Goal: Task Accomplishment & Management: Manage account settings

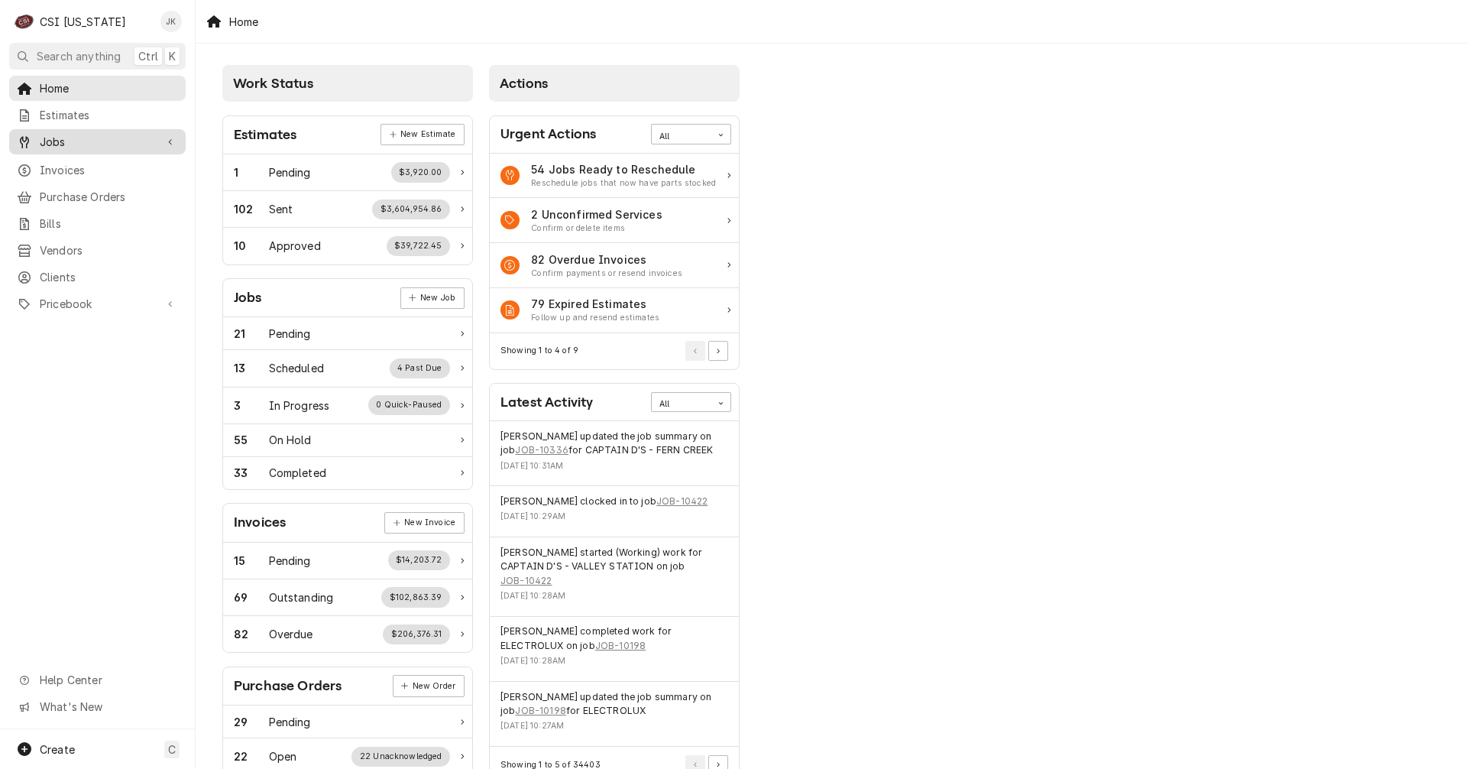
click at [58, 139] on span "Jobs" at bounding box center [97, 142] width 115 height 16
click at [56, 162] on span "Jobs" at bounding box center [109, 168] width 138 height 16
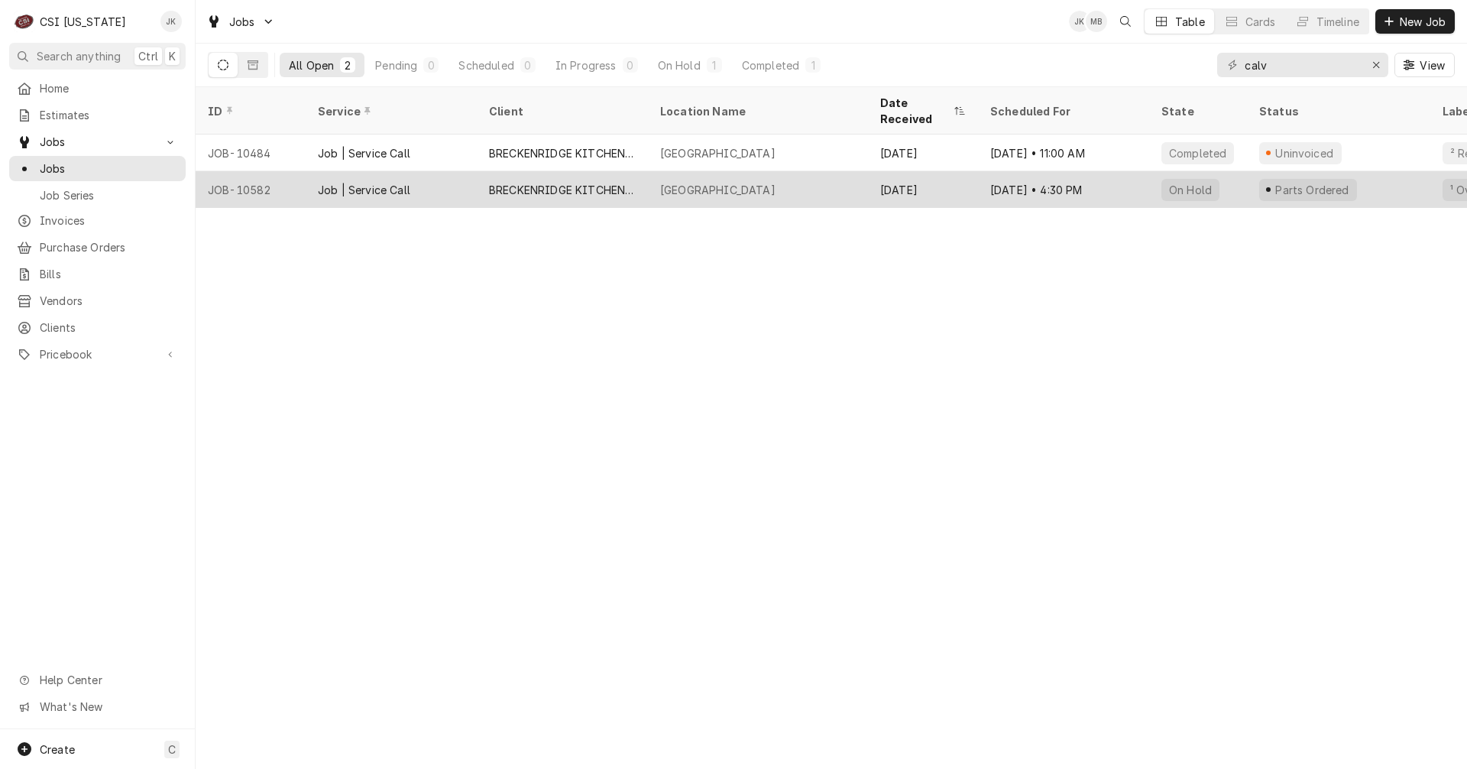
click at [542, 182] on div "BRECKENRIDGE KITCHEN EQUIPMENT" at bounding box center [562, 190] width 147 height 16
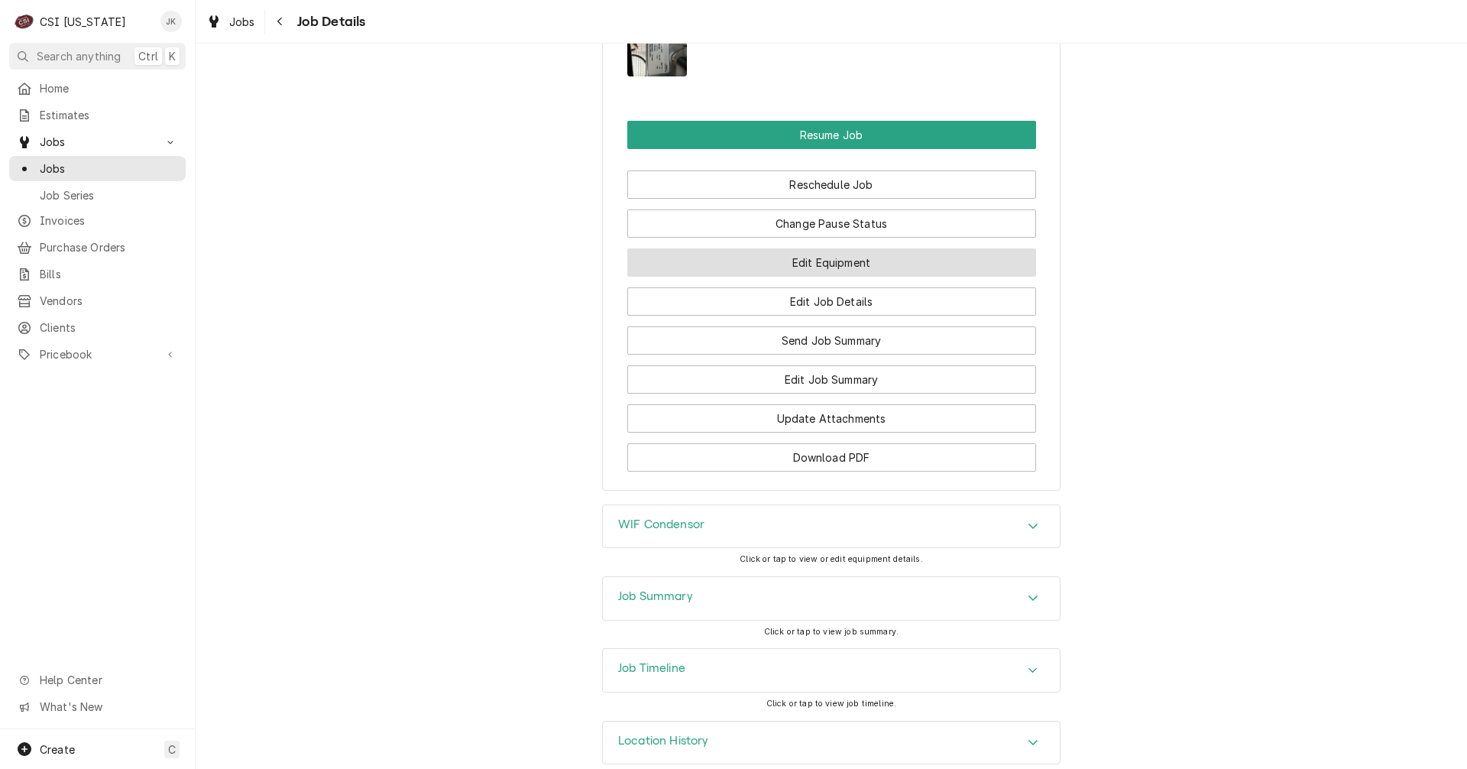
scroll to position [2216, 0]
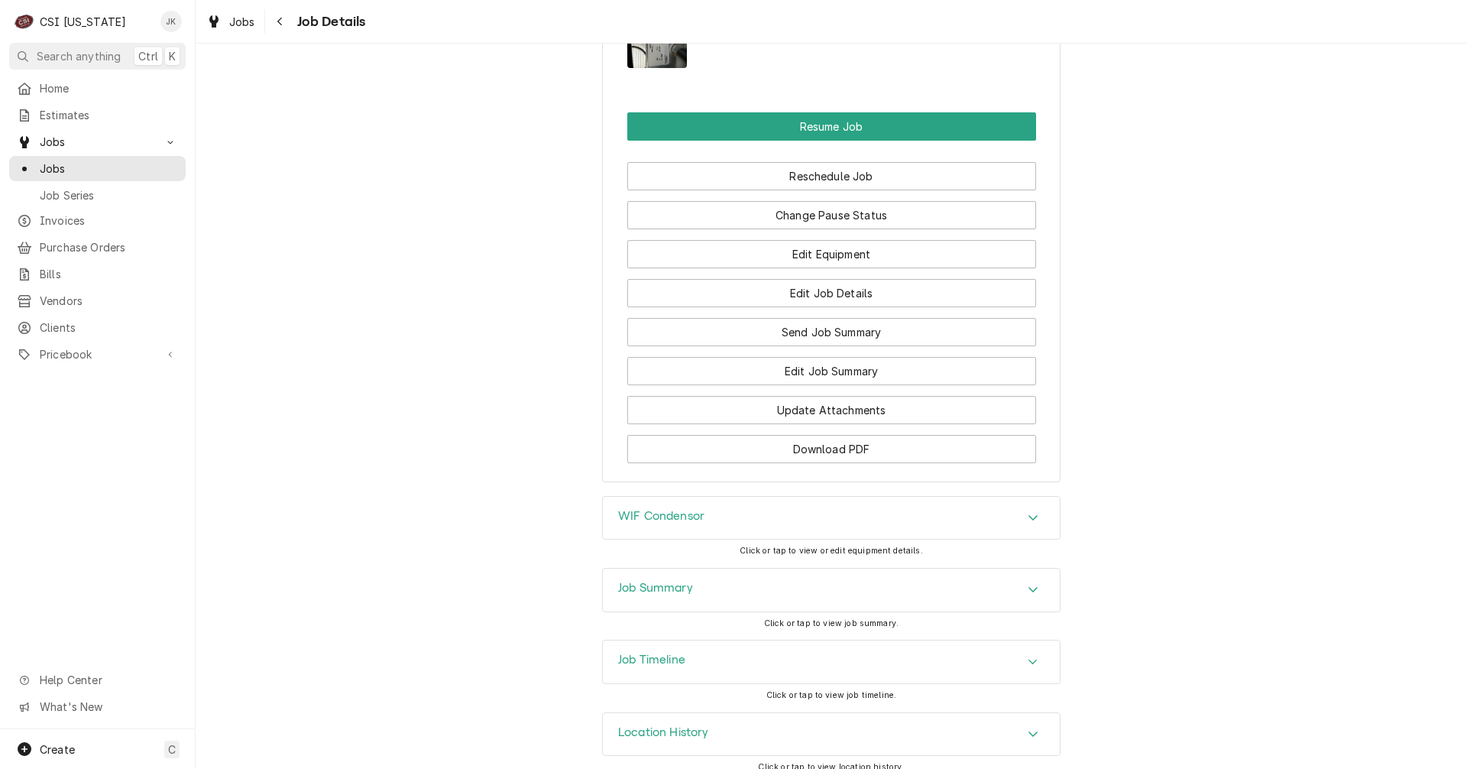
click at [666, 588] on h3 "Job Summary" at bounding box center [655, 588] width 75 height 15
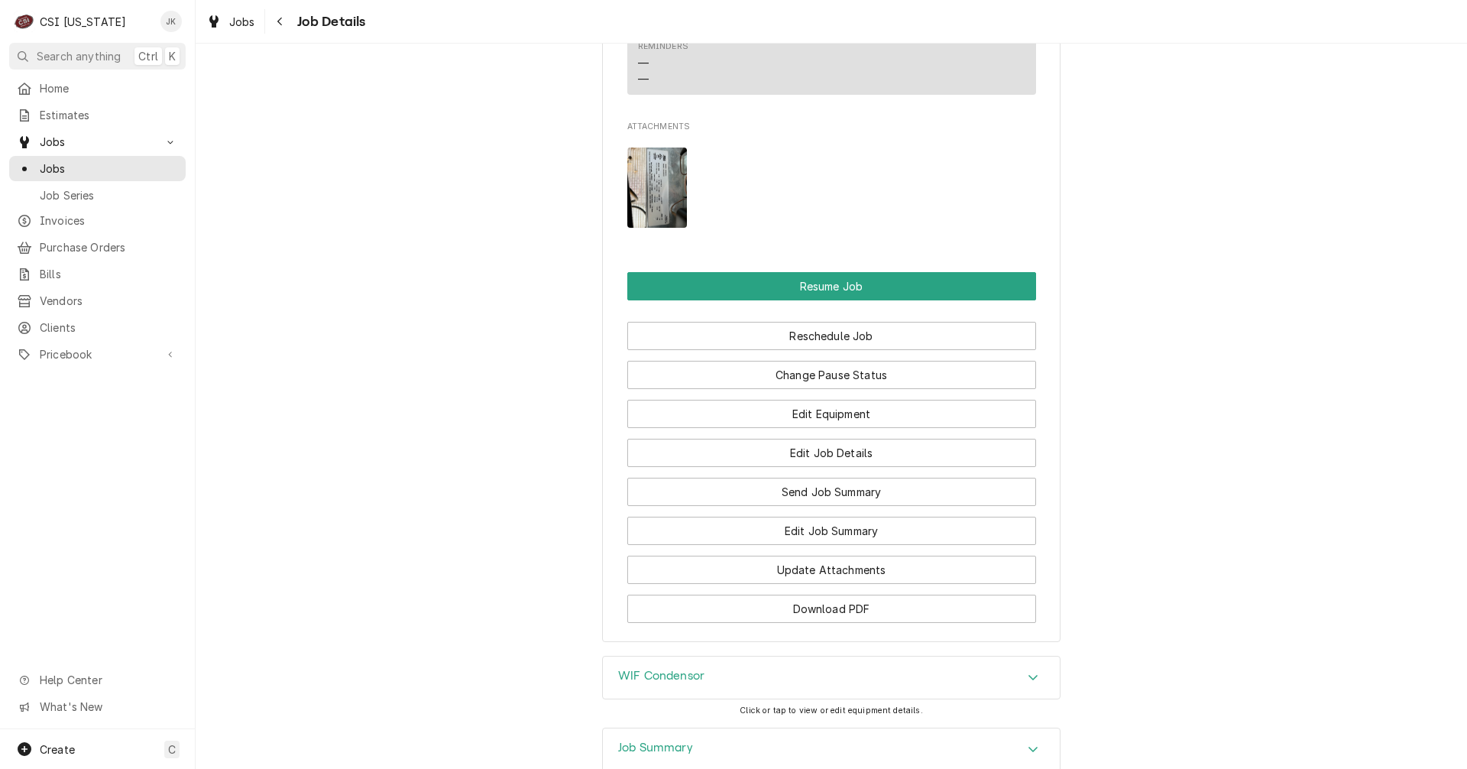
scroll to position [2054, 0]
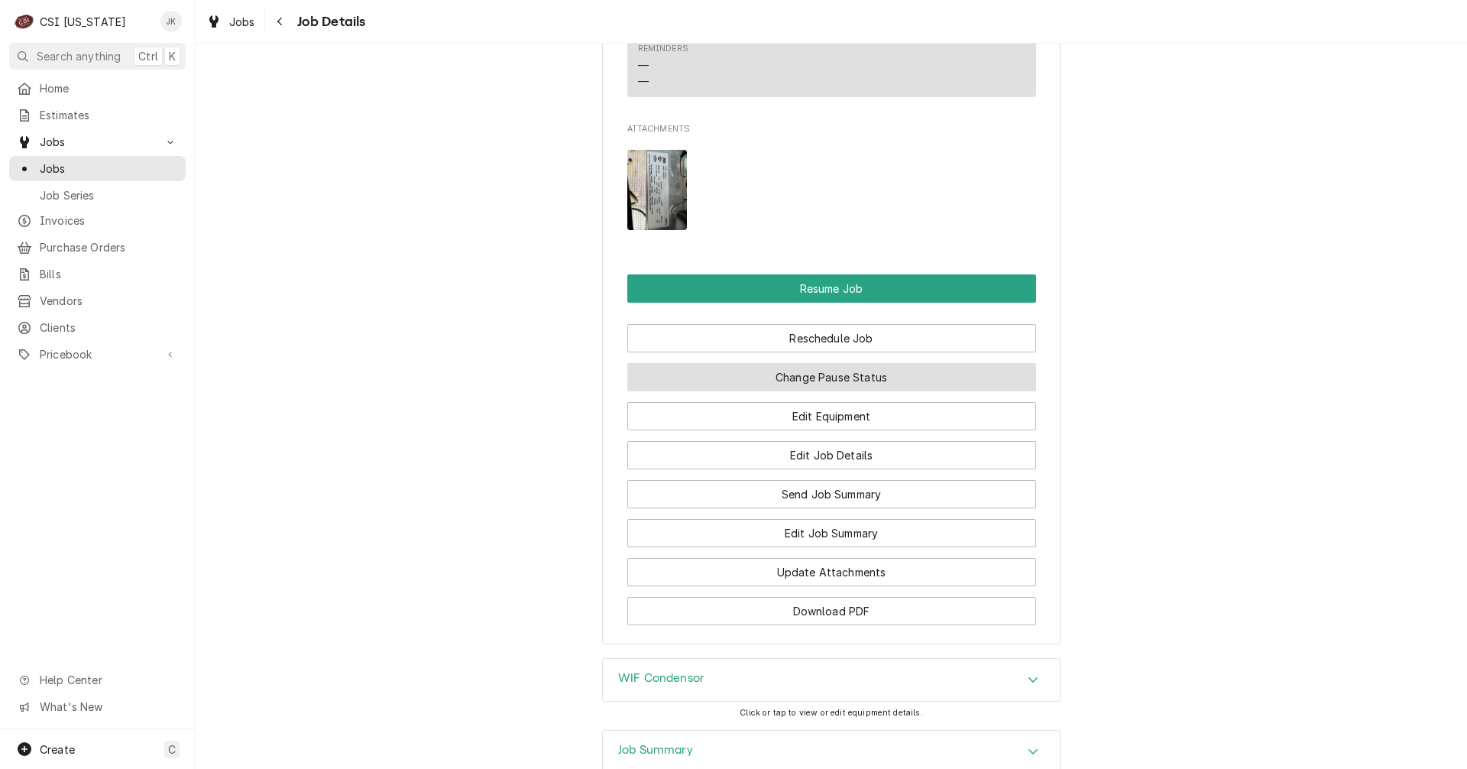
click at [808, 371] on button "Change Pause Status" at bounding box center [831, 377] width 409 height 28
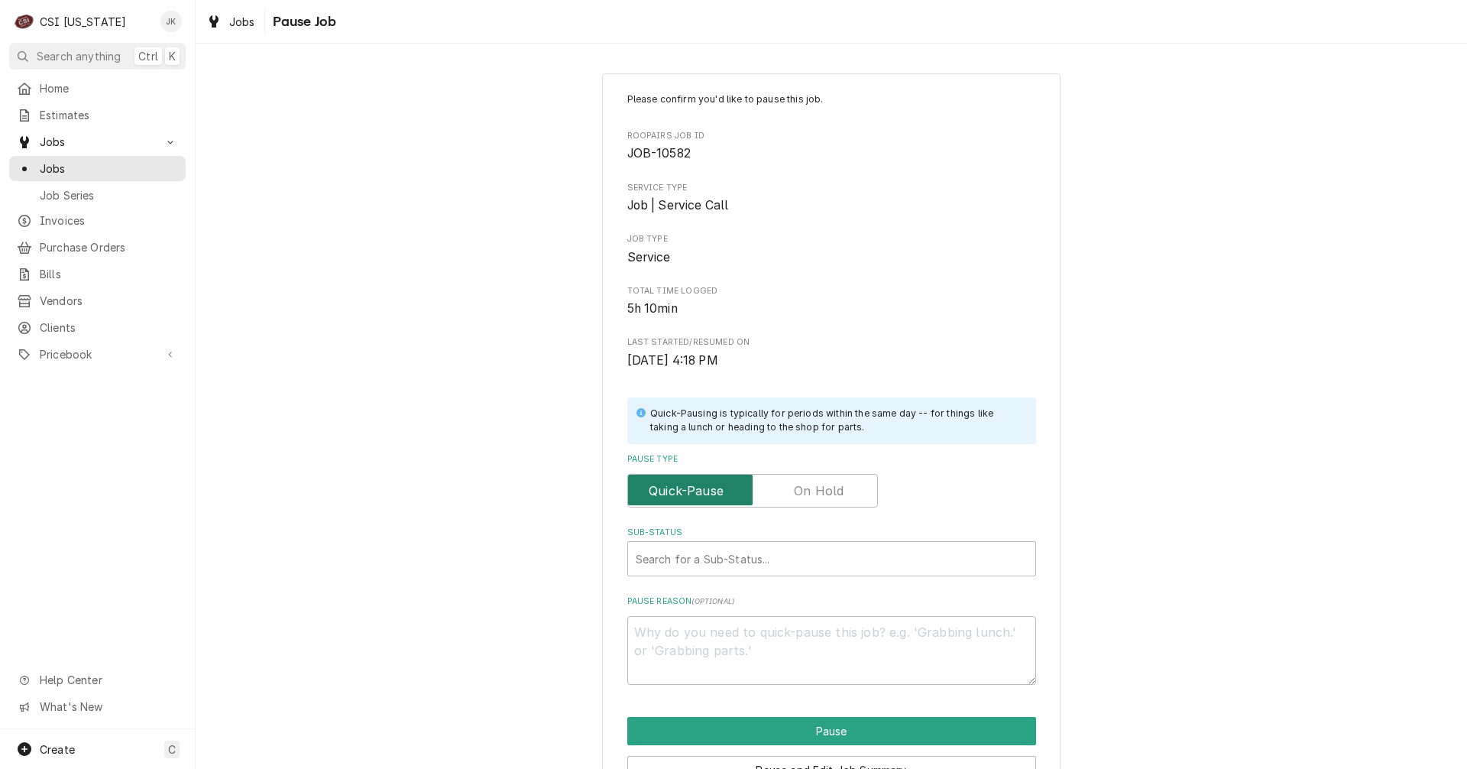
click at [823, 481] on input "Pause Type" at bounding box center [752, 491] width 237 height 34
checkbox input "true"
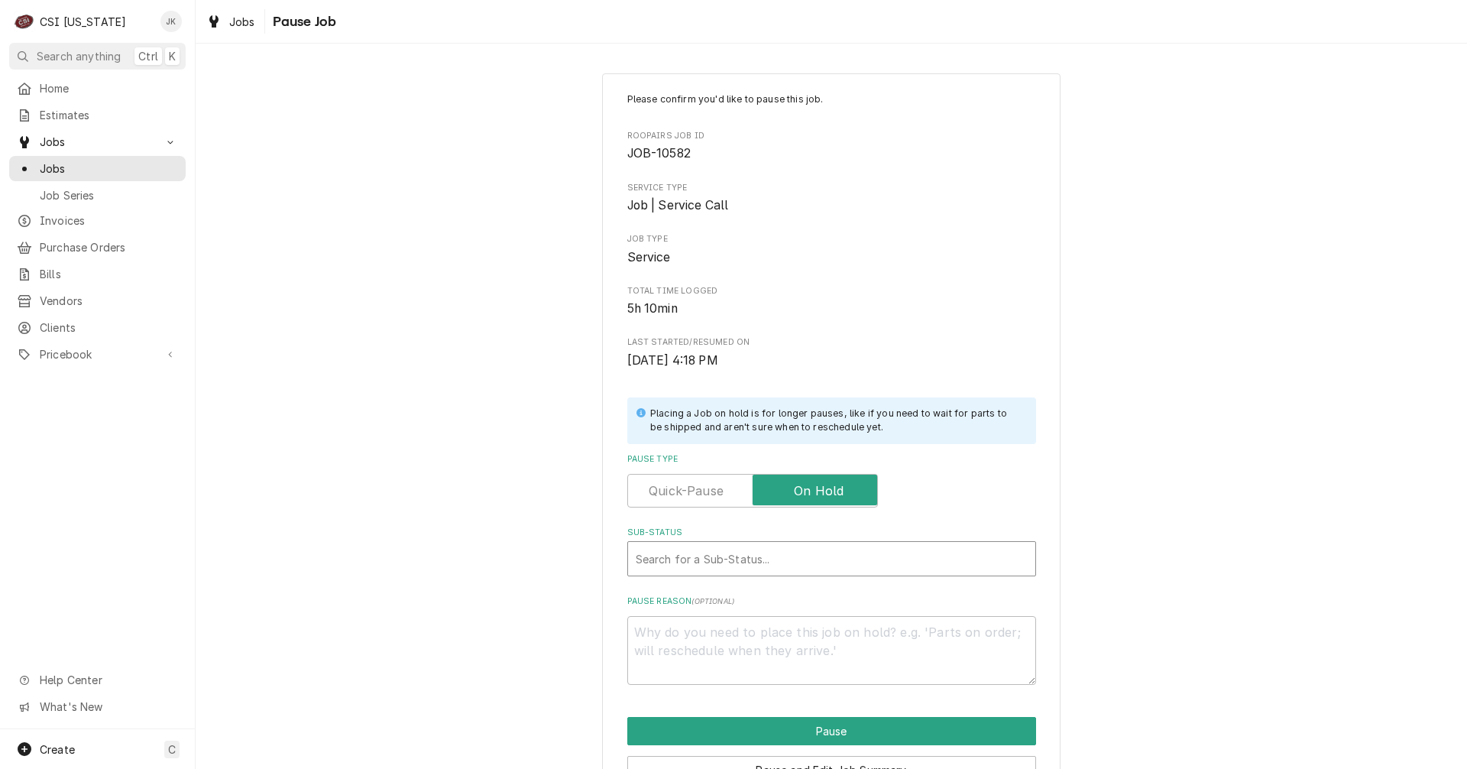
click at [763, 556] on div "Sub-Status" at bounding box center [832, 559] width 392 height 28
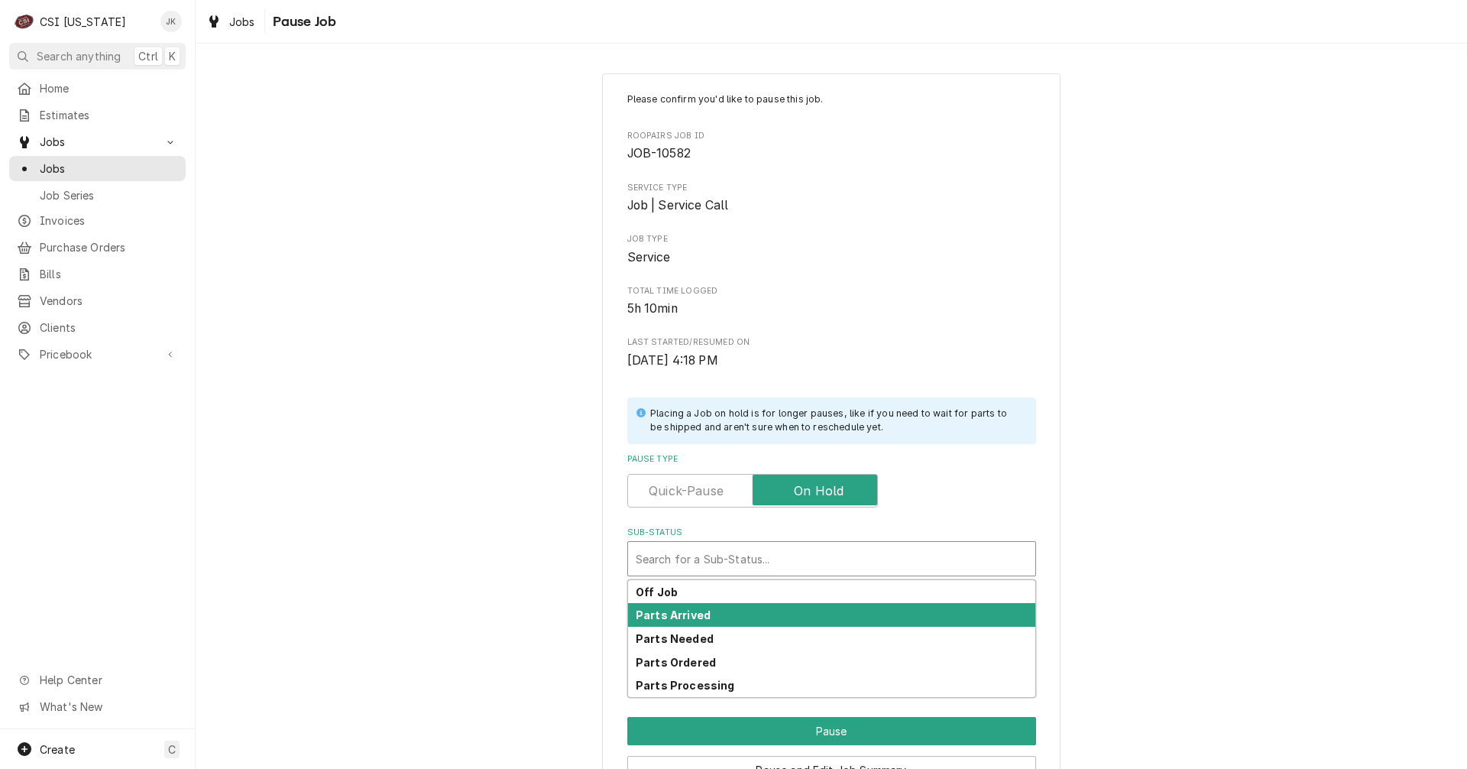
click at [723, 613] on div "Parts Arrived" at bounding box center [831, 615] width 407 height 24
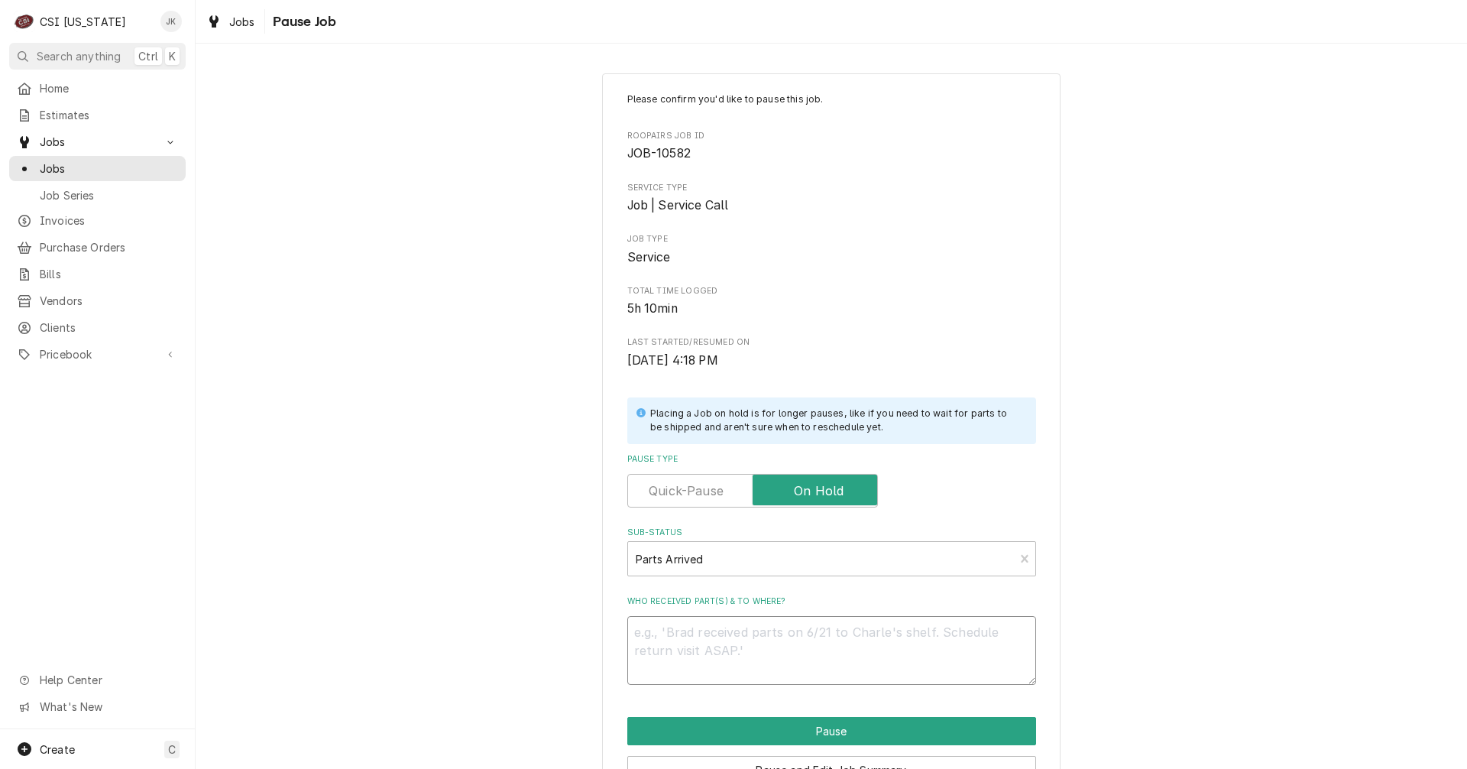
click at [716, 646] on textarea "Who received part(s) & to where?" at bounding box center [831, 650] width 409 height 69
type textarea "x"
type textarea "P"
type textarea "x"
type textarea "Pa"
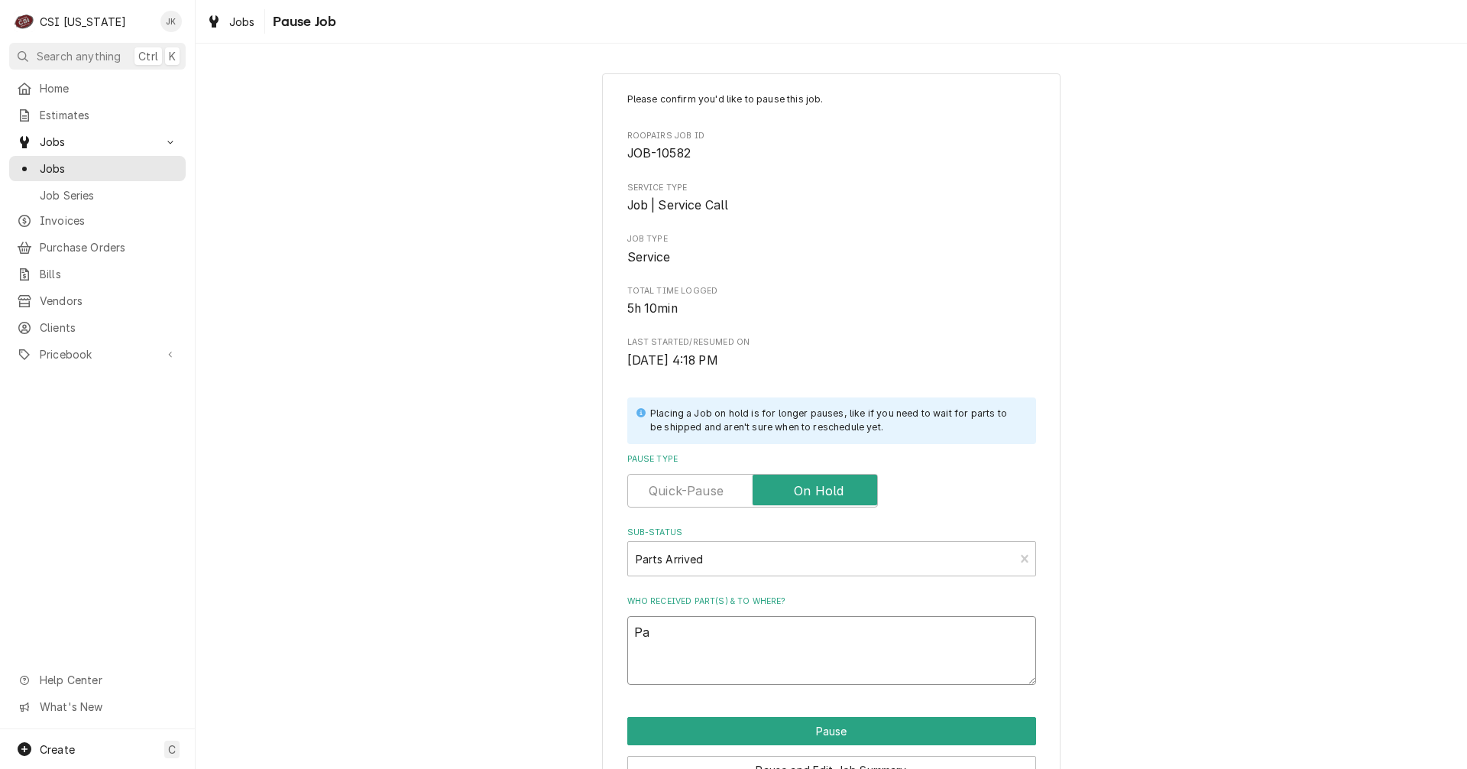
type textarea "x"
type textarea "Par"
type textarea "x"
type textarea "Part"
type textarea "x"
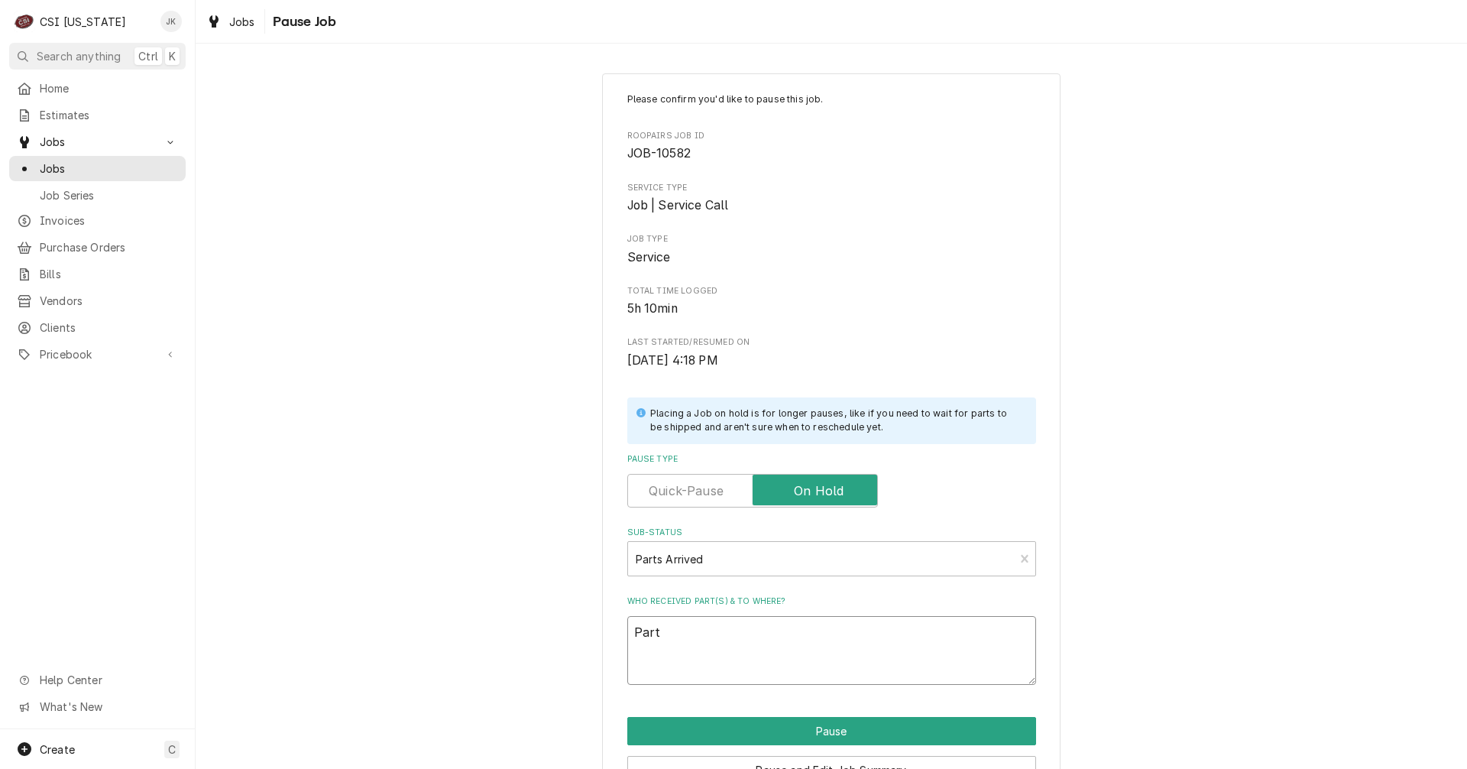
type textarea "Parts"
type textarea "x"
type textarea "Parts"
type textarea "x"
type textarea "Parts a"
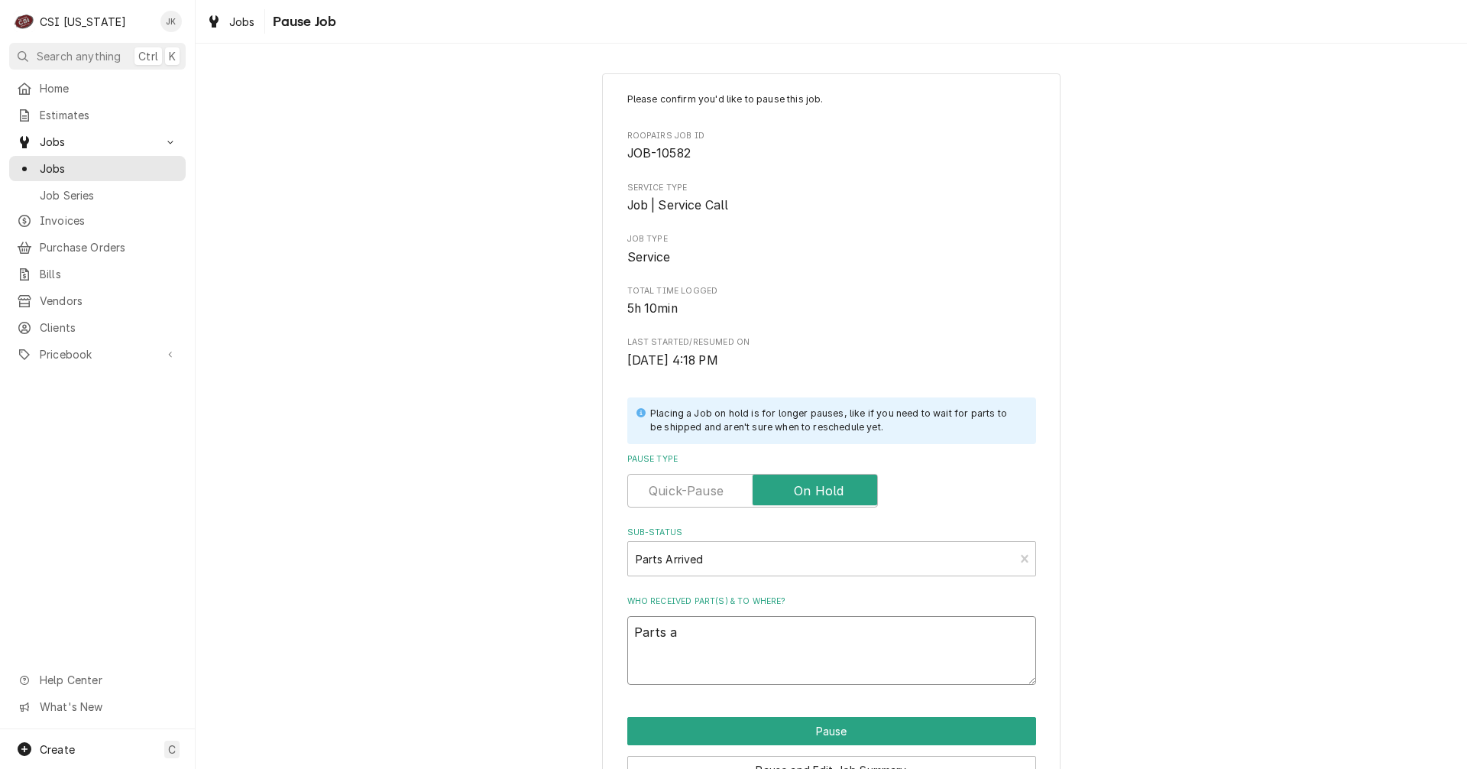
type textarea "x"
type textarea "Parts ar"
type textarea "x"
type textarea "Parts arr"
type textarea "x"
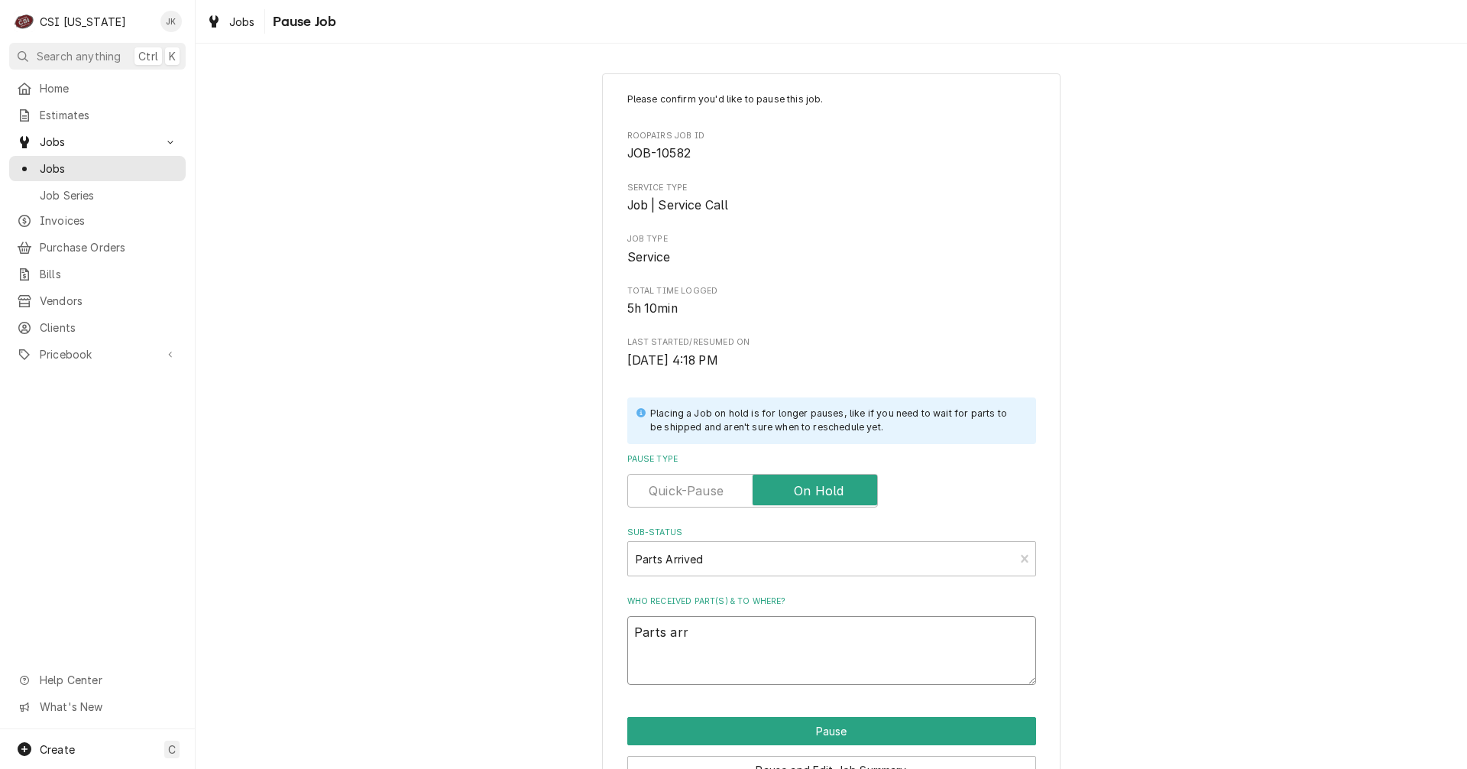
type textarea "Parts arri"
type textarea "x"
type textarea "Parts arriv"
type textarea "x"
type textarea "Parts arrive"
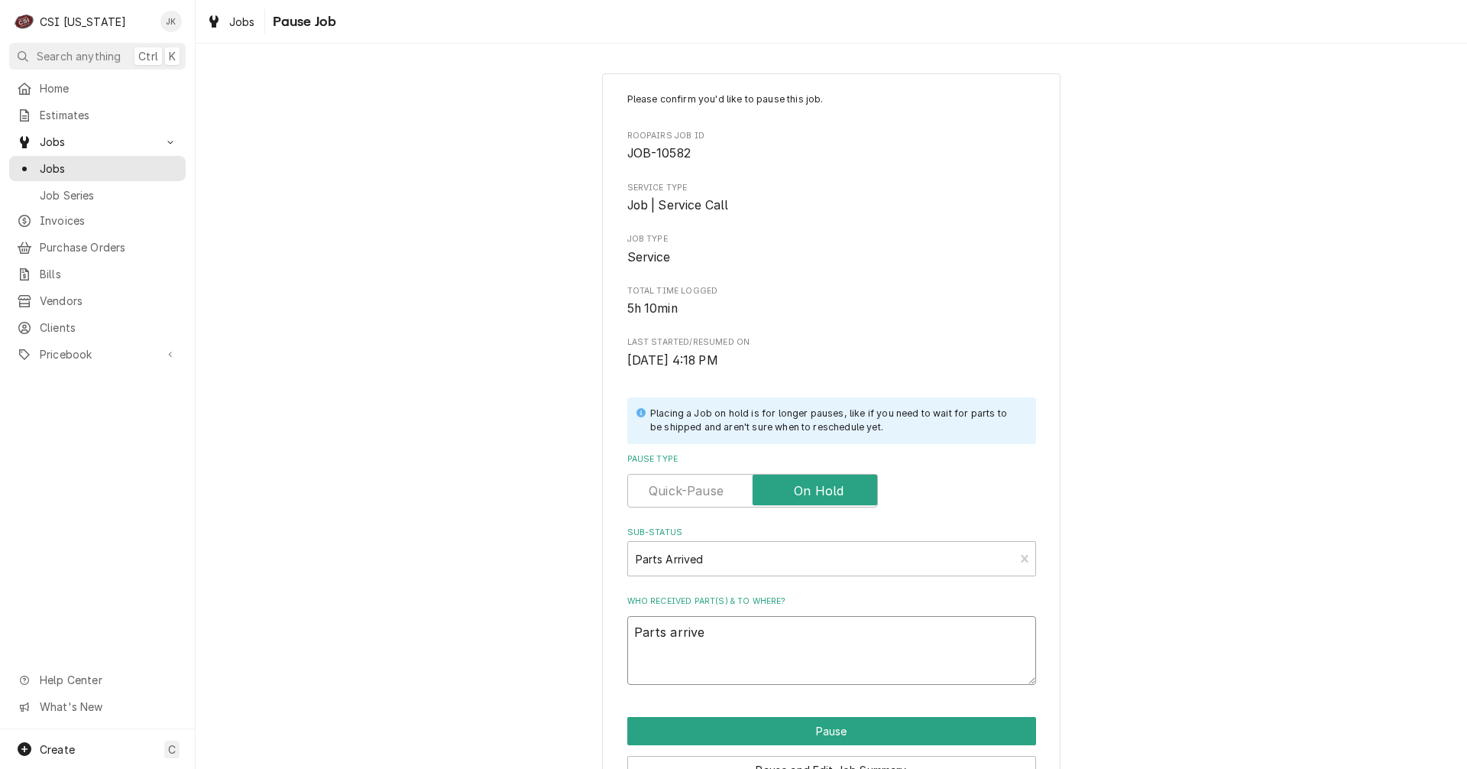
type textarea "x"
type textarea "Parts arrived"
type textarea "x"
type textarea "Parts arrived"
type textarea "x"
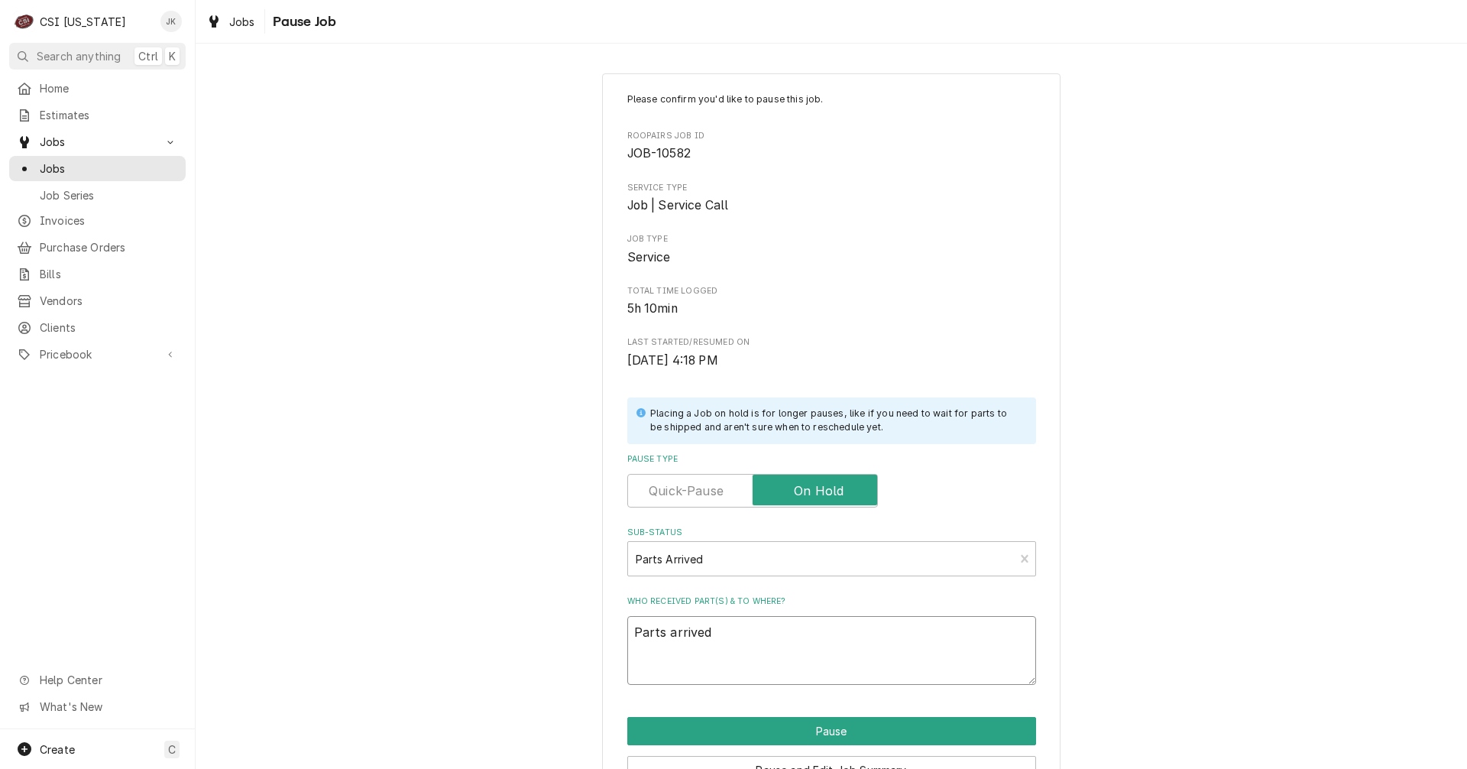
type textarea "Parts arrived 9"
type textarea "x"
type textarea "Parts arrived 9/"
type textarea "x"
type textarea "Parts arrived 9/9"
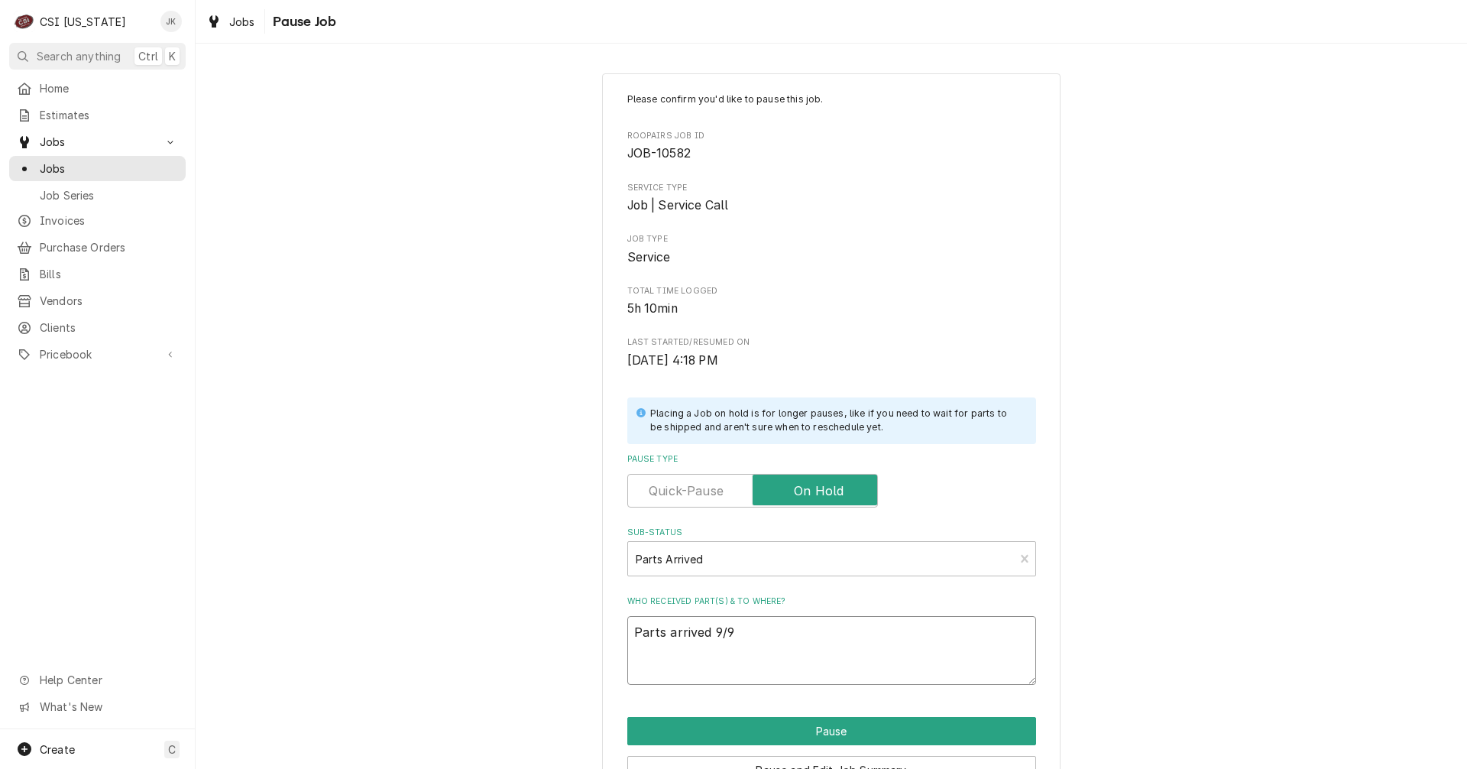
type textarea "x"
type textarea "Parts arrived 9/9,"
type textarea "x"
type textarea "Parts arrived 9/9,"
type textarea "x"
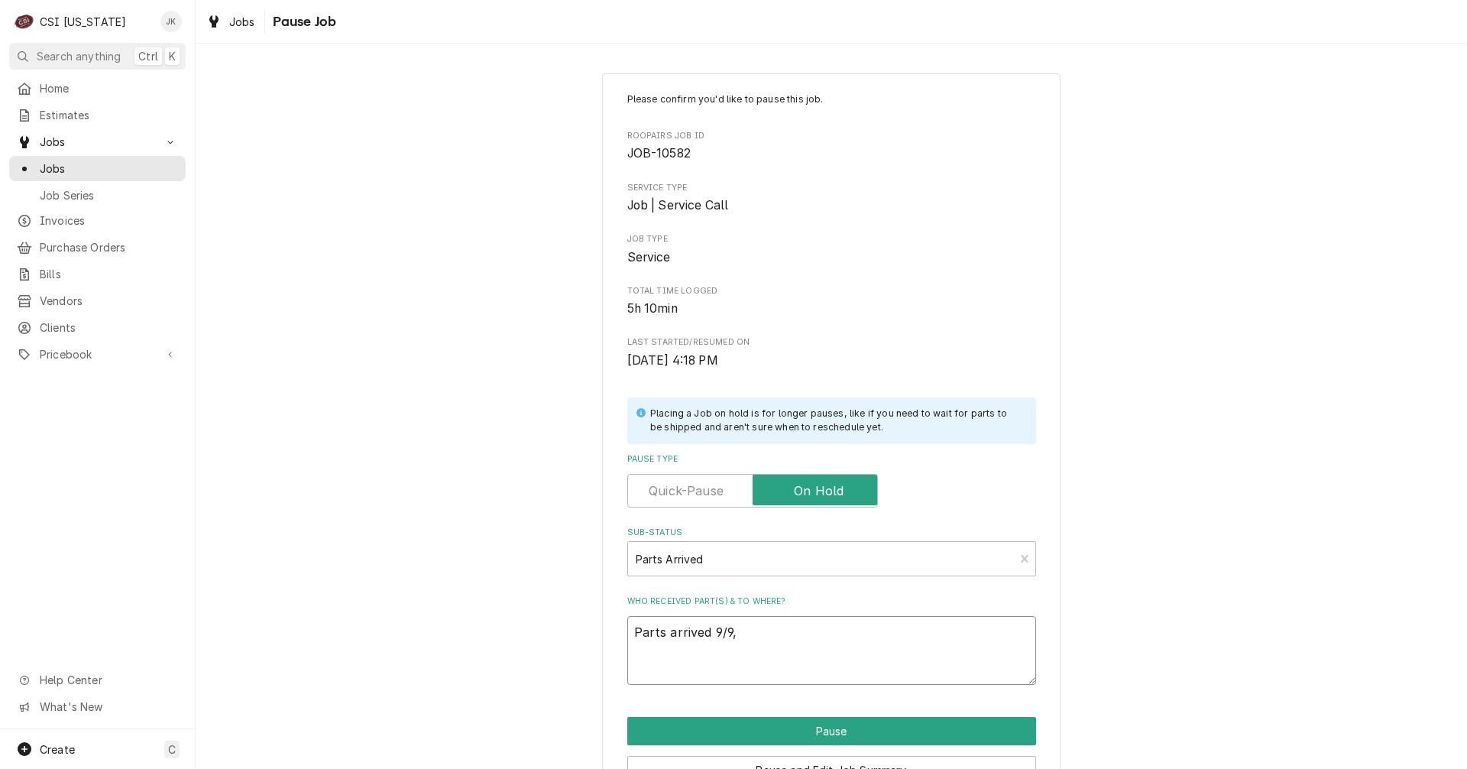
type textarea "Parts arrived 9/9, B"
type textarea "x"
type textarea "Parts arrived 9/9, Br"
type textarea "x"
type textarea "Parts arrived 9/9, Bry"
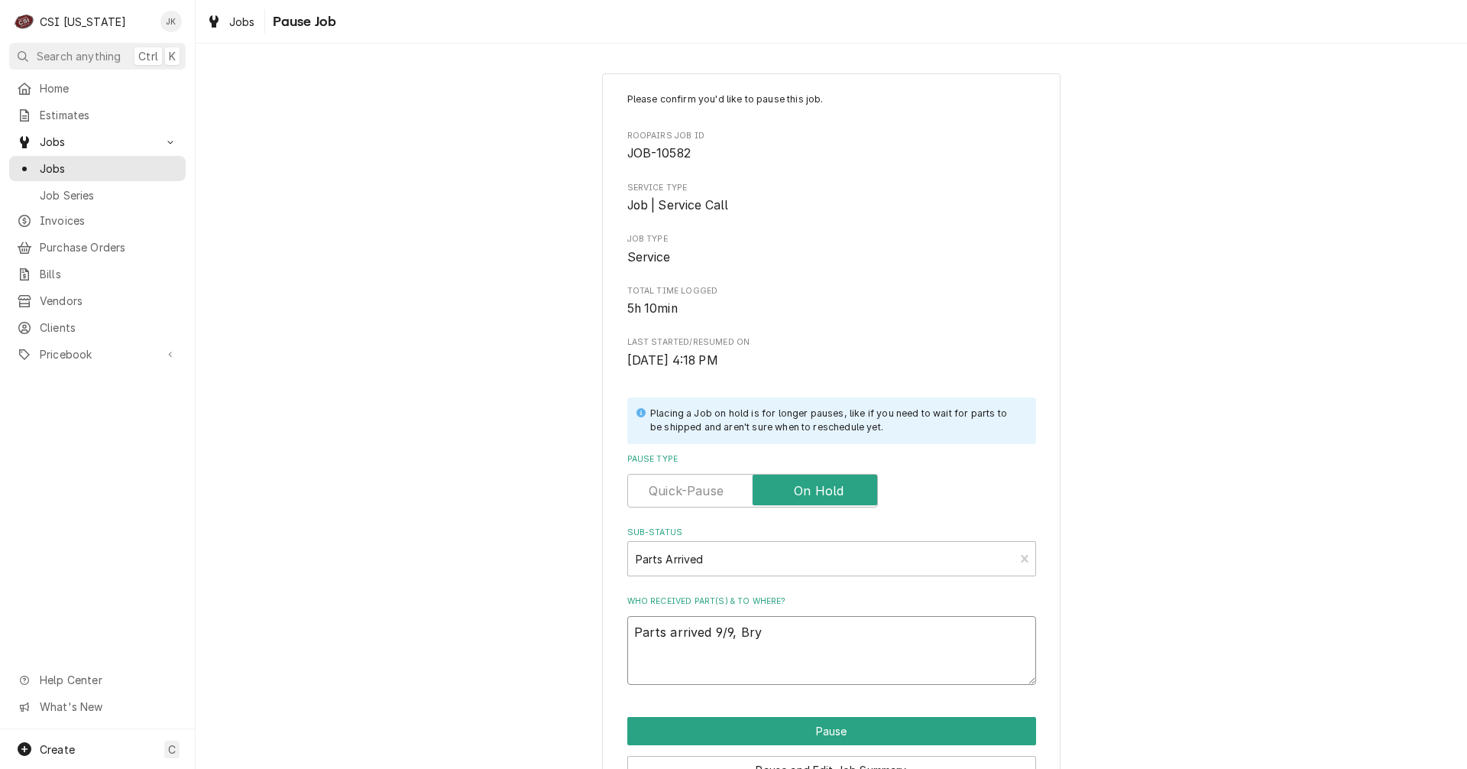
type textarea "x"
type textarea "Parts arrived 9/9, Brya"
type textarea "x"
type textarea "Parts arrived 9/9, Bryan"
type textarea "x"
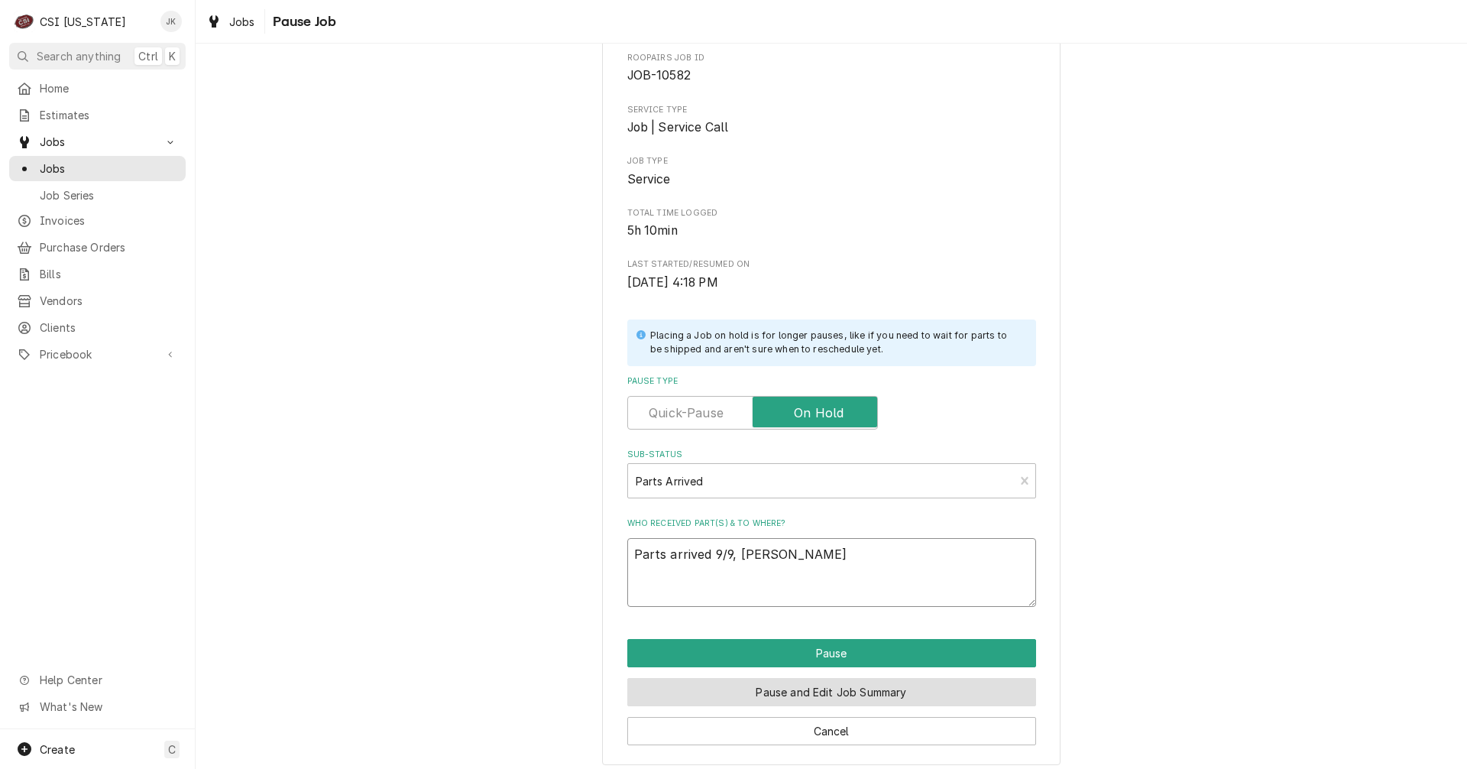
scroll to position [87, 0]
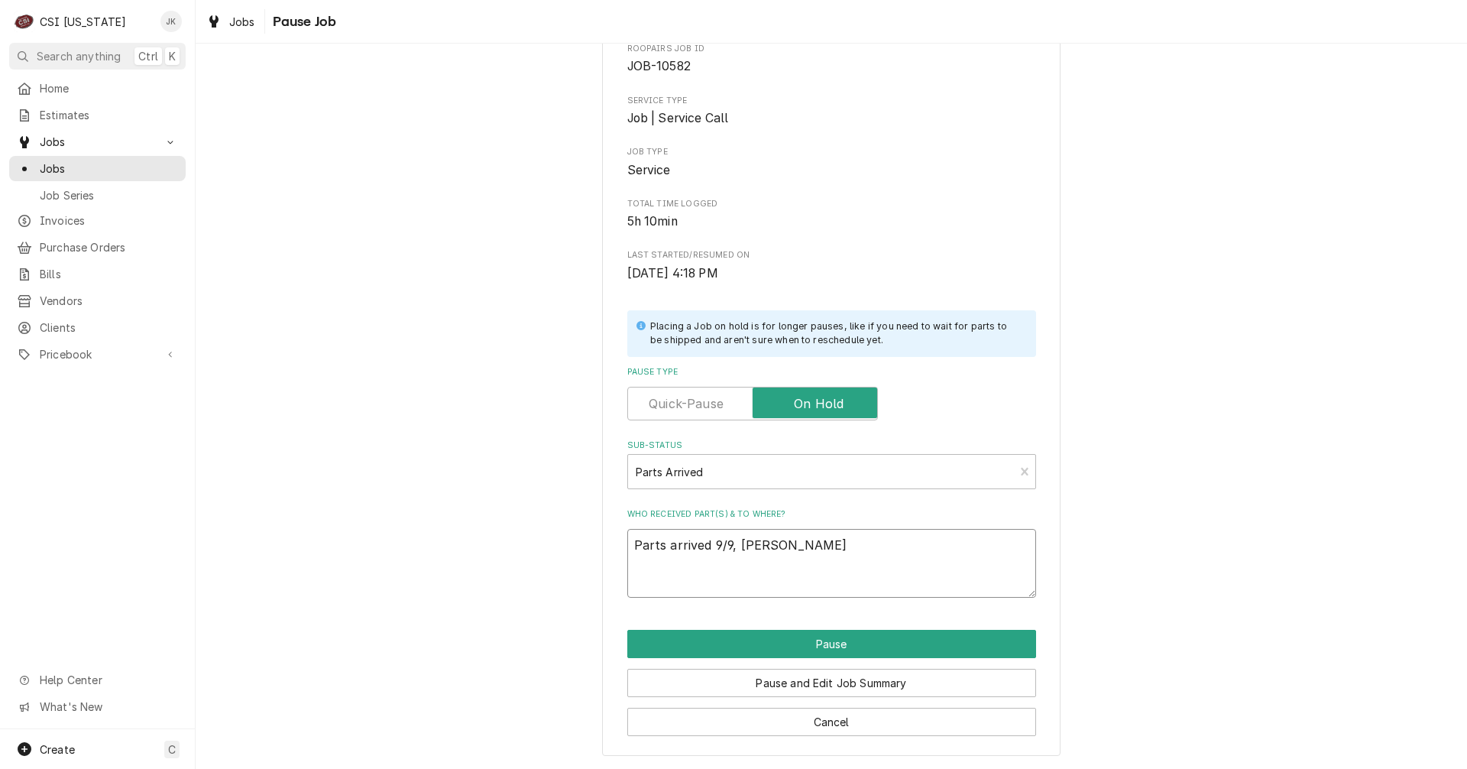
drag, startPoint x: 731, startPoint y: 541, endPoint x: 582, endPoint y: 519, distance: 151.4
click at [582, 519] on div "Please confirm you'd like to pause this job. Roopairs Job ID JOB-10582 Service …" at bounding box center [832, 370] width 1272 height 796
type textarea "Parts arrived 9/9, Bryant"
click at [864, 682] on button "Pause and Edit Job Summary" at bounding box center [831, 683] width 409 height 28
type textarea "x"
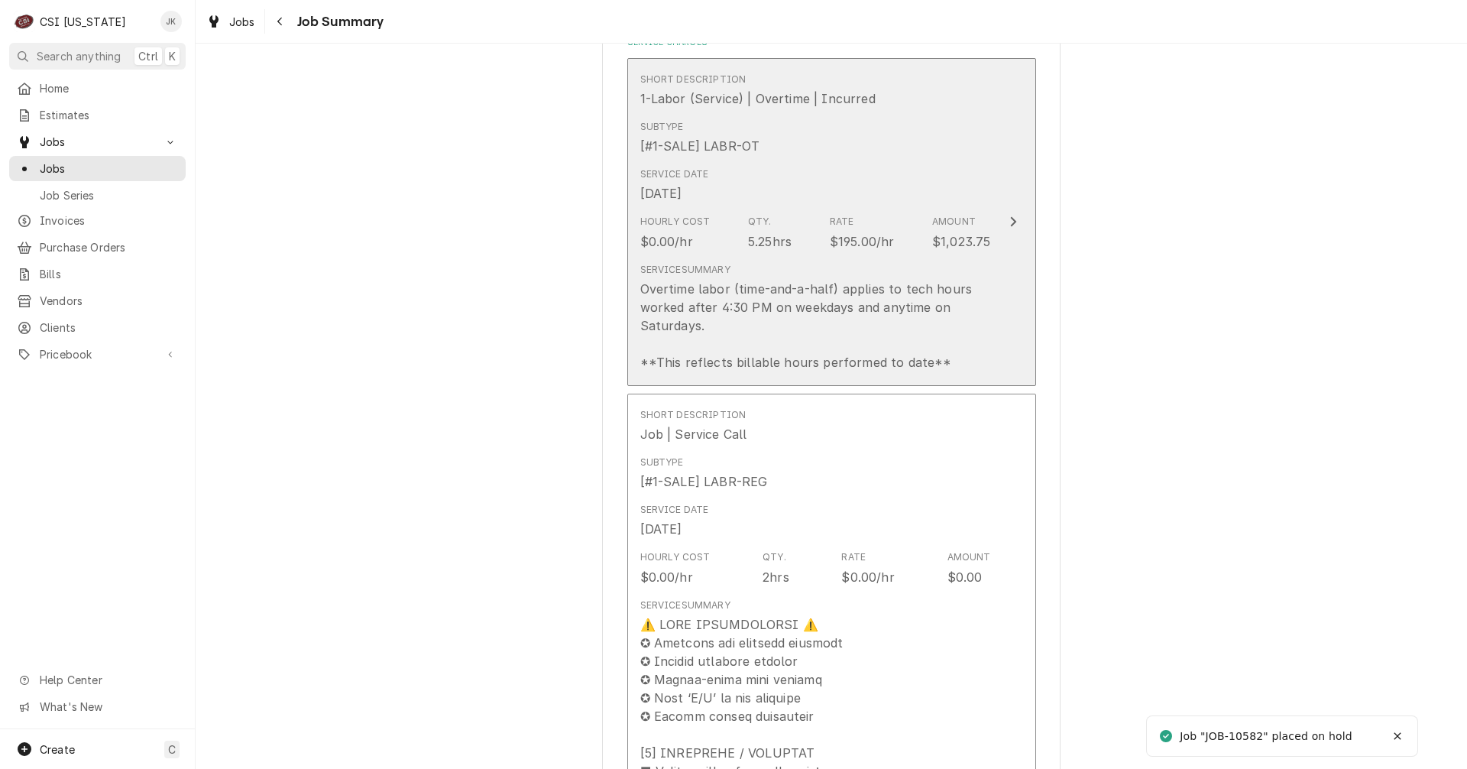
scroll to position [382, 0]
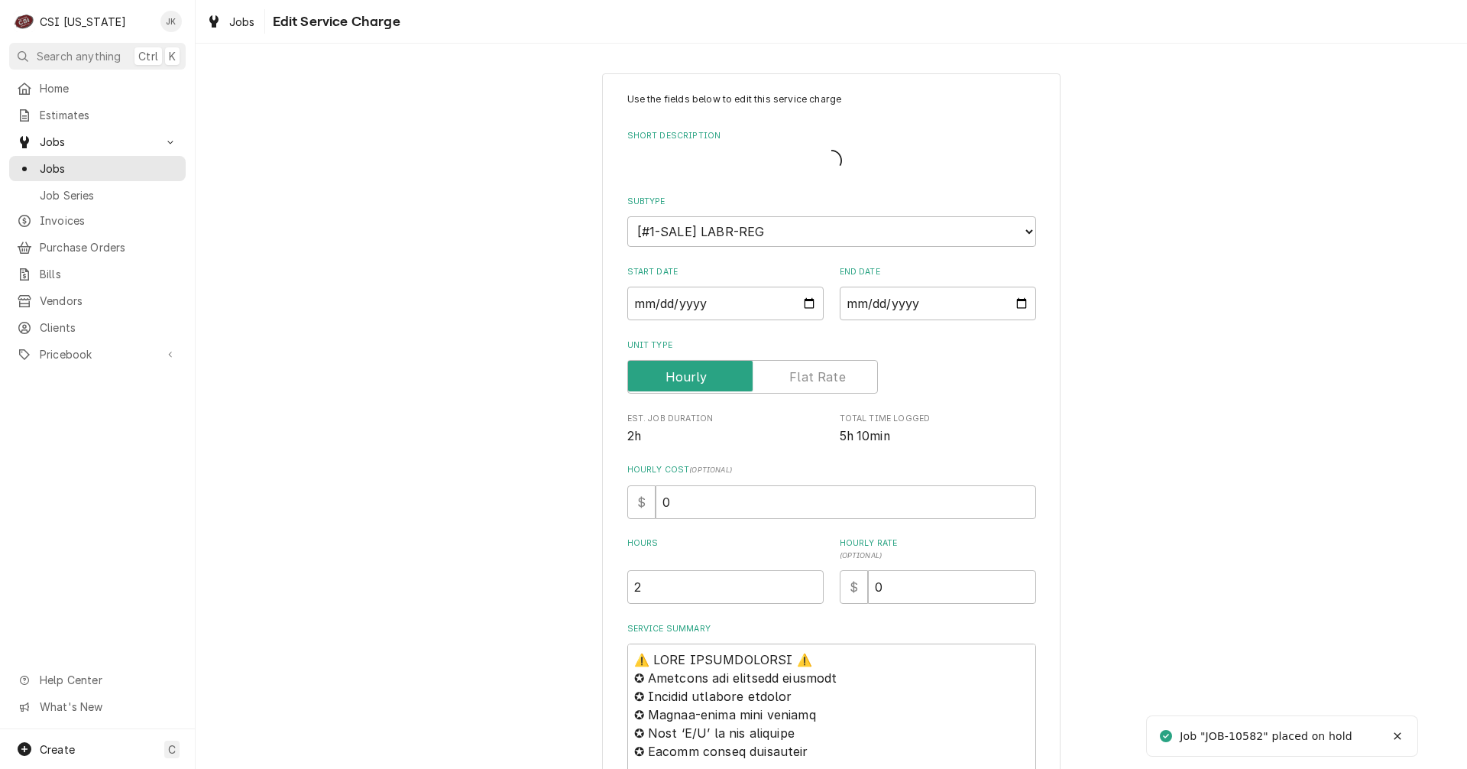
type textarea "x"
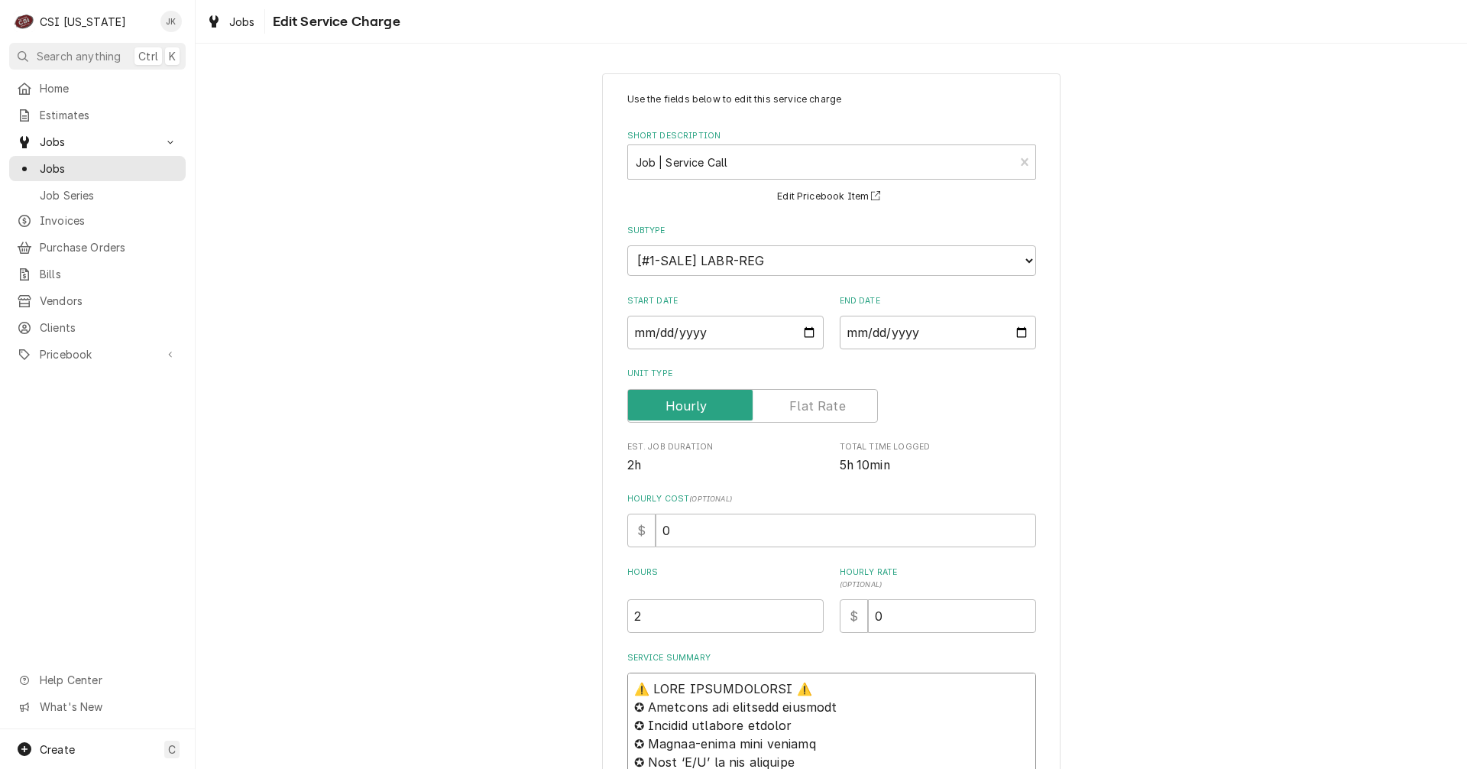
paste textarea "Parts arrived 9/9, Bryant"
type textarea "Parts arrived 9/9, Bryant⚠️ 𝗙𝗢𝗥𝗠 𝗜𝗡𝗦𝗧𝗥𝗨𝗖𝗧𝗜𝗢𝗡𝗦 ⚠️ ✪ 𝗖𝗼𝗺𝗽𝗹𝗲𝘁𝗲 𝗮𝗹𝗹 𝗿𝗲𝗹𝗲𝘃𝗮𝗻𝘁 𝘀𝗲𝗰𝘁𝗶𝗼…"
type textarea "x"
type textarea "Parts arrived 9/9, Bryant ⚠️ 𝗙𝗢𝗥𝗠 𝗜𝗡𝗦𝗧𝗥𝗨𝗖𝗧𝗜𝗢𝗡𝗦 ⚠️ ✪ 𝗖𝗼𝗺𝗽𝗹𝗲𝘁𝗲 𝗮𝗹𝗹 𝗿𝗲𝗹𝗲𝘃𝗮𝗻𝘁 𝘀𝗲𝗰𝘁𝗶…"
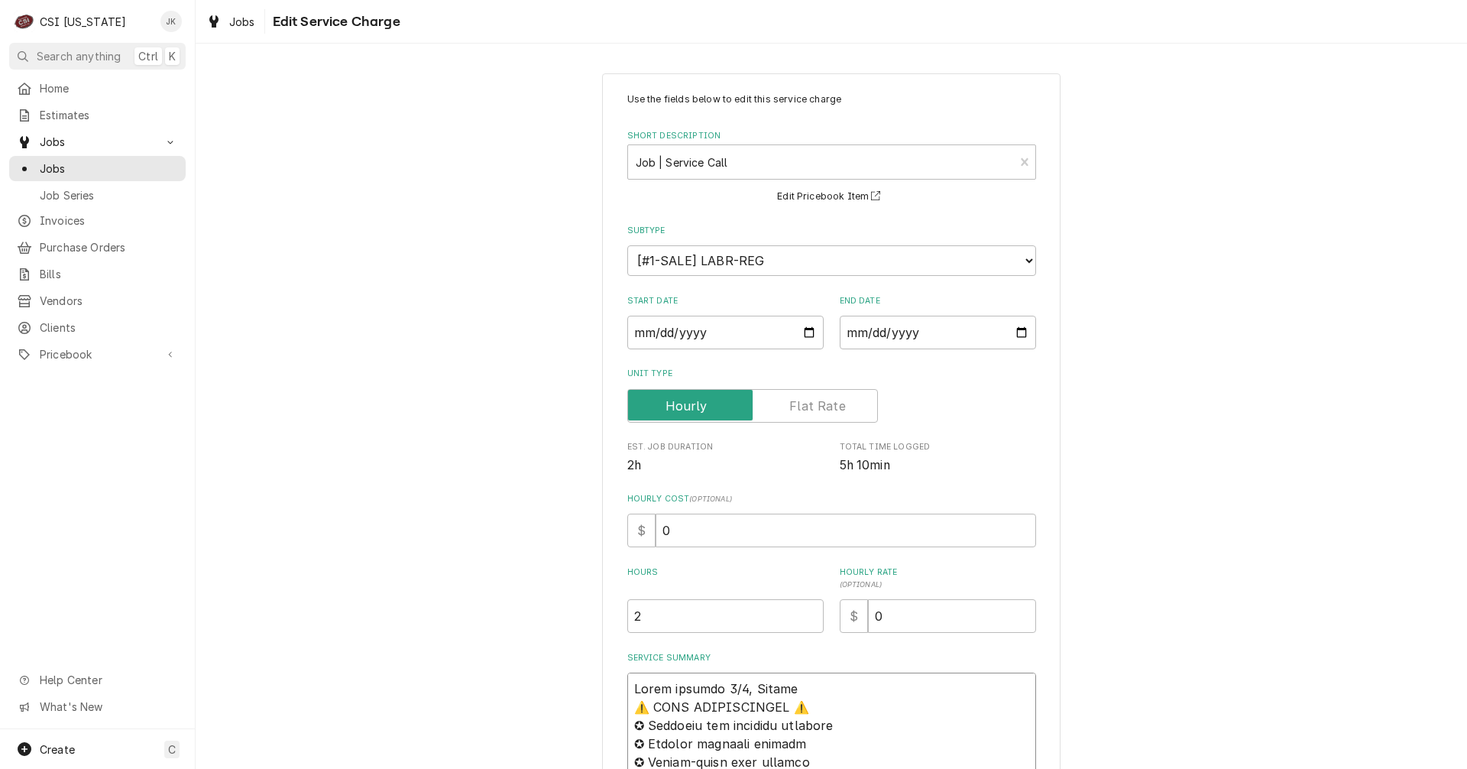
type textarea "x"
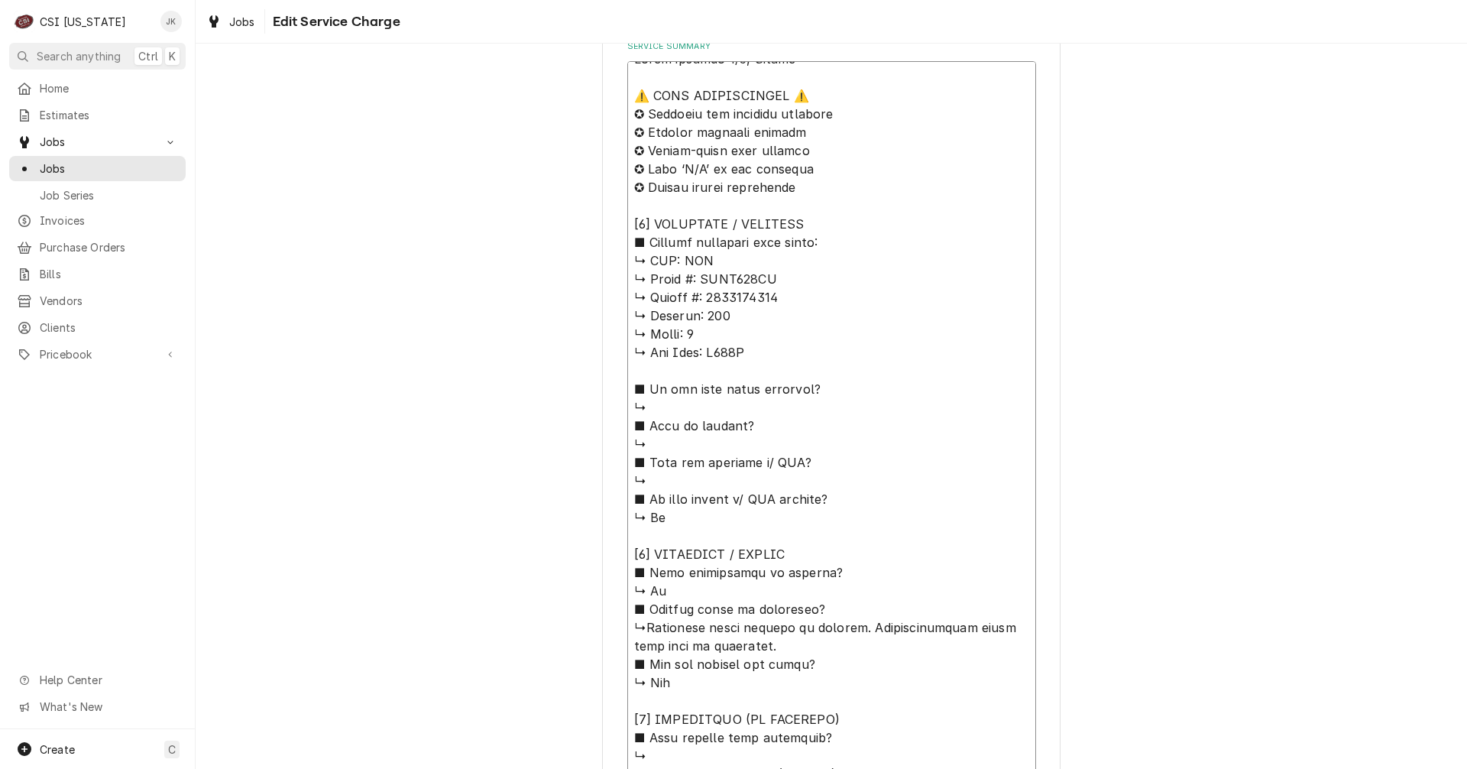
scroll to position [1223, 0]
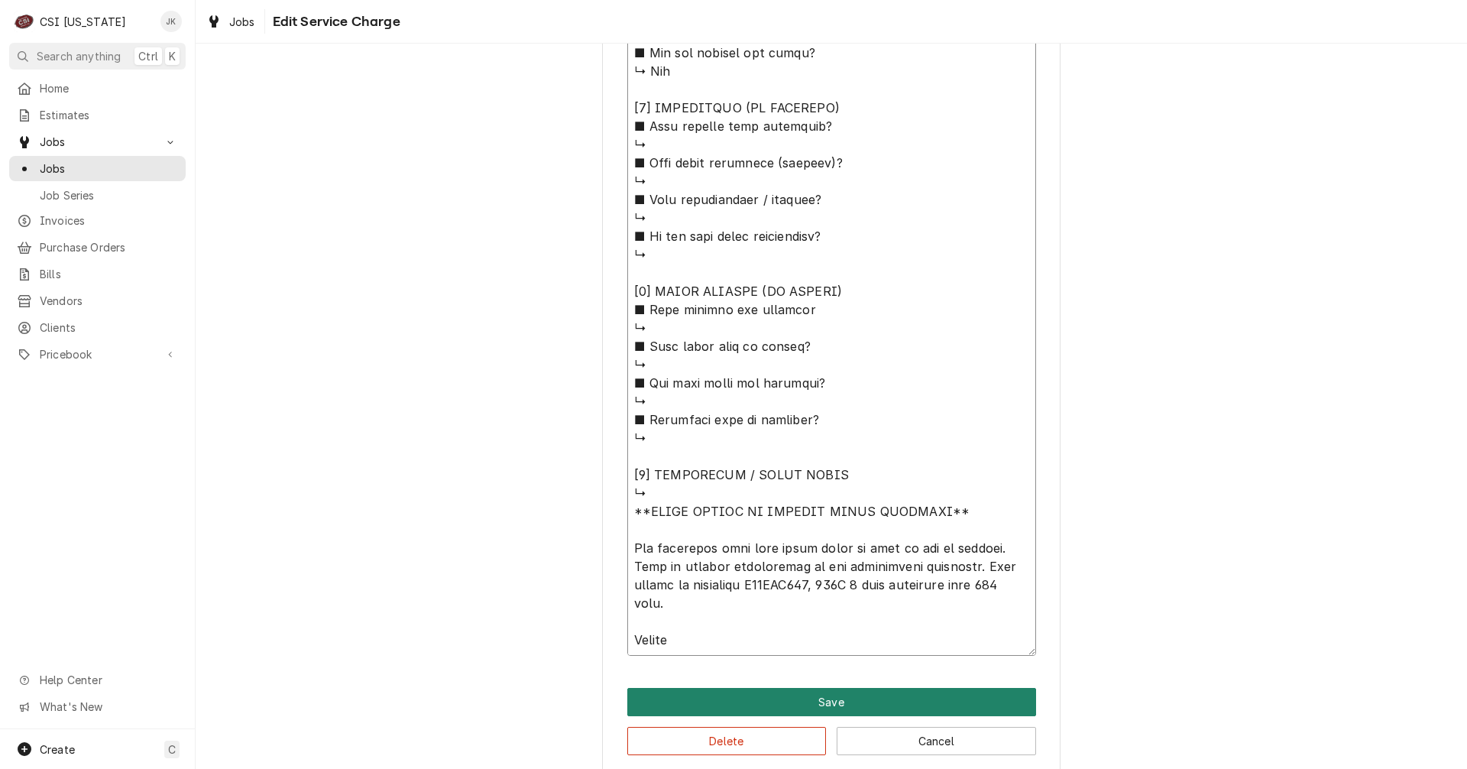
type textarea "Parts arrived 9/9, Bryant ⚠️ 𝗙𝗢𝗥𝗠 𝗜𝗡𝗦𝗧𝗥𝗨𝗖𝗧𝗜𝗢𝗡𝗦 ⚠️ ✪ 𝗖𝗼𝗺𝗽𝗹𝗲𝘁𝗲 𝗮𝗹𝗹 𝗿𝗲𝗹𝗲𝘃𝗮𝗻𝘁 𝘀𝗲𝗰𝘁𝗶…"
click at [783, 702] on button "Save" at bounding box center [831, 702] width 409 height 28
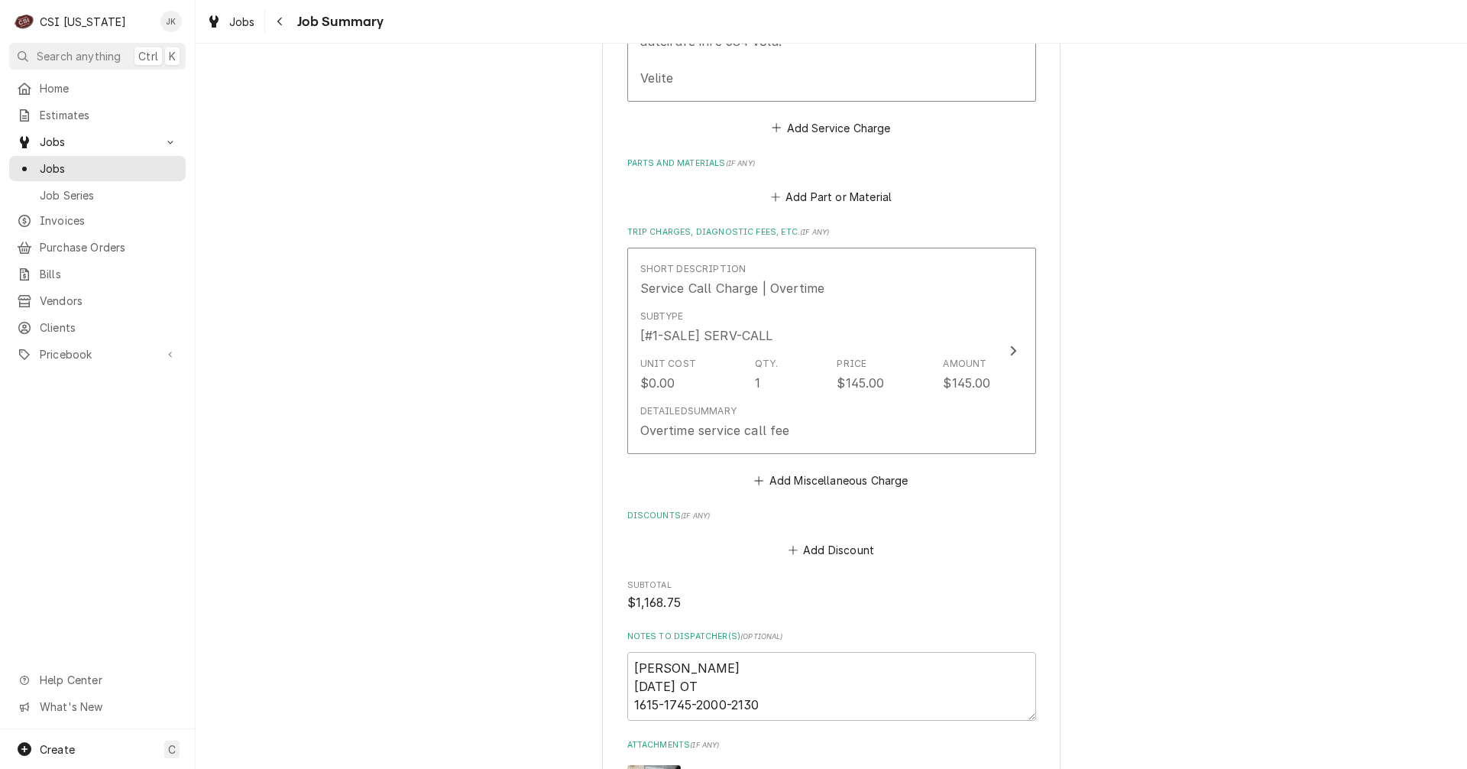
scroll to position [2468, 0]
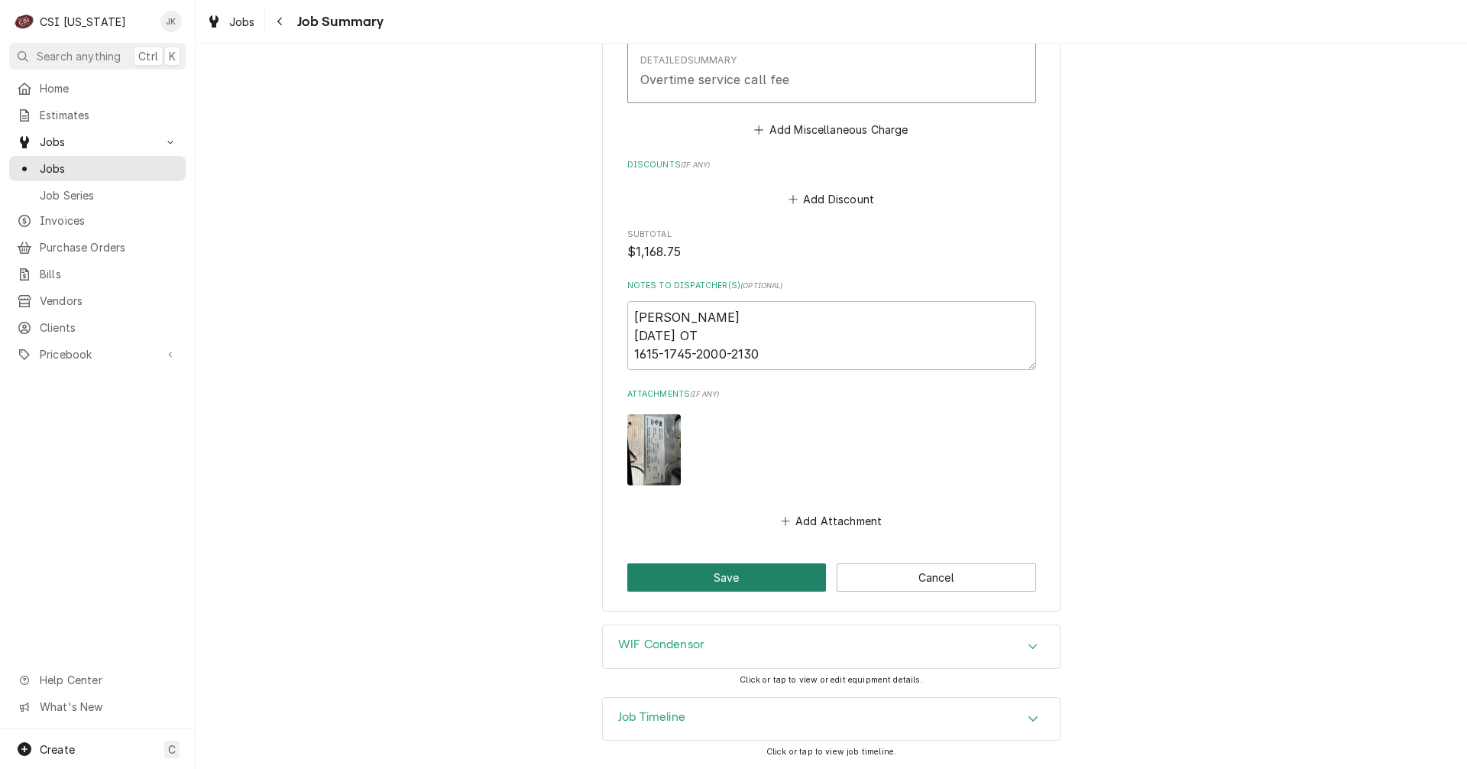
click at [702, 575] on button "Save" at bounding box center [726, 577] width 199 height 28
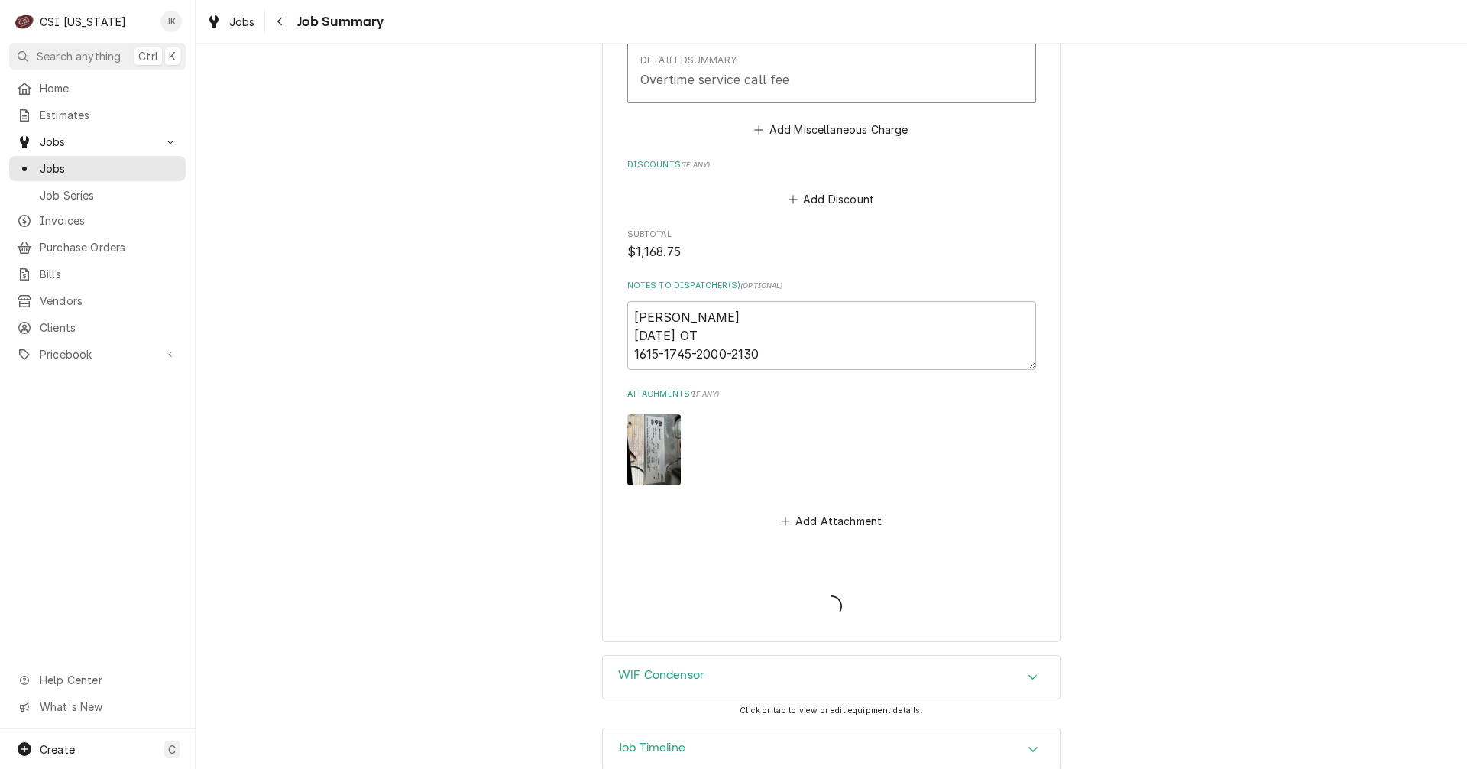
type textarea "x"
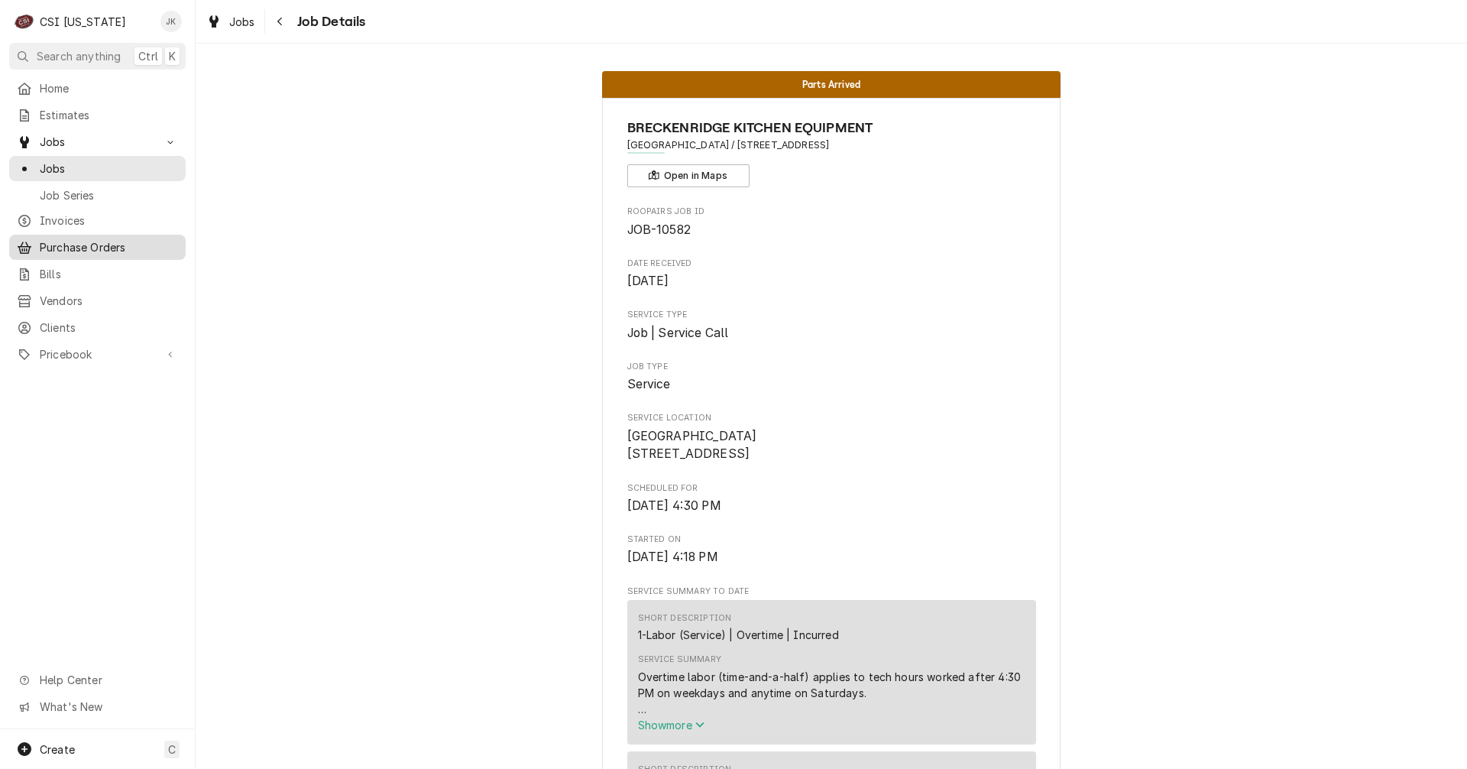
click at [73, 241] on span "Purchase Orders" at bounding box center [109, 247] width 138 height 16
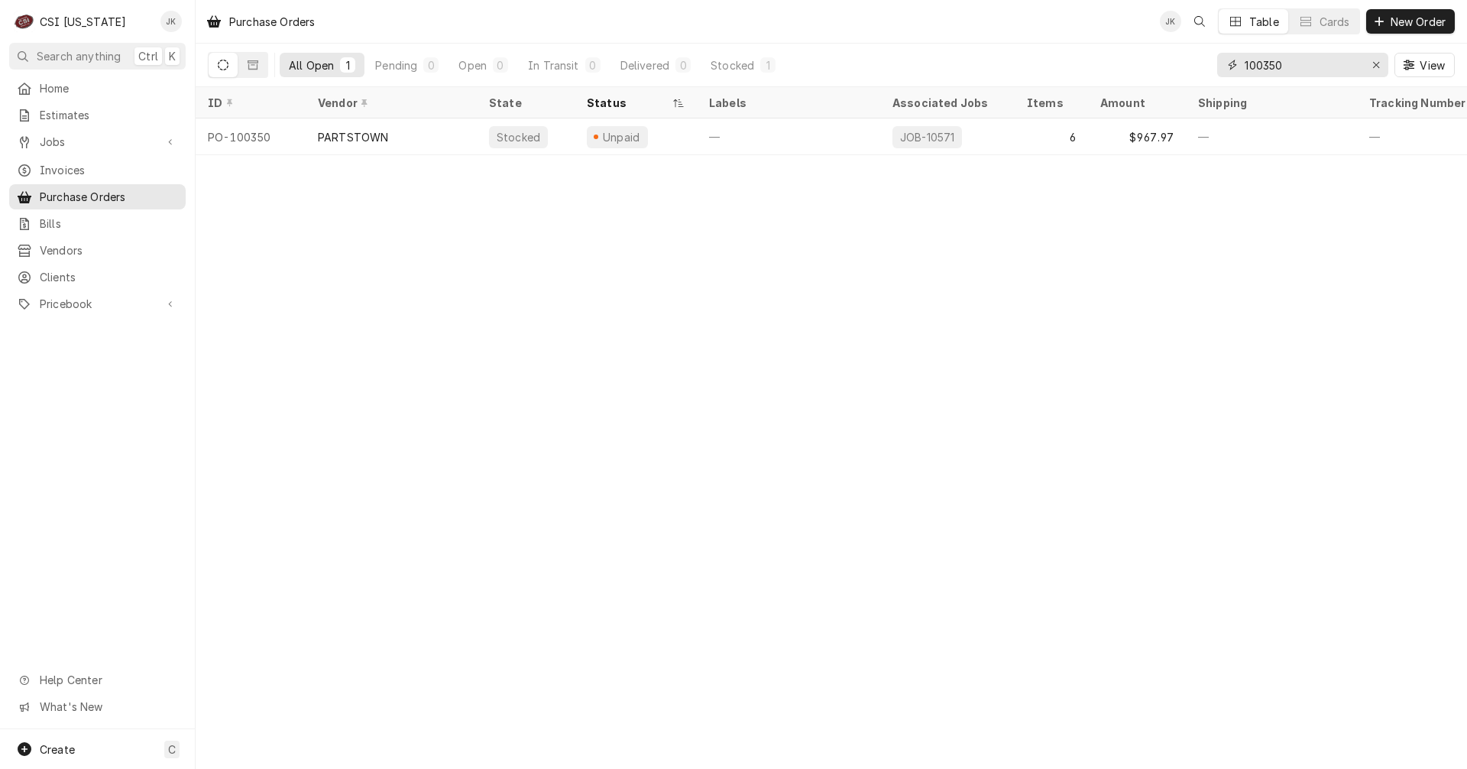
drag, startPoint x: 1276, startPoint y: 66, endPoint x: 1291, endPoint y: 66, distance: 14.5
click at [1291, 66] on input "100350" at bounding box center [1302, 65] width 115 height 24
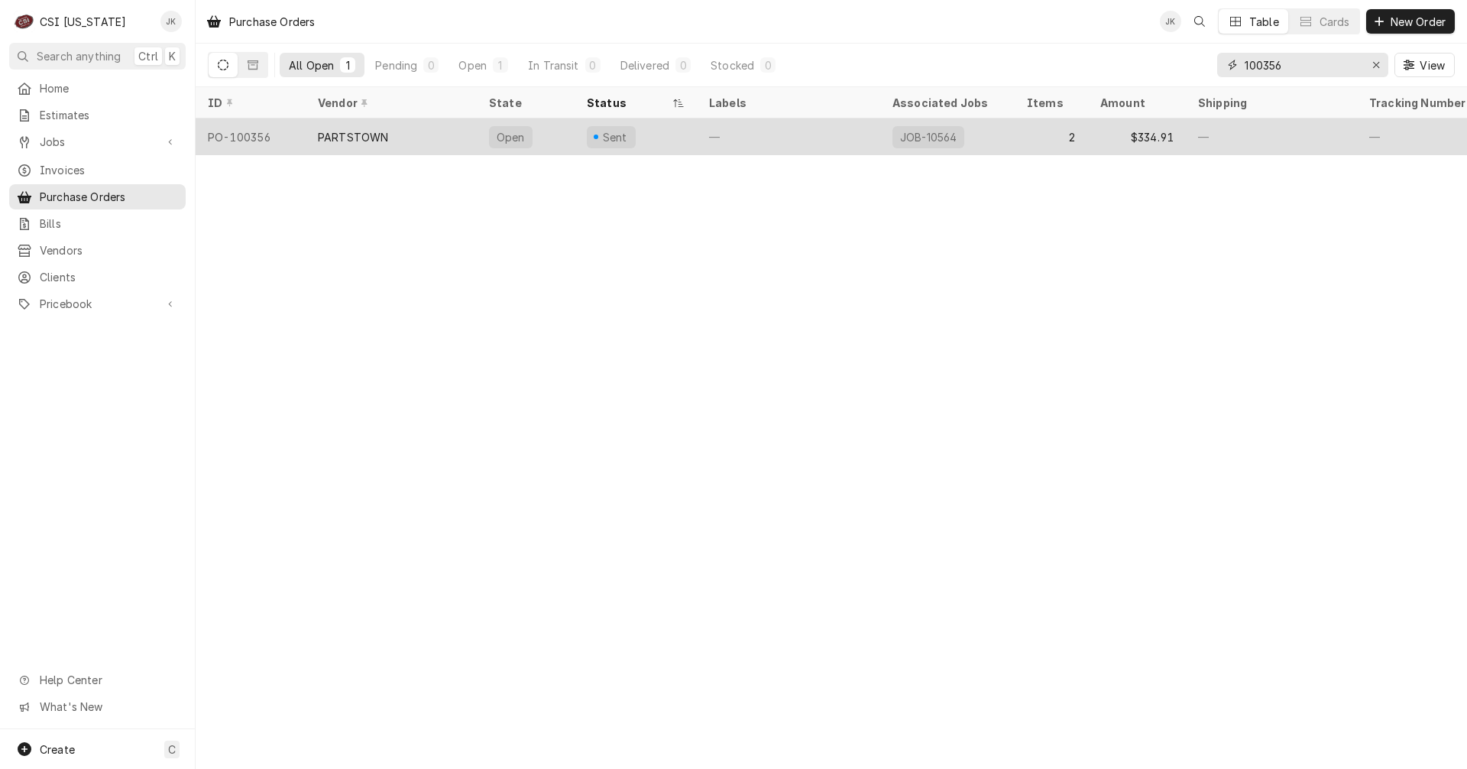
type input "100356"
click at [393, 133] on div "PARTSTOWN" at bounding box center [391, 136] width 171 height 37
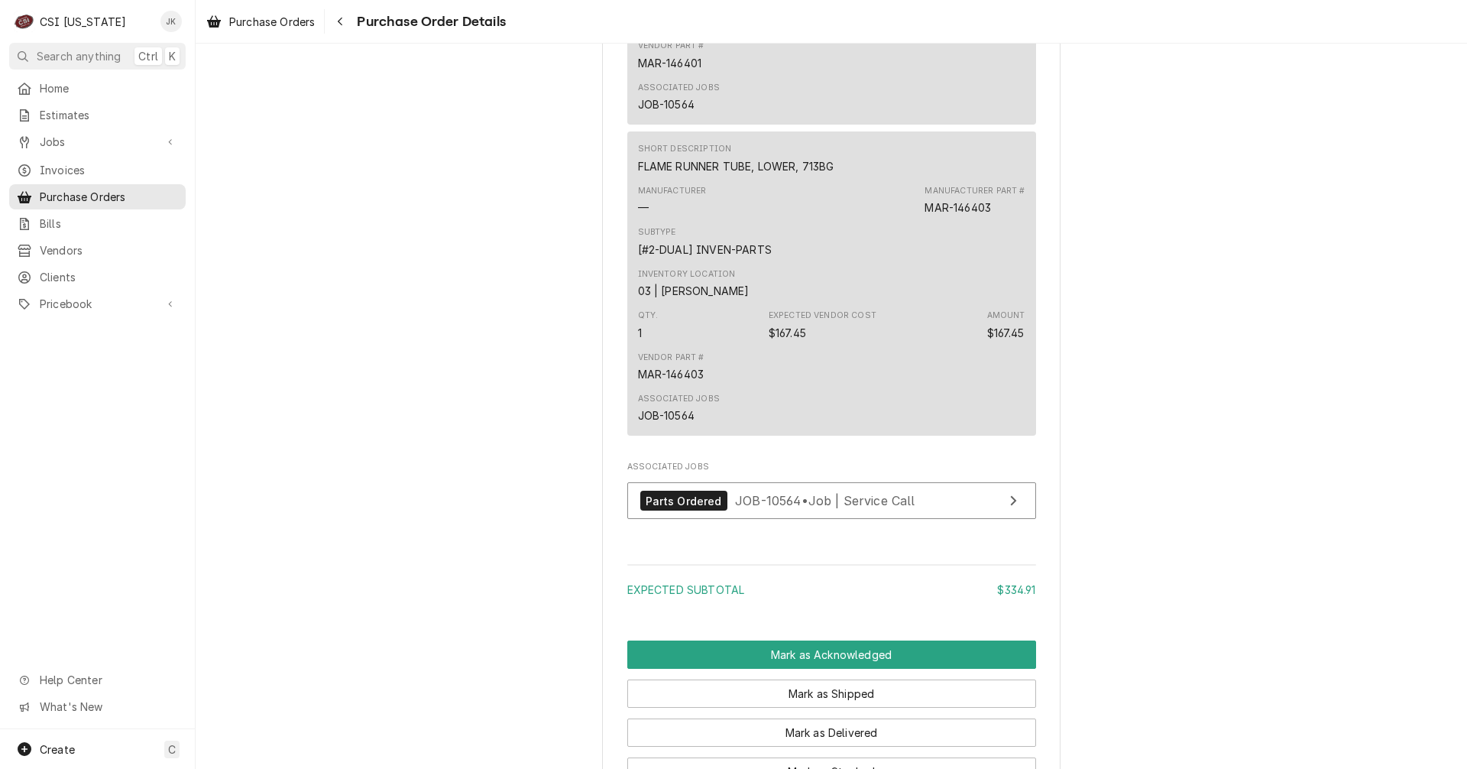
scroll to position [1070, 0]
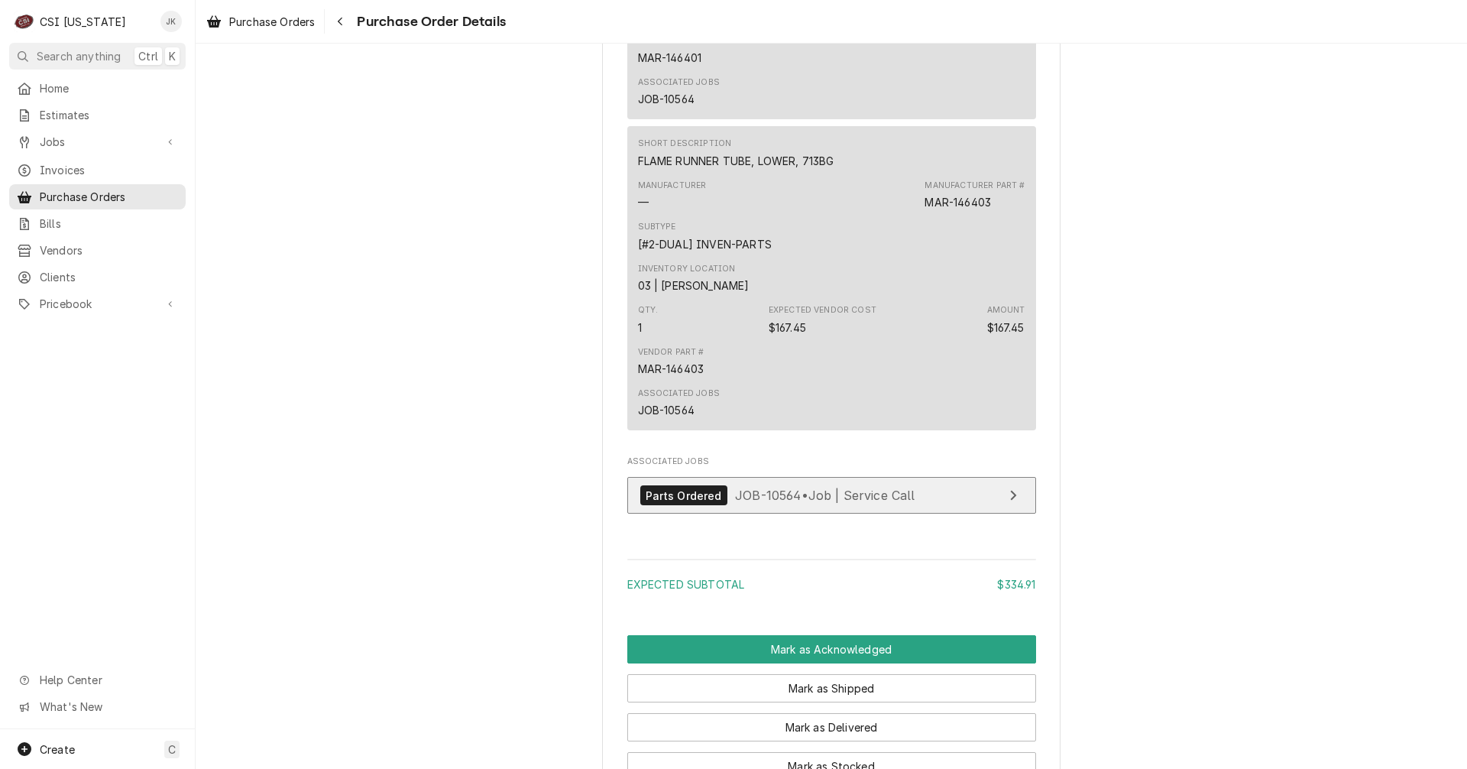
click at [814, 503] on span "JOB-10564 • Job | Service Call" at bounding box center [825, 495] width 180 height 15
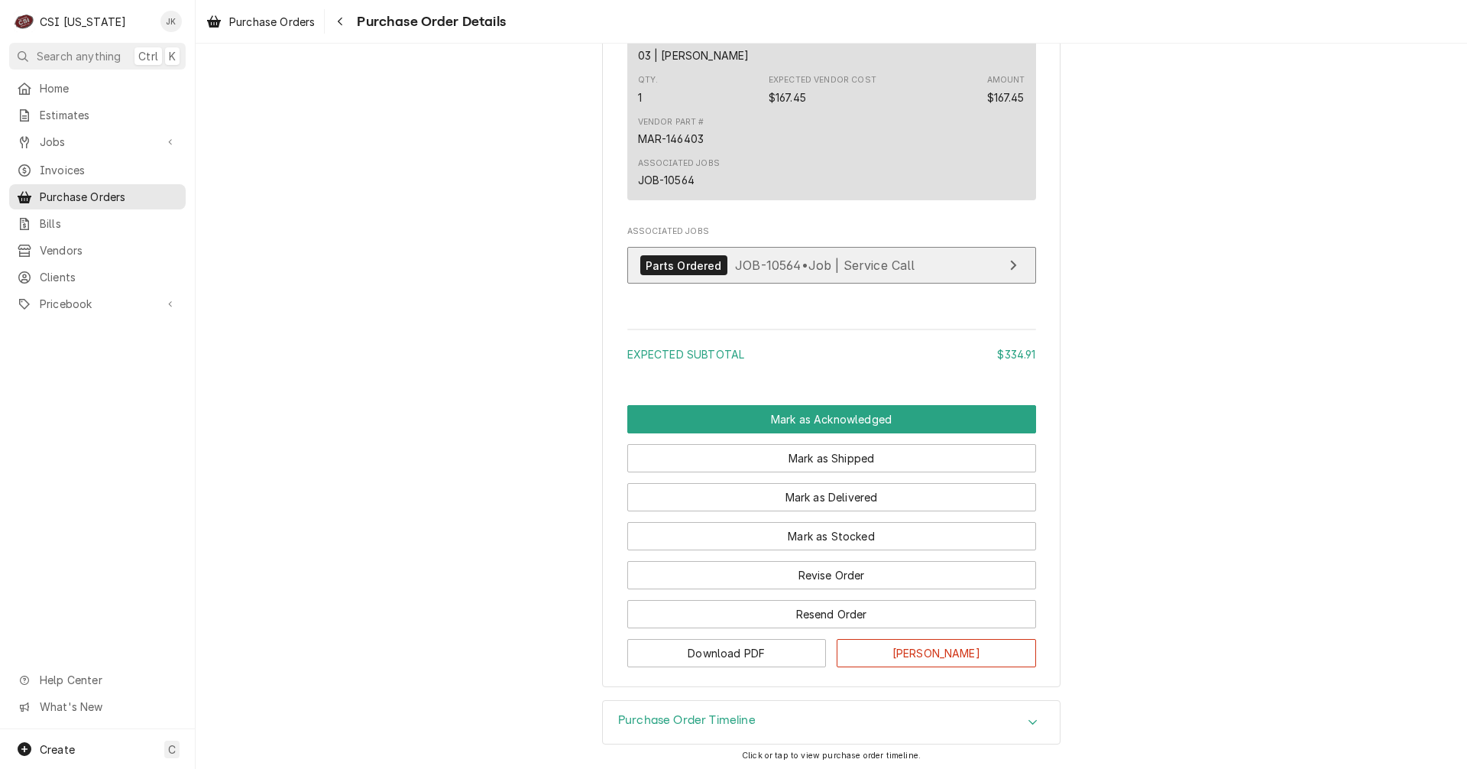
scroll to position [1352, 0]
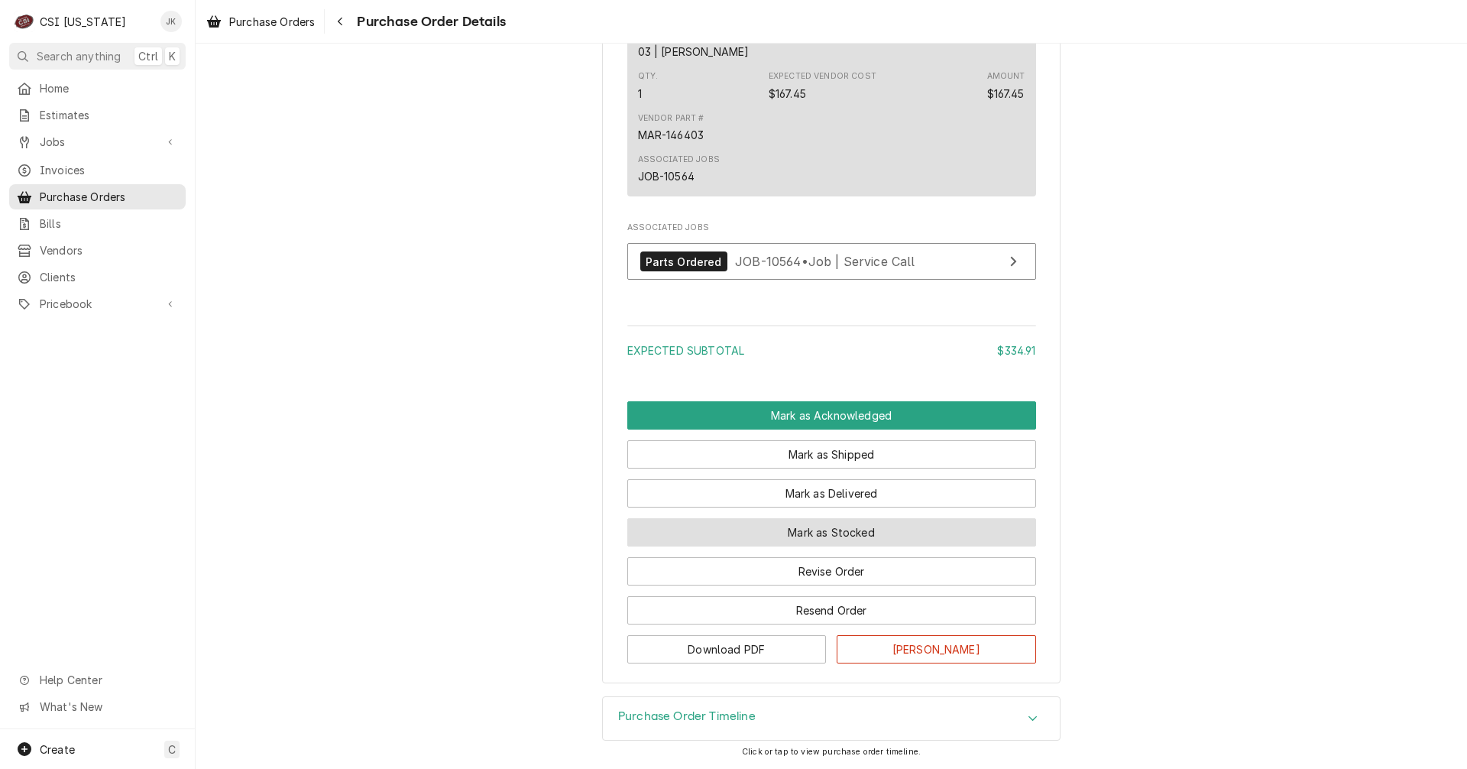
click at [831, 535] on button "Mark as Stocked" at bounding box center [831, 532] width 409 height 28
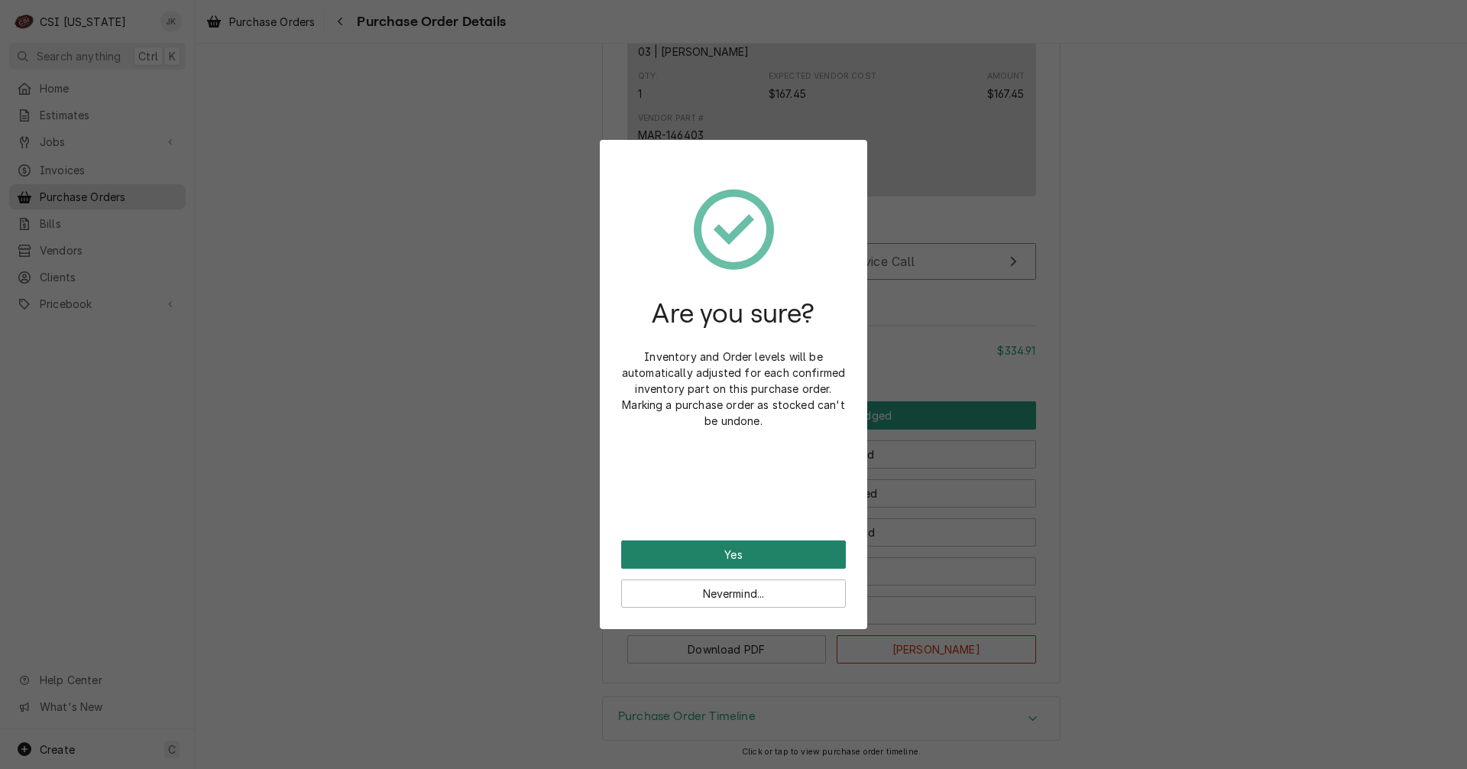
click at [763, 549] on button "Yes" at bounding box center [733, 554] width 225 height 28
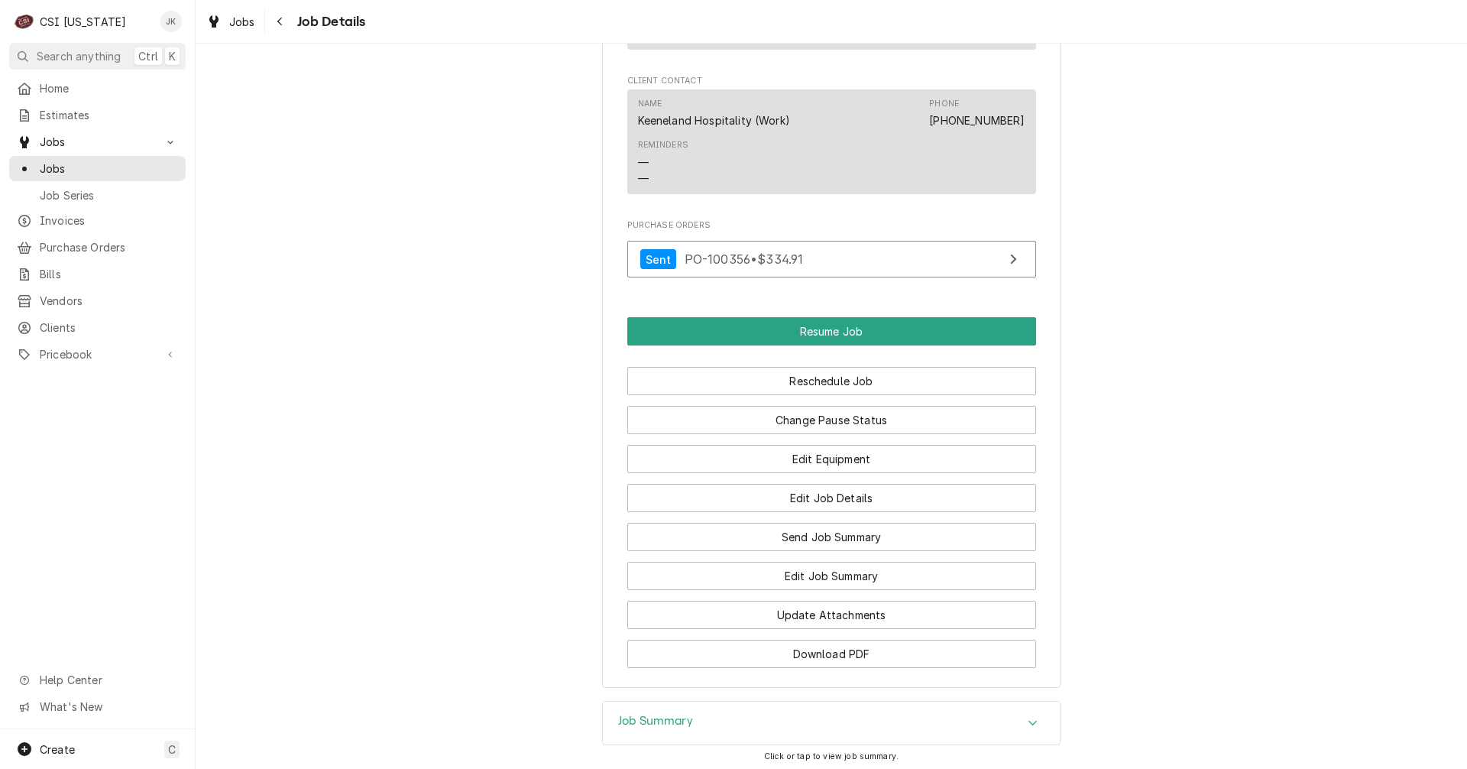
scroll to position [1528, 0]
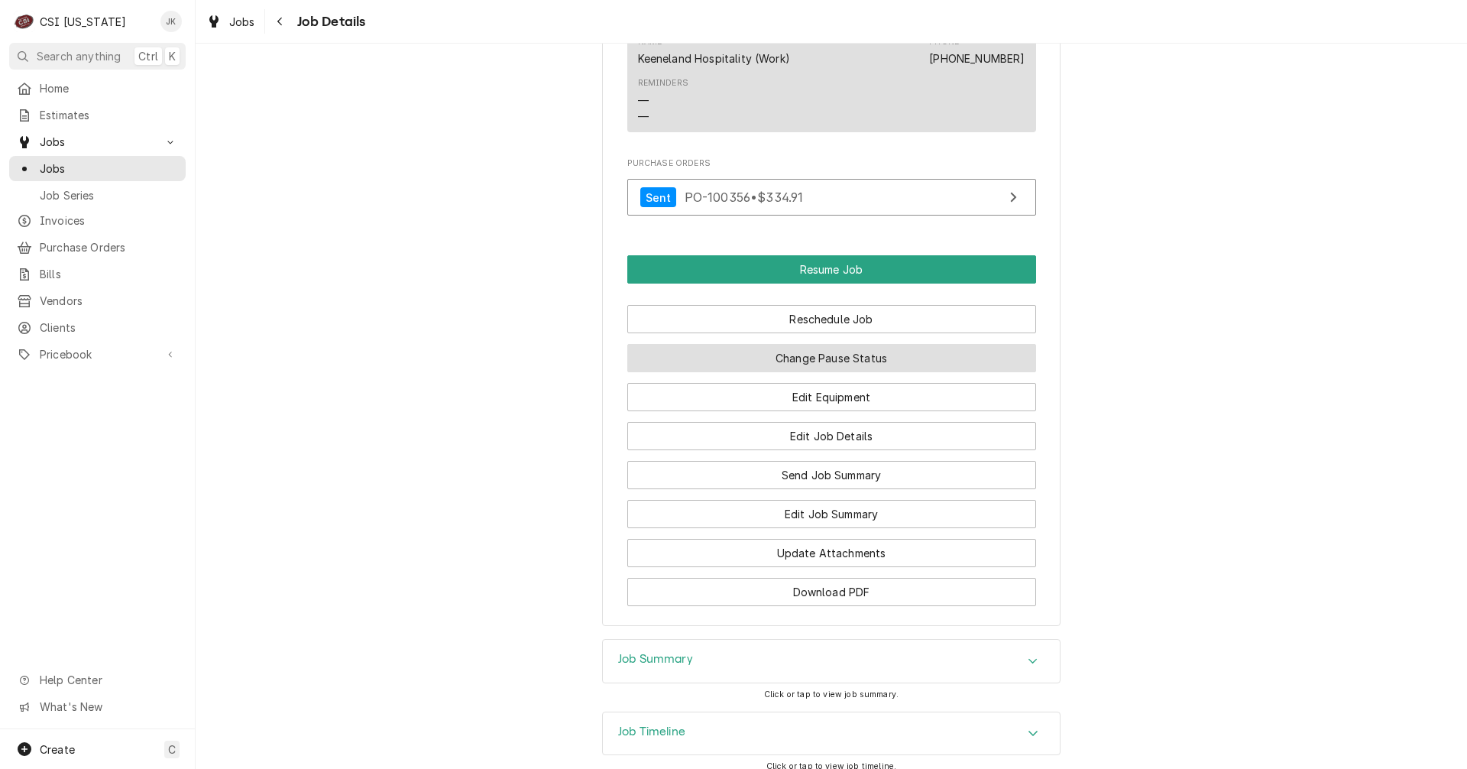
click at [793, 372] on button "Change Pause Status" at bounding box center [831, 358] width 409 height 28
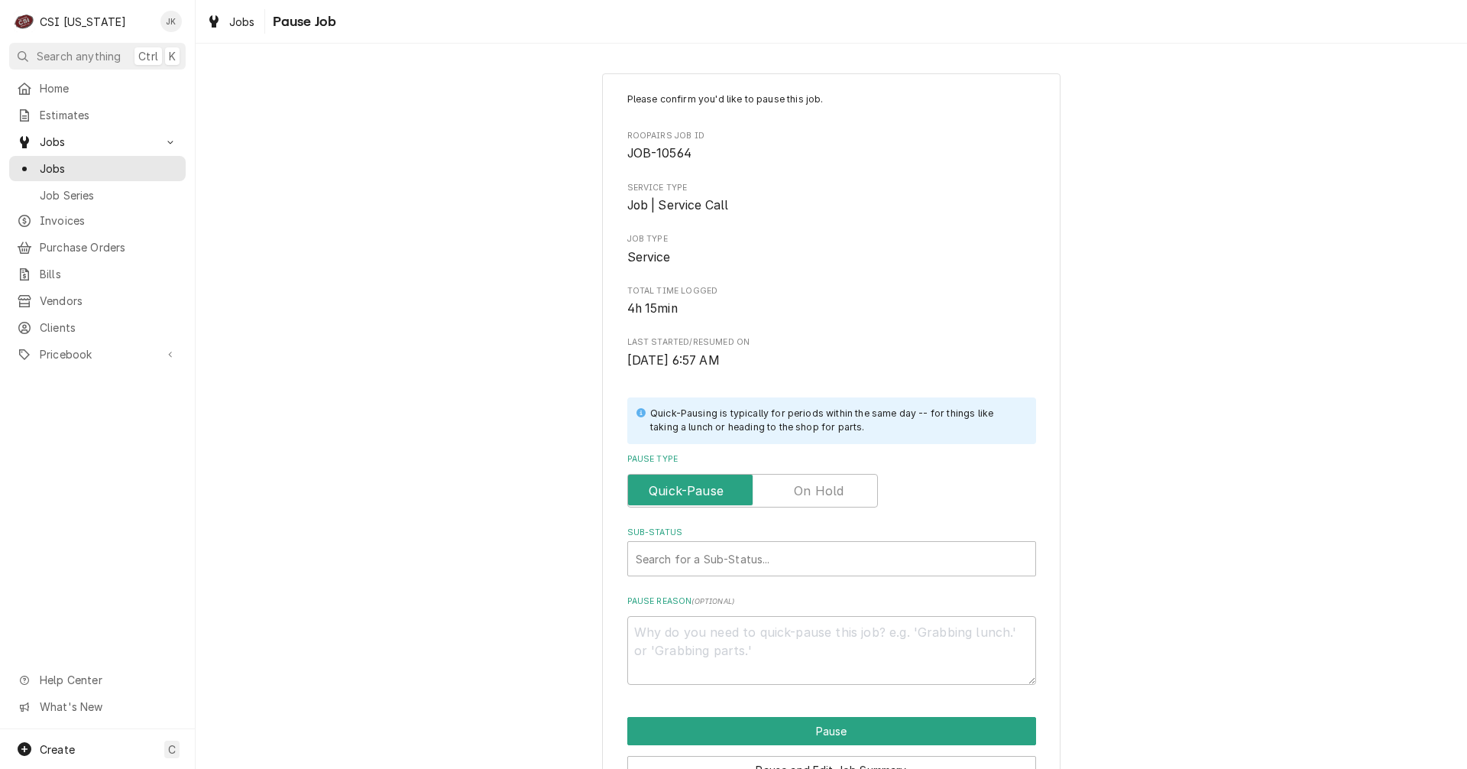
click at [819, 488] on label "Pause Type" at bounding box center [752, 491] width 251 height 34
click at [819, 488] on input "Pause Type" at bounding box center [752, 491] width 237 height 34
checkbox input "true"
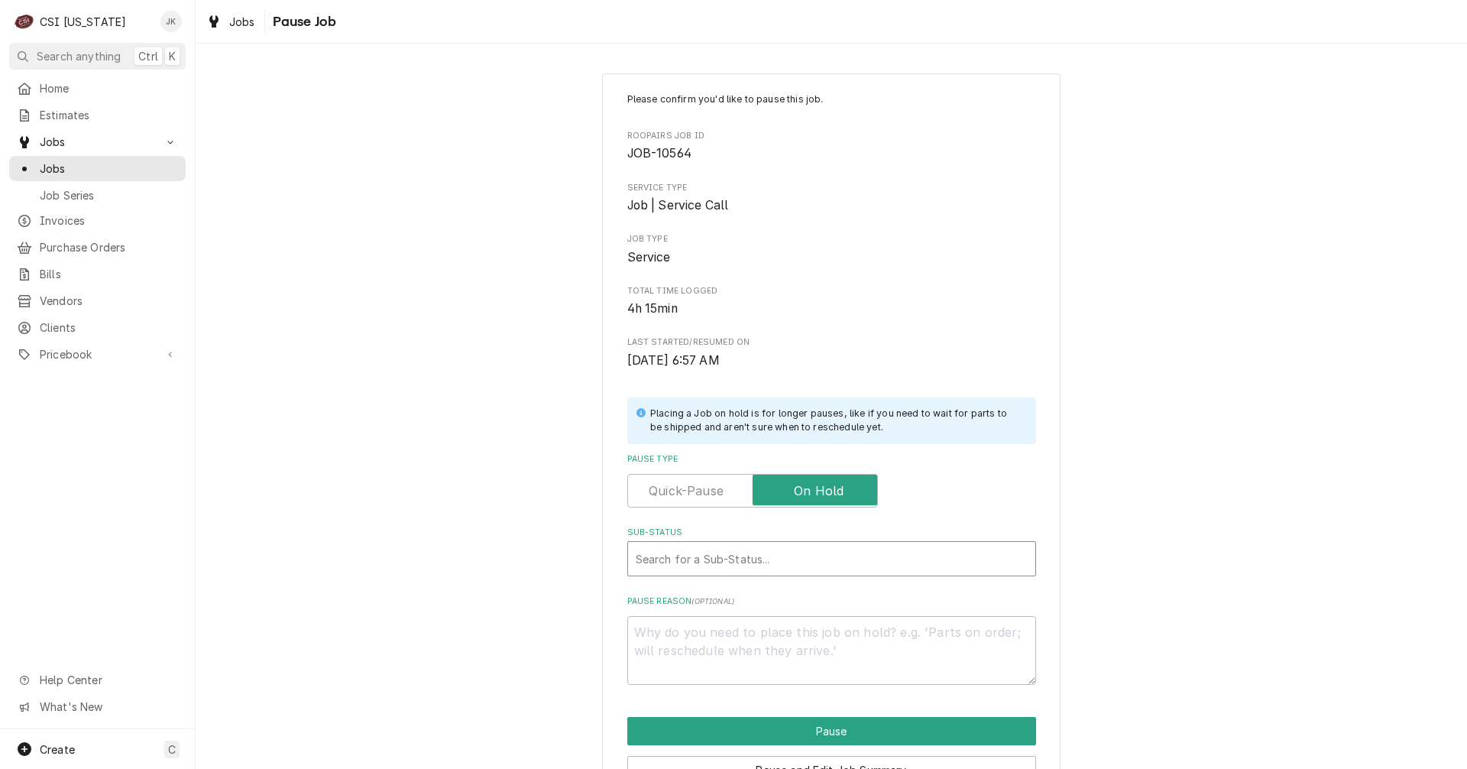
click at [721, 562] on div "Sub-Status" at bounding box center [832, 559] width 392 height 28
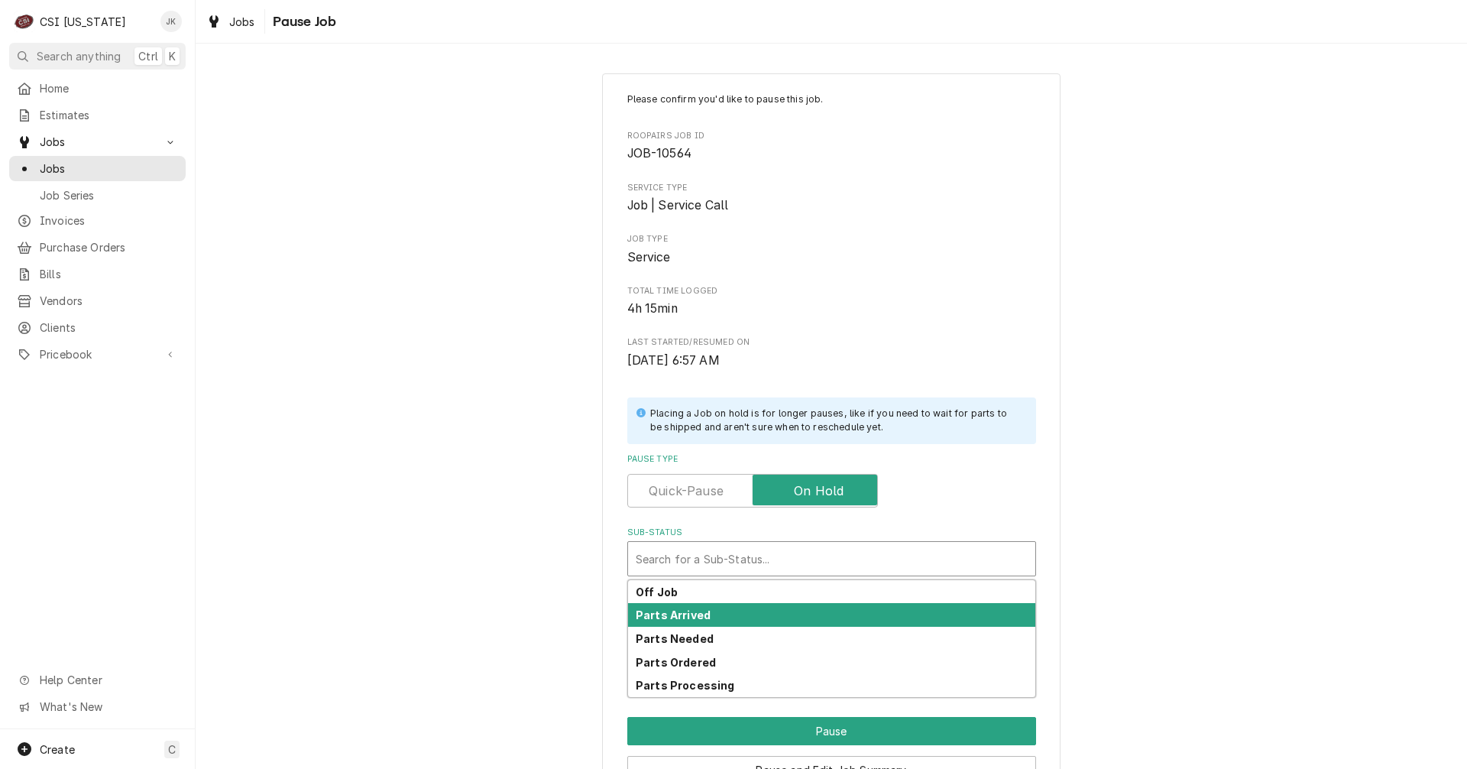
click at [703, 613] on div "Parts Arrived" at bounding box center [831, 615] width 407 height 24
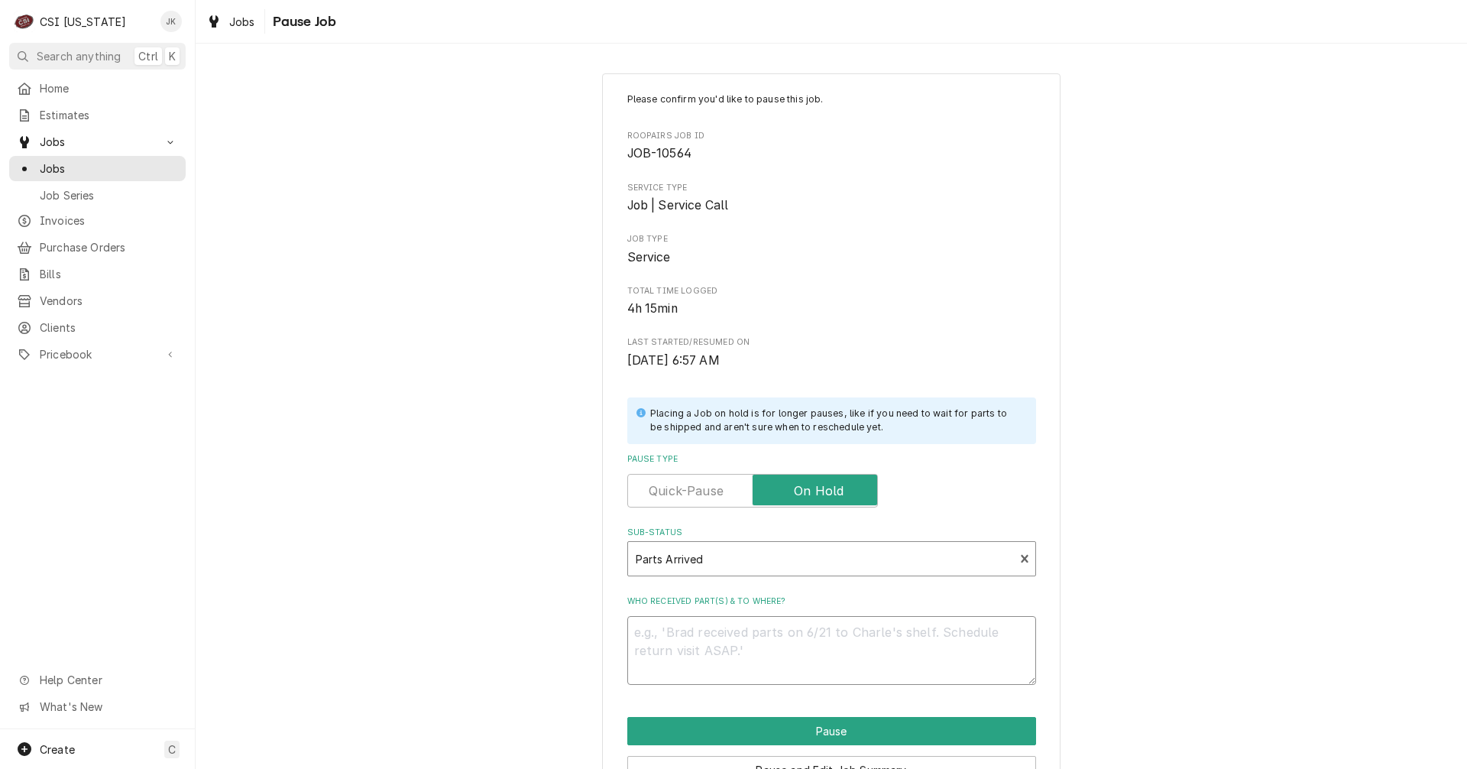
click at [709, 653] on textarea "Who received part(s) & to where?" at bounding box center [831, 650] width 409 height 69
click at [719, 635] on textarea "Who received part(s) & to where?" at bounding box center [831, 650] width 409 height 69
type textarea "x"
type textarea "P"
type textarea "x"
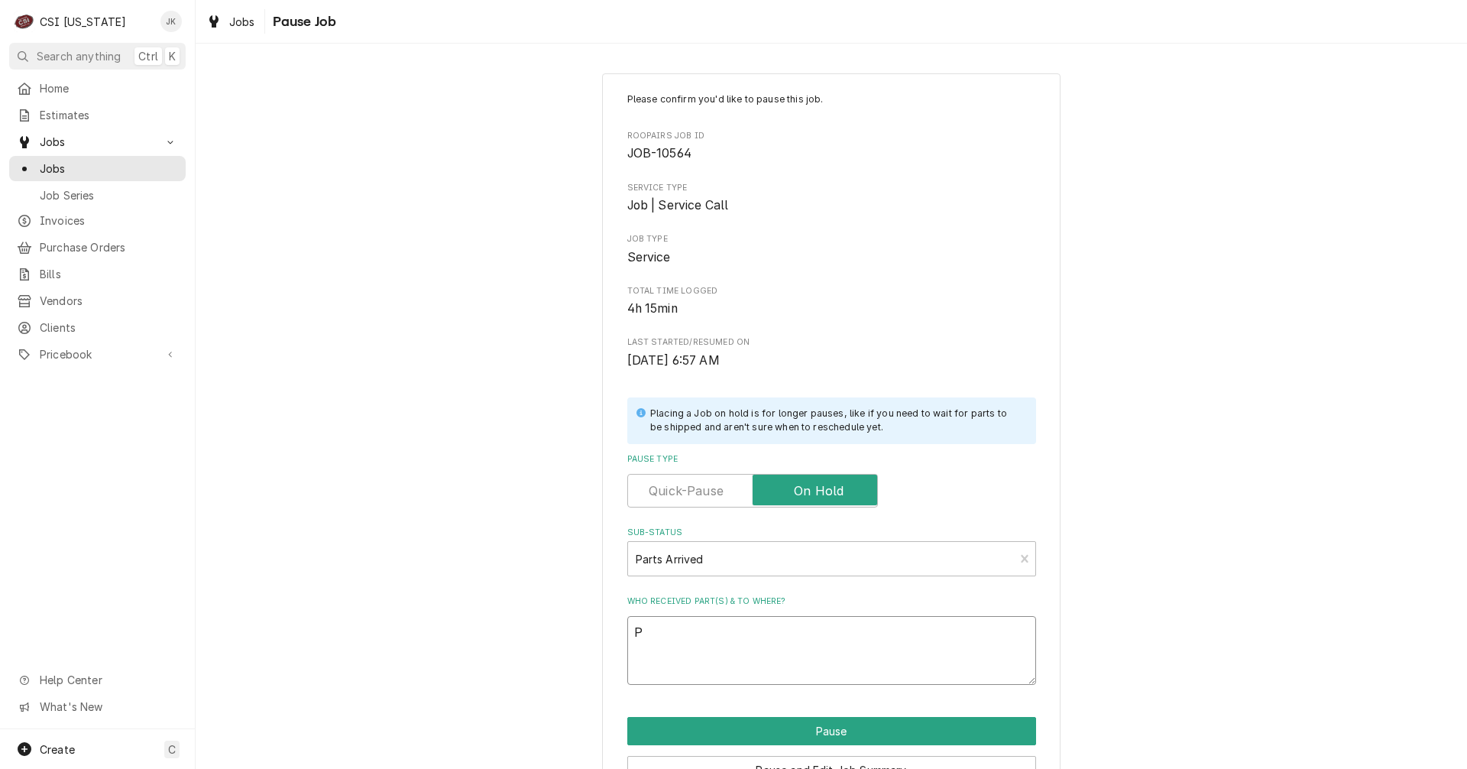
type textarea "Pa"
type textarea "x"
type textarea "Par"
type textarea "x"
type textarea "Part"
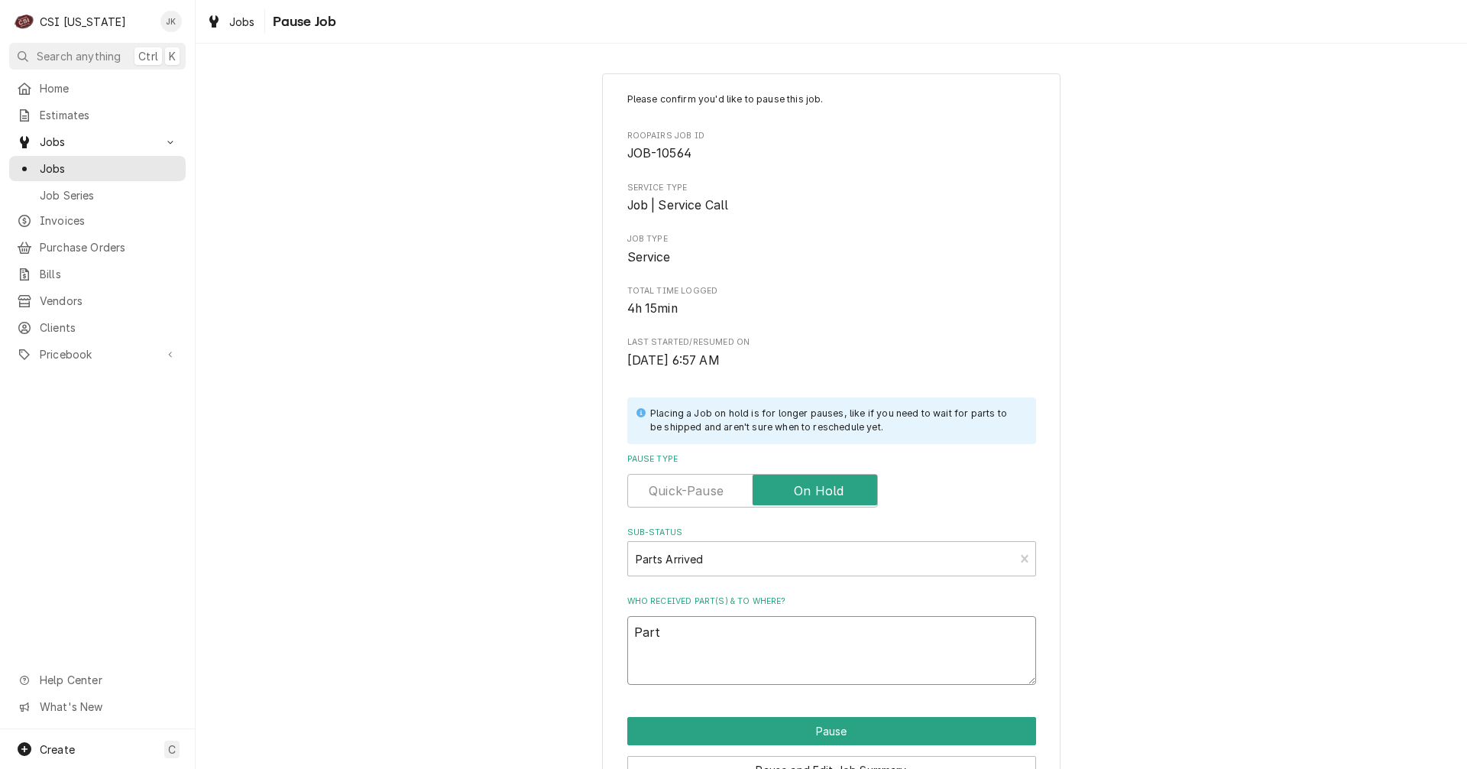
type textarea "x"
type textarea "Parts"
type textarea "x"
type textarea "Parts"
type textarea "x"
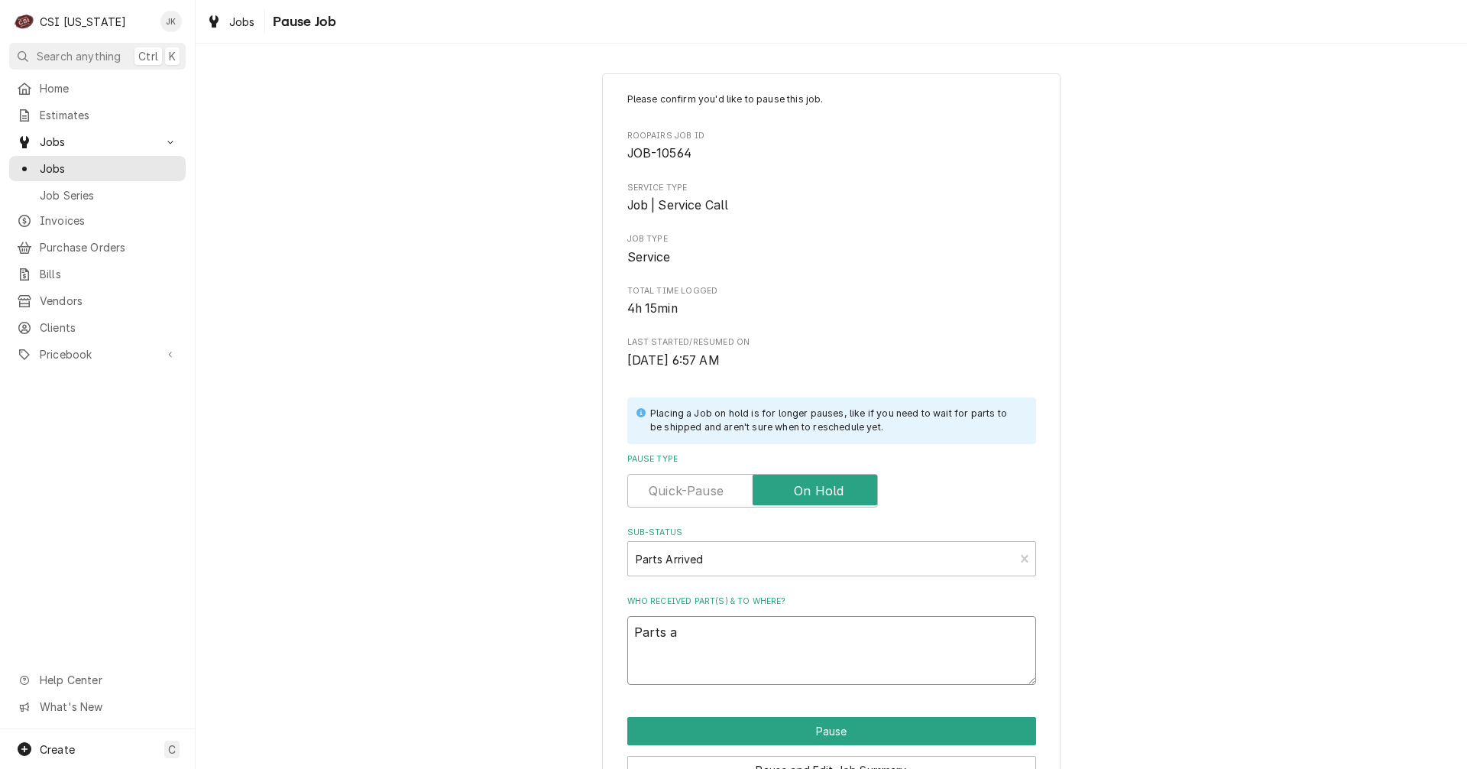
type textarea "Parts ar"
type textarea "x"
type textarea "Parts arr"
type textarea "x"
type textarea "Parts arri"
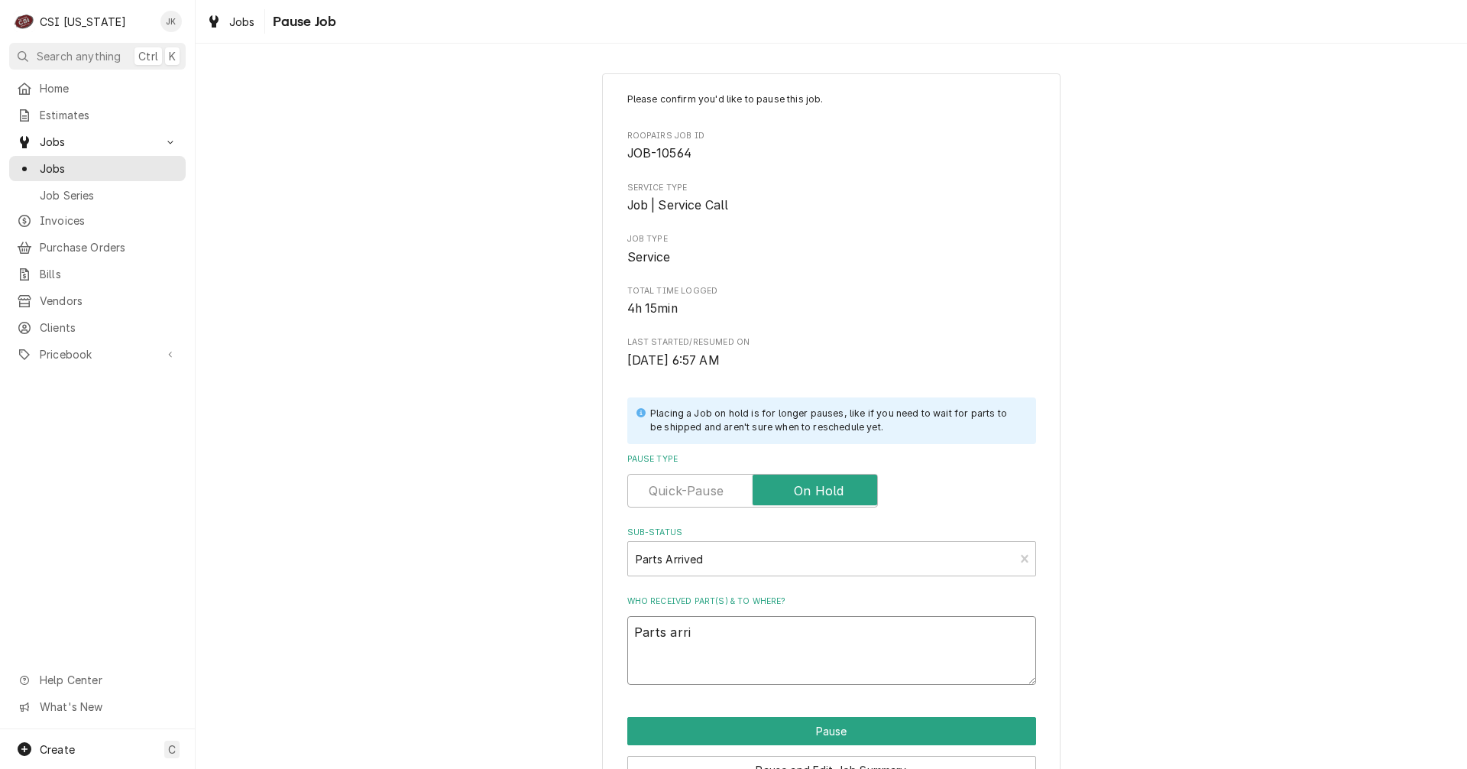
type textarea "x"
type textarea "Parts arriv"
type textarea "x"
type textarea "Parts arrive"
type textarea "x"
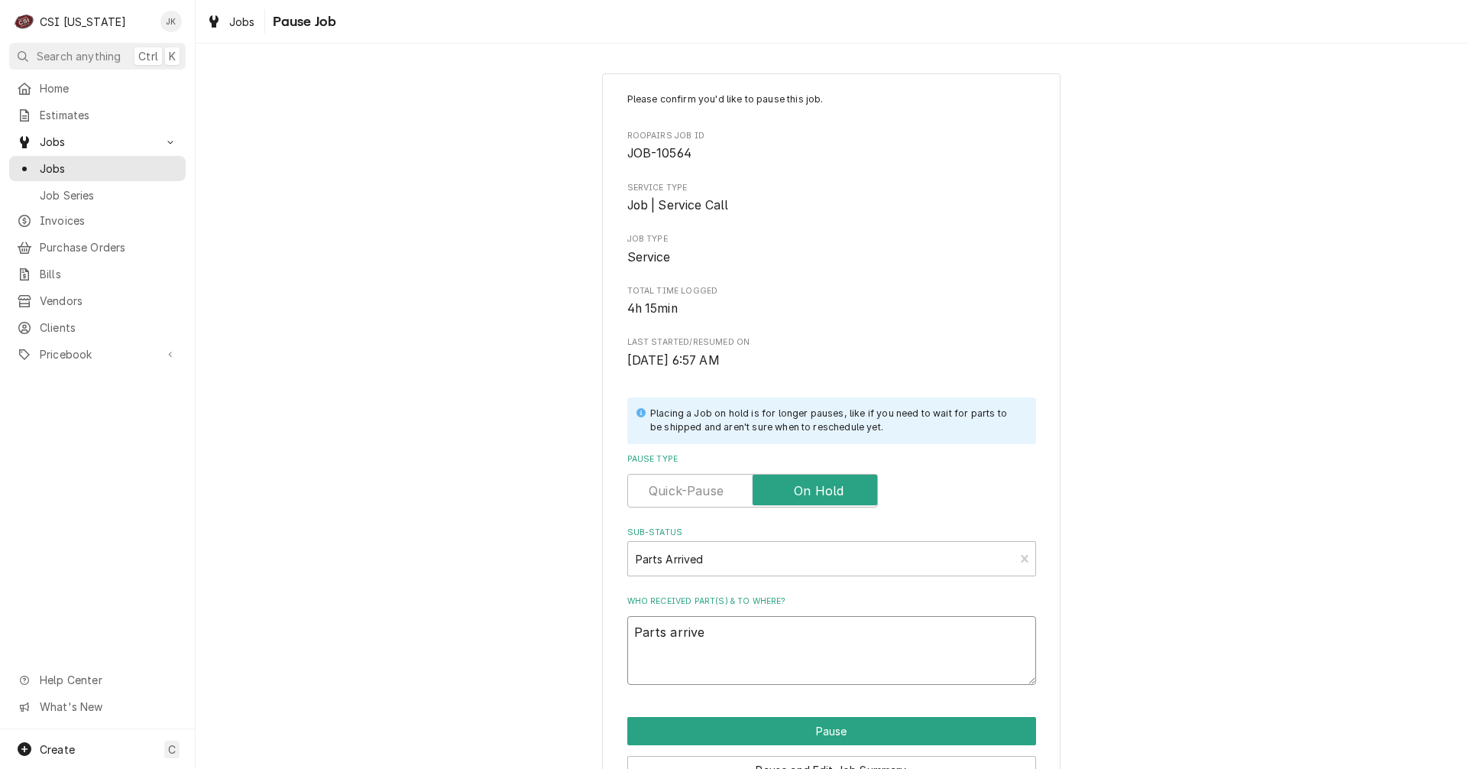
type textarea "Parts arrived"
type textarea "x"
type textarea "Parts arrived"
type textarea "x"
type textarea "Parts arrived 9"
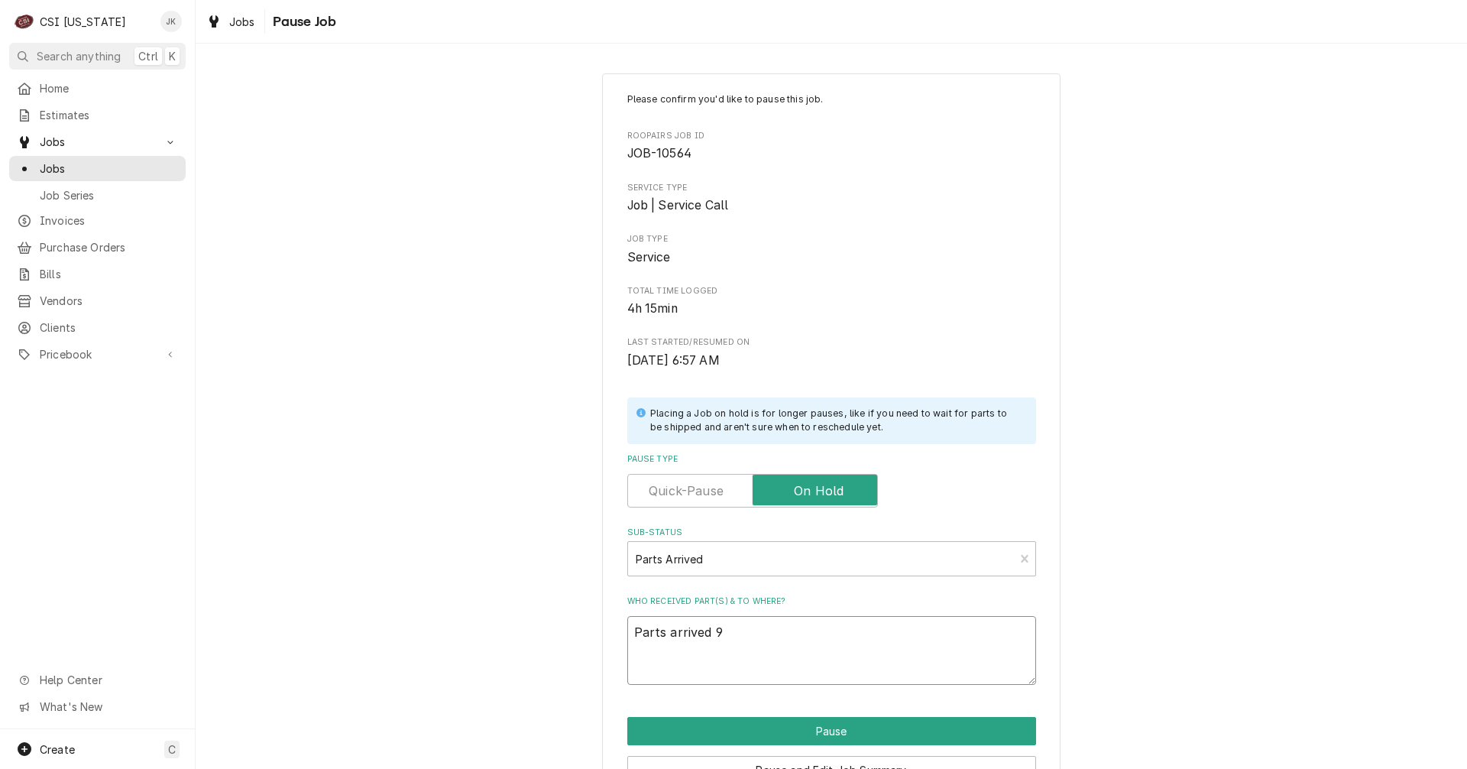
type textarea "x"
type textarea "Parts arrived 9/"
type textarea "x"
type textarea "Parts arrived 9/9"
type textarea "x"
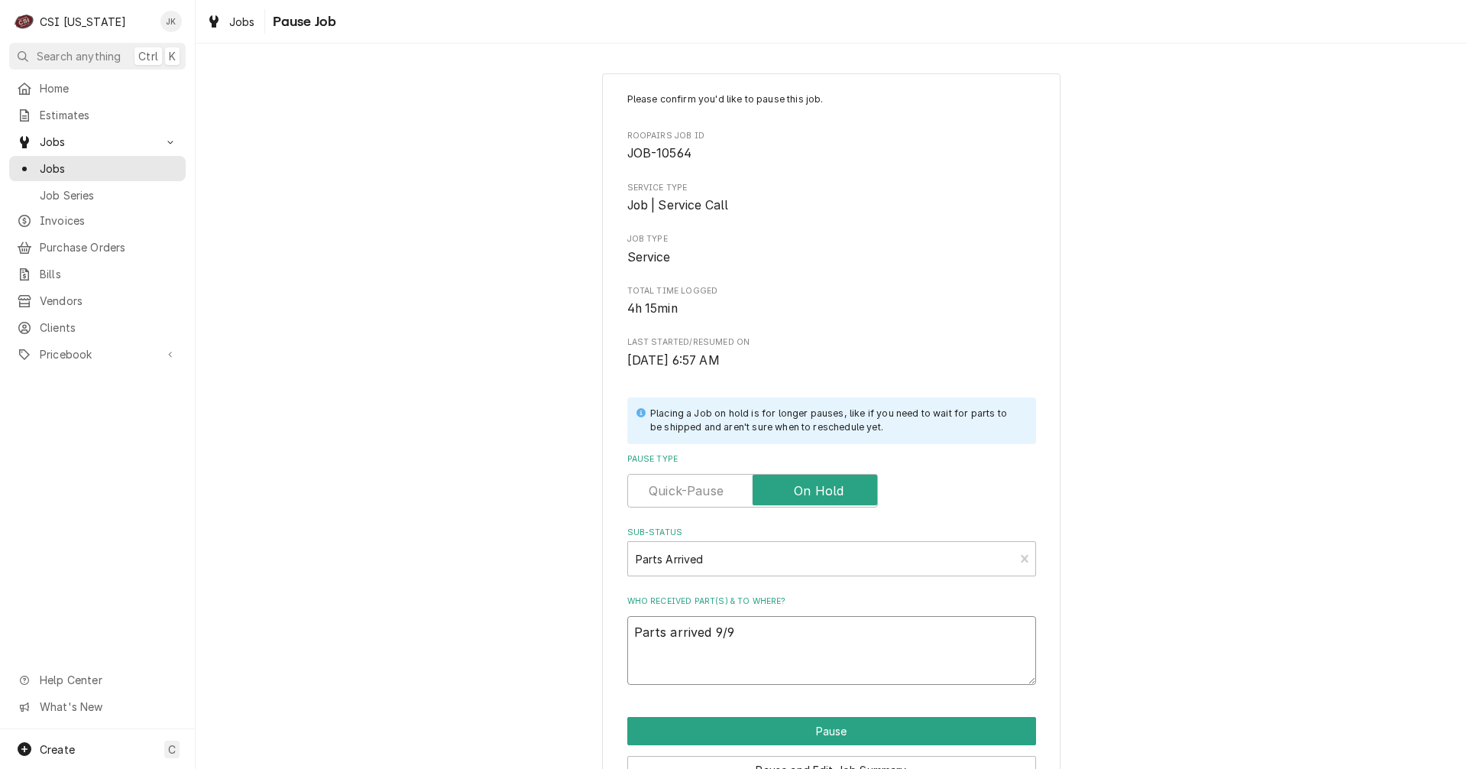
type textarea "Parts arrived 9/9,"
type textarea "x"
type textarea "Parts arrived 9/9,"
type textarea "x"
type textarea "Parts arrived 9/9, M"
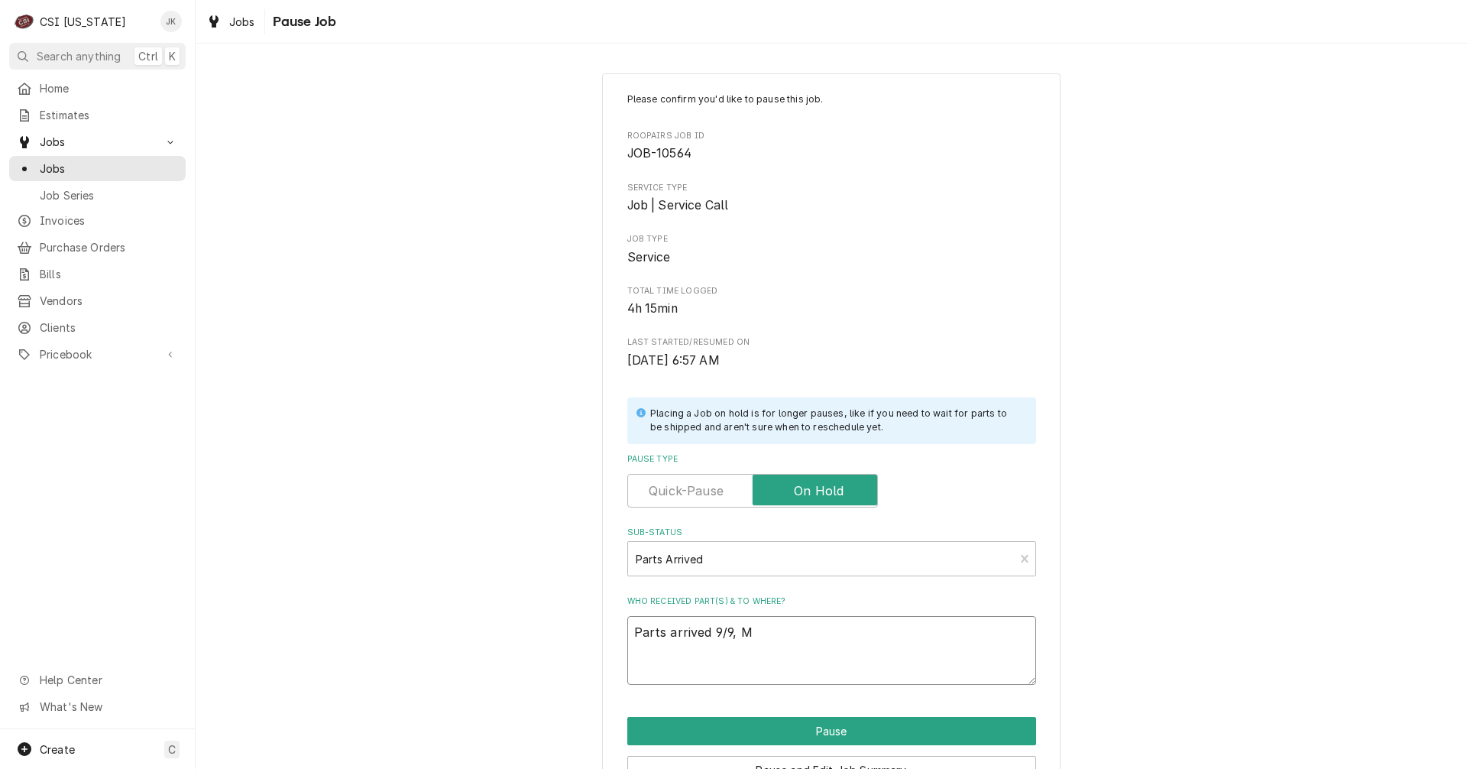
type textarea "x"
type textarea "Parts arrived 9/9, Ma"
type textarea "x"
type textarea "Parts arrived 9/9, Mat"
type textarea "x"
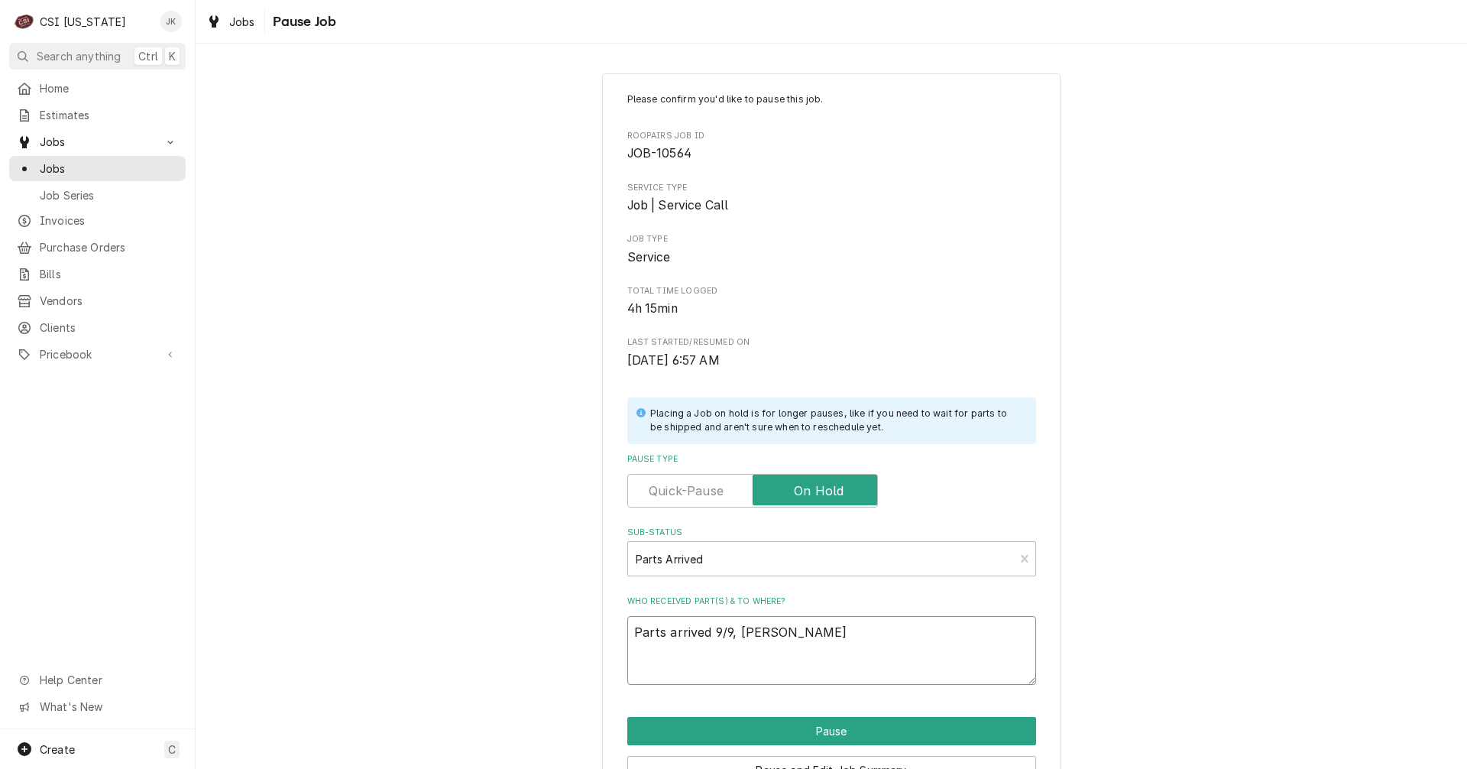
scroll to position [87, 0]
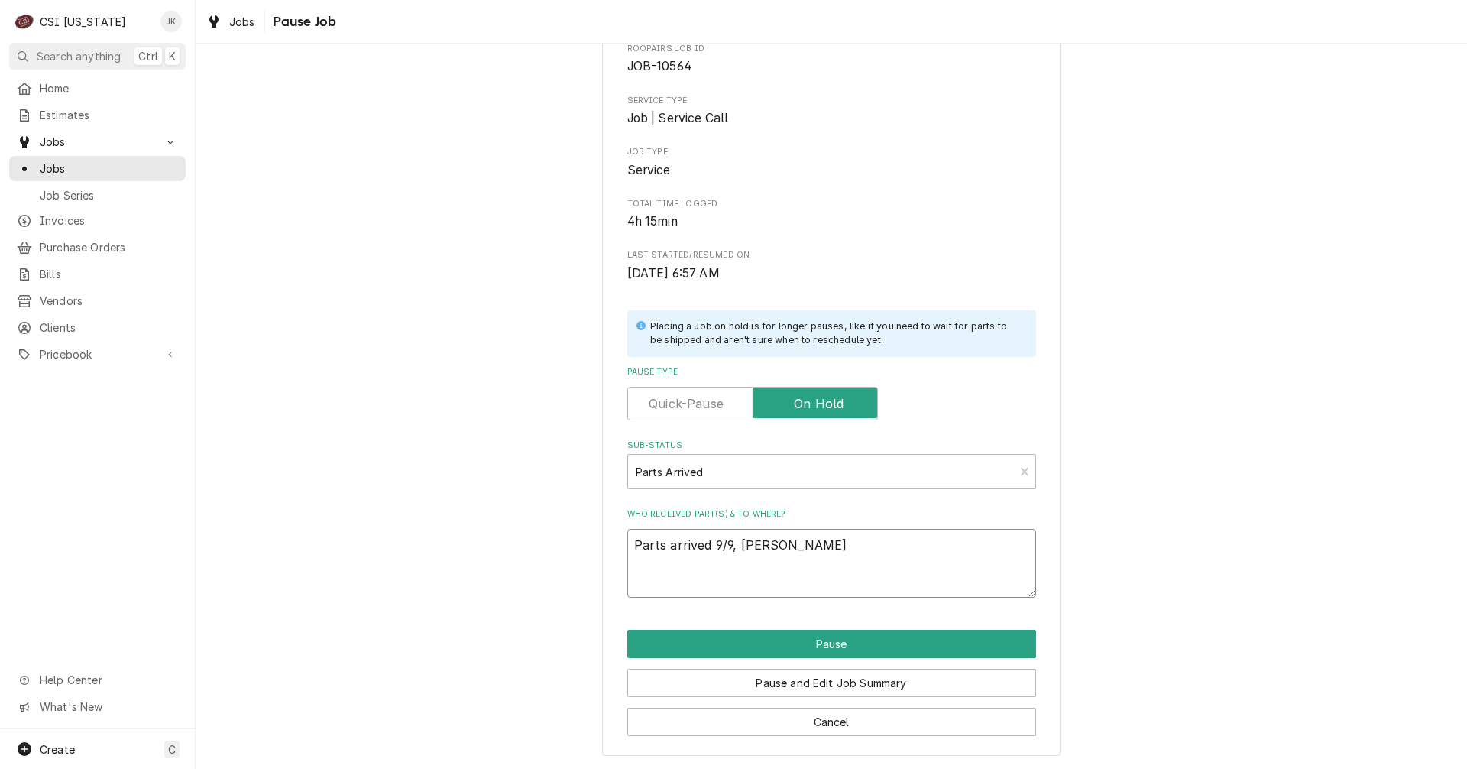
drag, startPoint x: 777, startPoint y: 550, endPoint x: 627, endPoint y: 552, distance: 150.6
click at [637, 553] on textarea "Parts arrived 9/9, Matt" at bounding box center [831, 563] width 409 height 69
click at [776, 556] on textarea "Parts arrived 9/9, Matt" at bounding box center [831, 563] width 409 height 69
drag, startPoint x: 747, startPoint y: 544, endPoint x: 604, endPoint y: 544, distance: 143.7
click at [604, 544] on div "Please confirm you'd like to pause this job. Roopairs Job ID JOB-10564 Service …" at bounding box center [831, 371] width 459 height 770
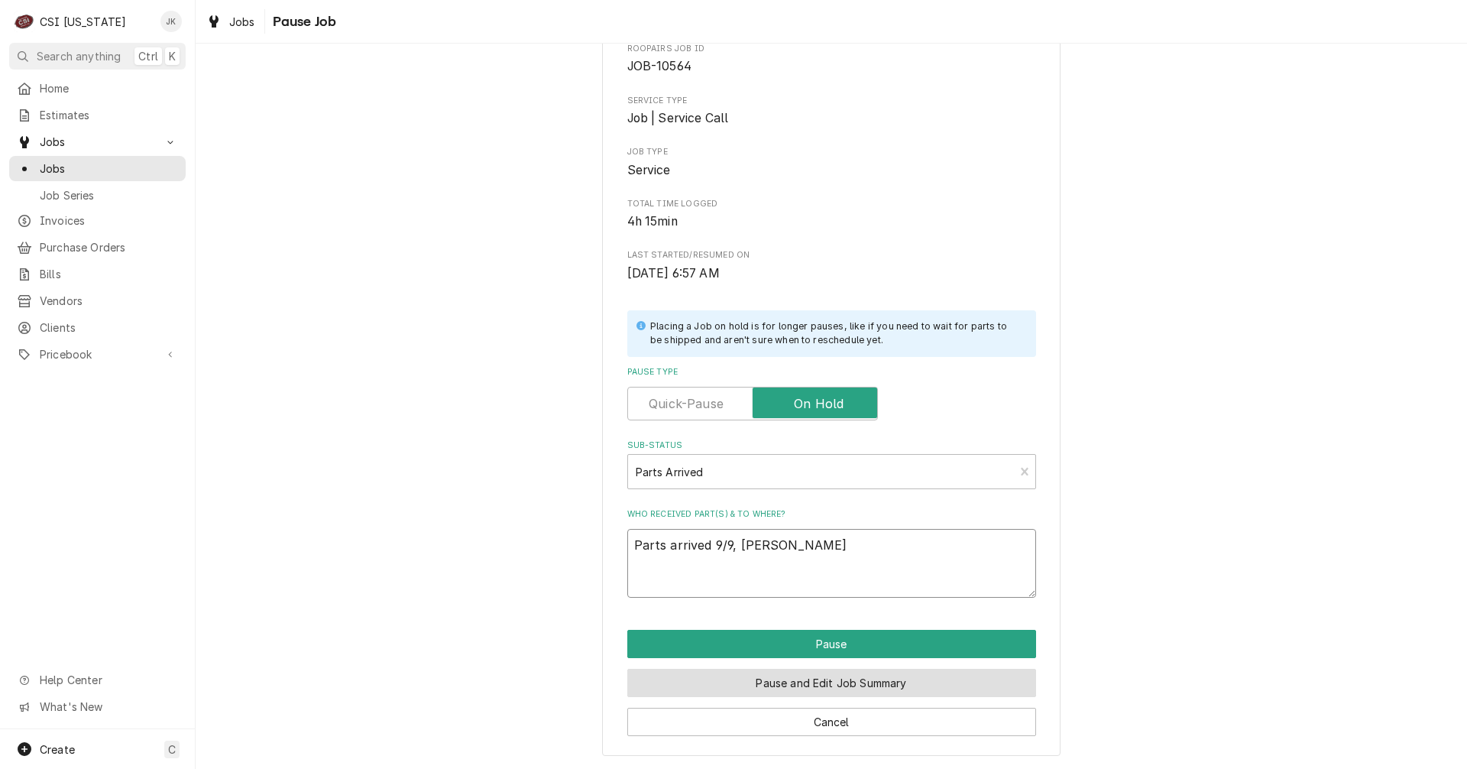
type textarea "Parts arrived 9/9, Matt"
click at [838, 676] on button "Pause and Edit Job Summary" at bounding box center [831, 683] width 409 height 28
type textarea "x"
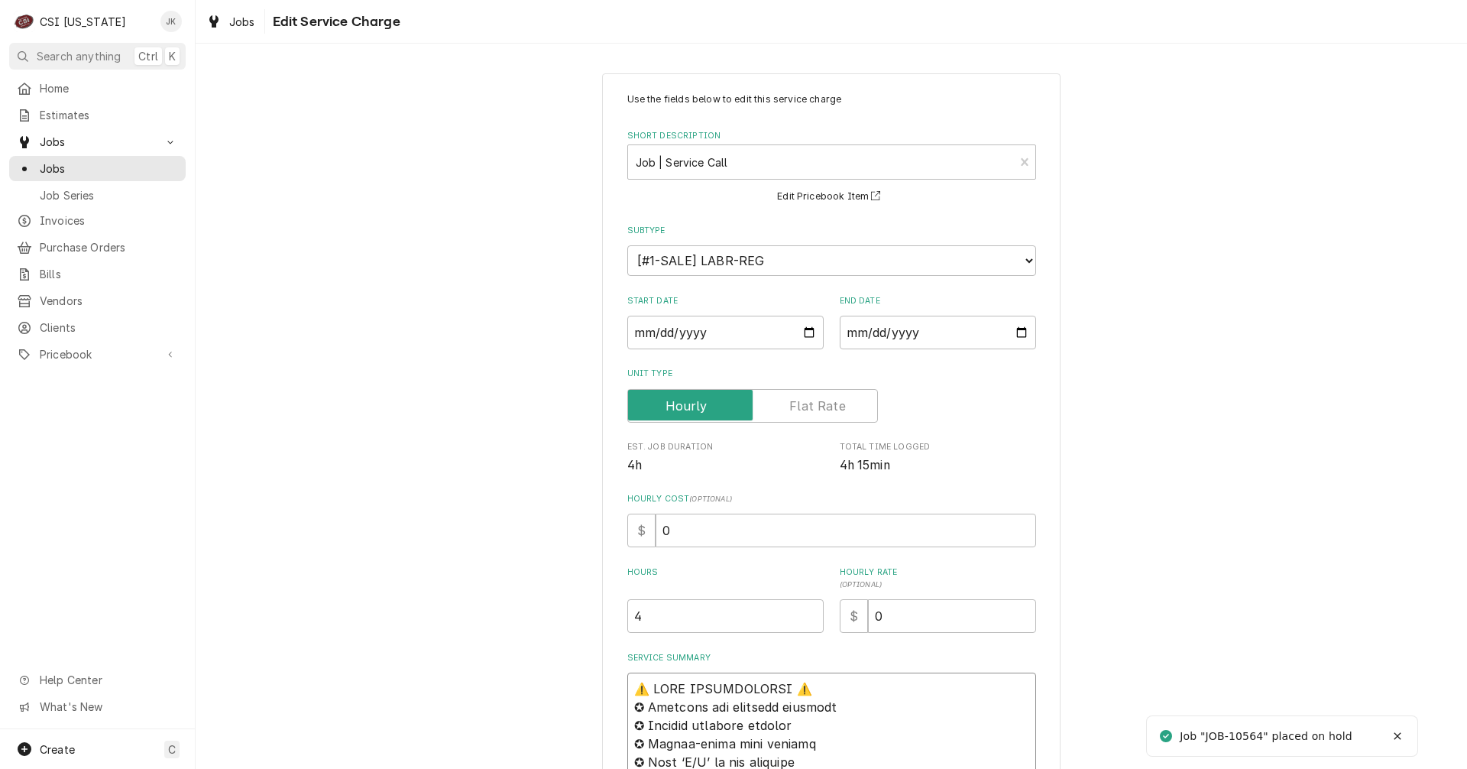
paste textarea "Parts arrived 9/9, [PERSON_NAME]"
type textarea "x"
type textarea "Lorem ipsumdo 2/9, Sita⚠️ CONS ADIPISCINGEL ⚠️ ✪ Seddoeiu tem incididu utlabore…"
type textarea "x"
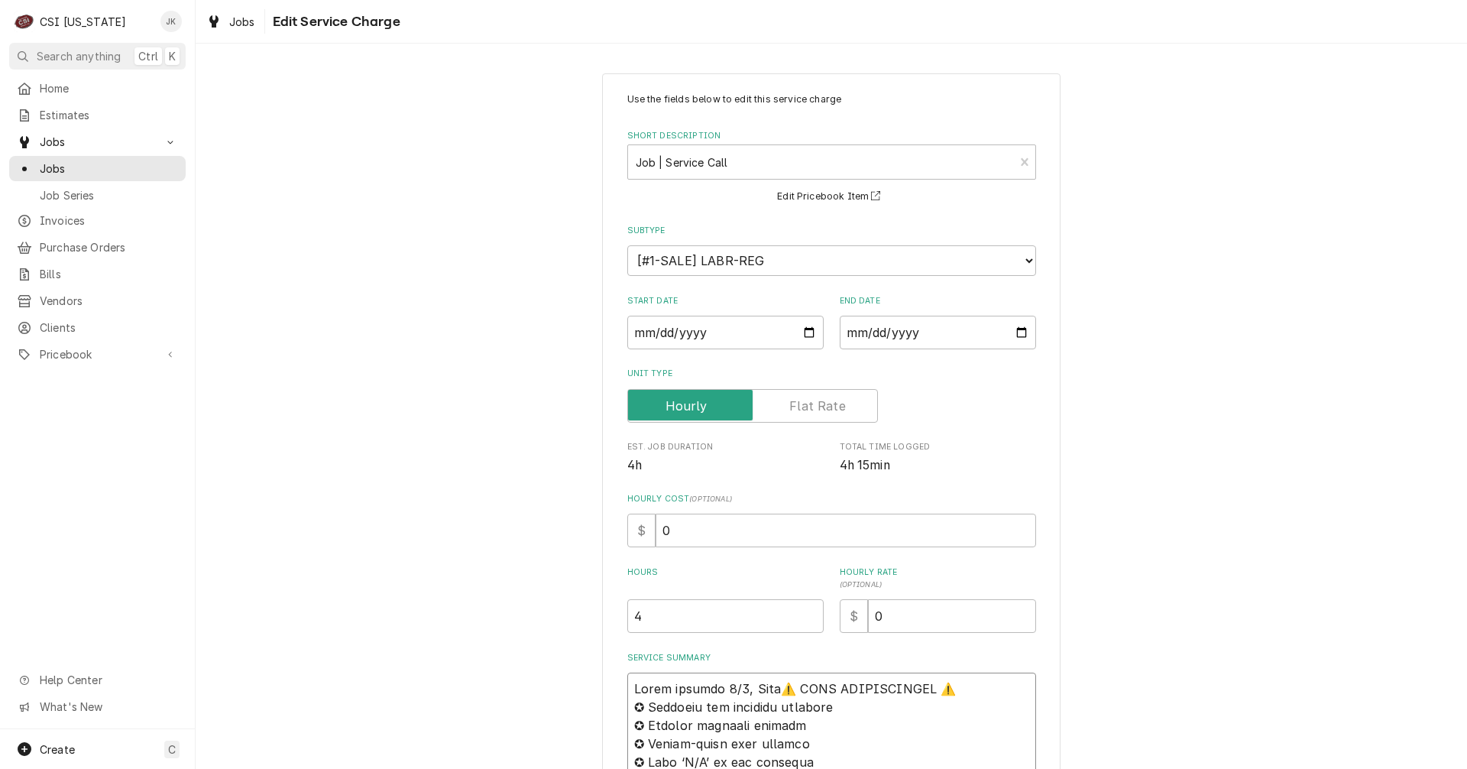
type textarea "Lorem ipsumdo 8/2, Sita ⚠️ CONS ADIPISCINGEL ⚠️ ✪ Seddoeiu tem incididu utlabor…"
type textarea "x"
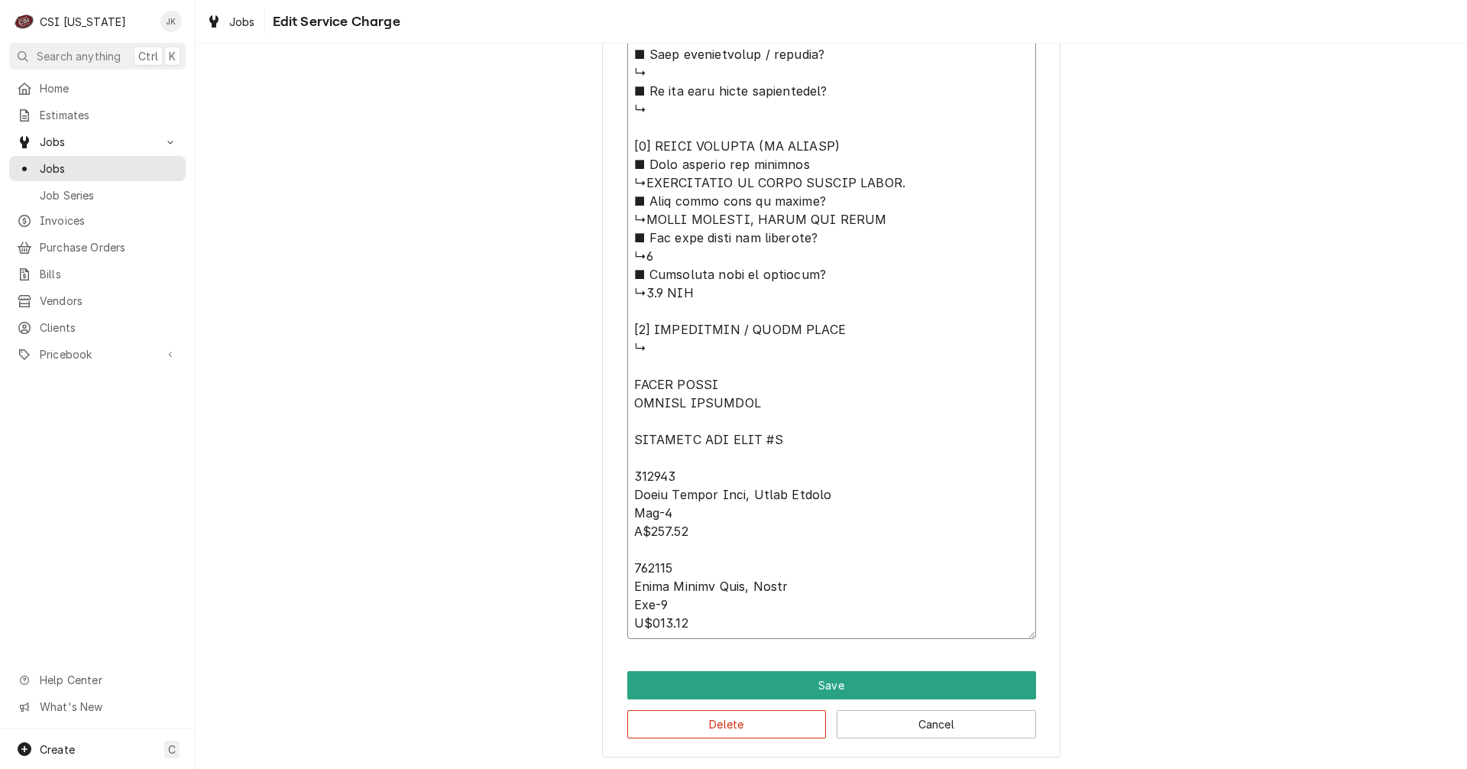
scroll to position [1389, 0]
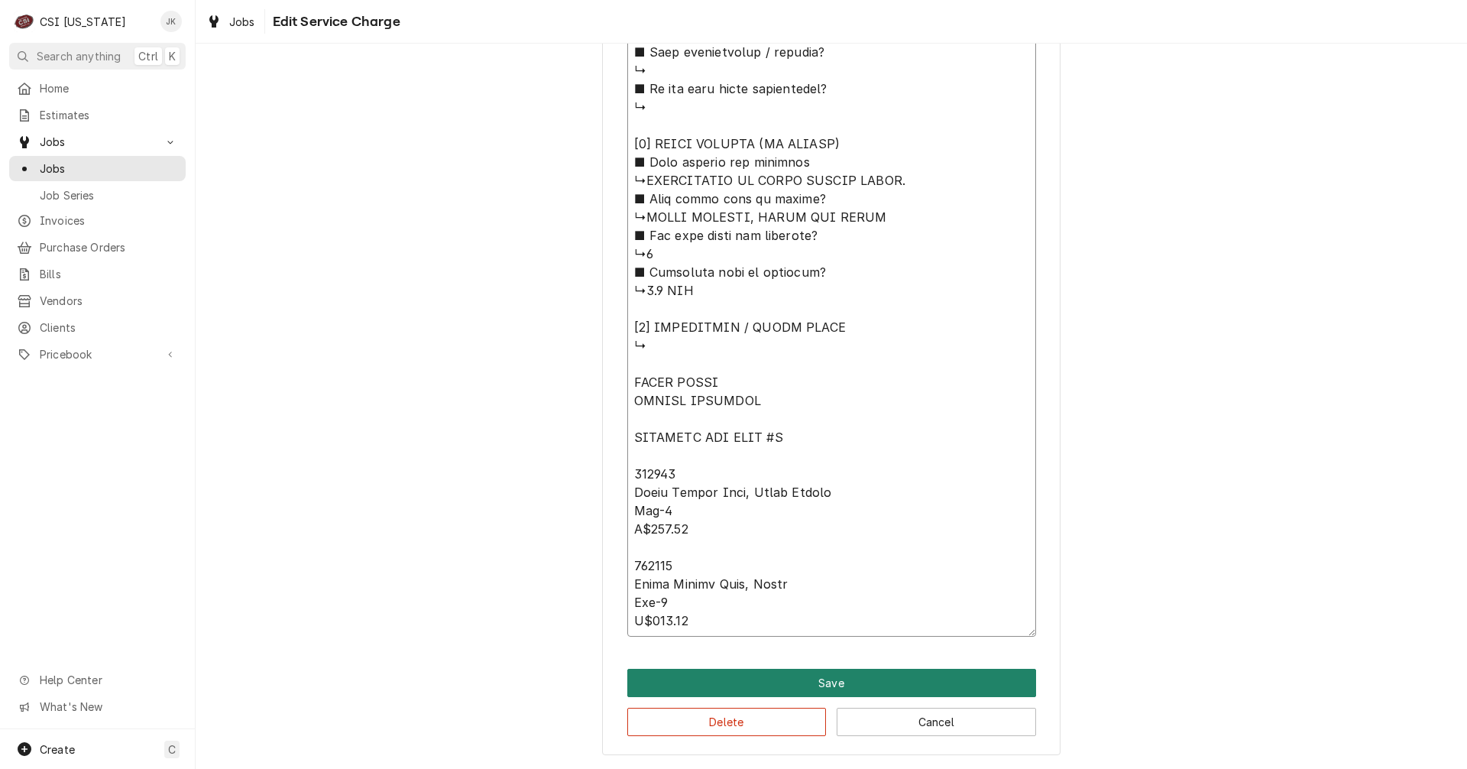
type textarea "Lorem ipsumdo 0/4, Sita ⚠️ CONS ADIPISCINGEL ⚠️ ✪ Seddoeiu tem incididu utlabor…"
click at [838, 685] on button "Save" at bounding box center [831, 683] width 409 height 28
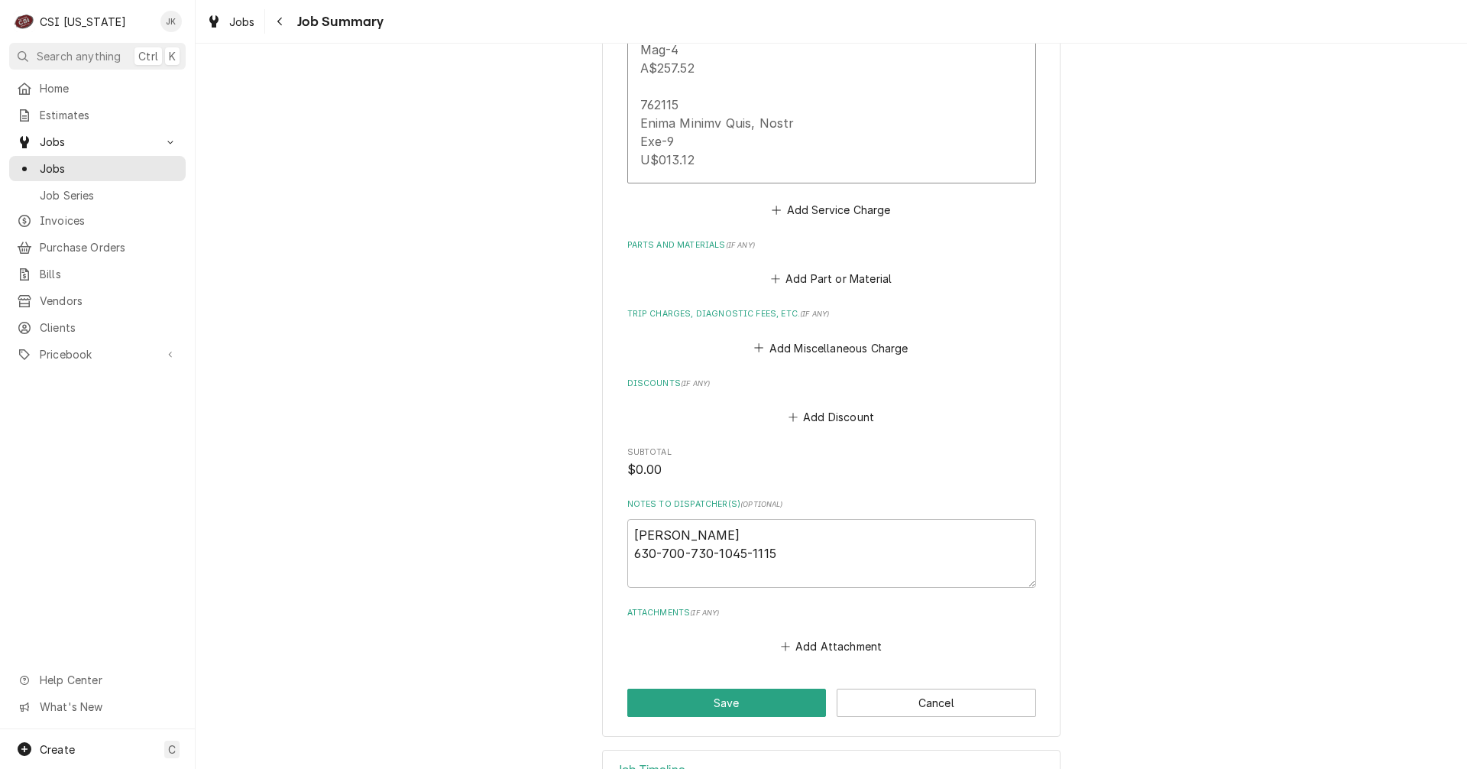
scroll to position [1882, 0]
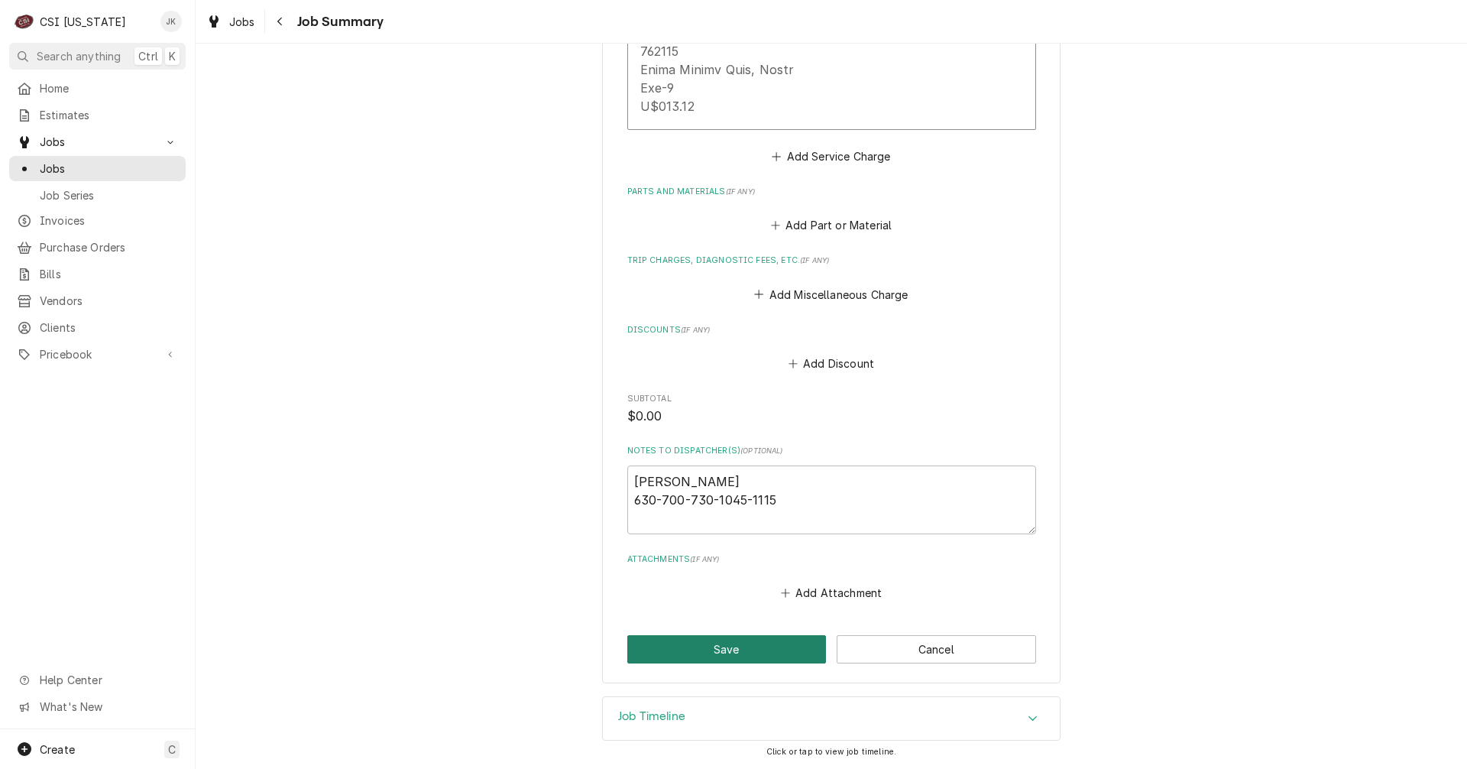
click at [666, 650] on button "Save" at bounding box center [726, 649] width 199 height 28
type textarea "x"
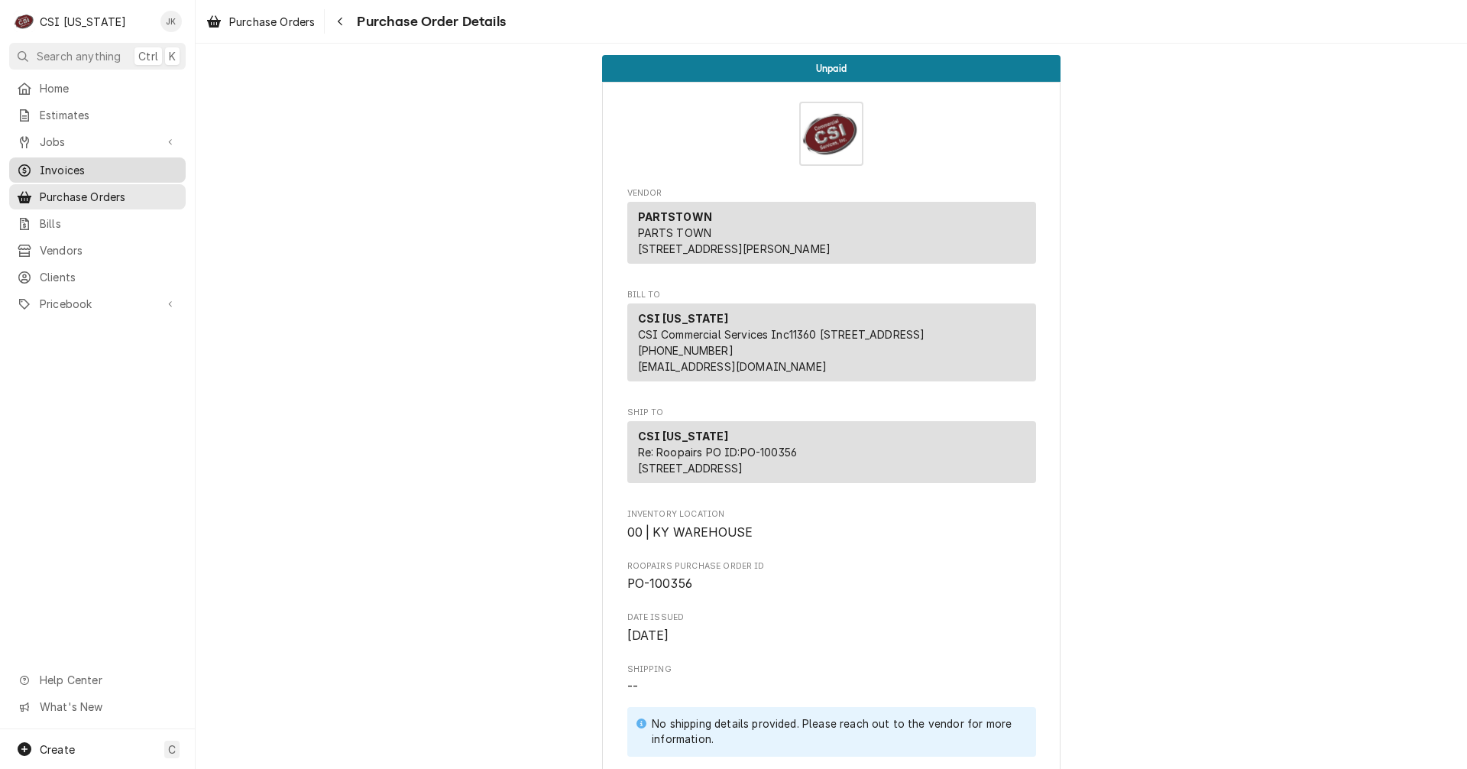
click at [66, 169] on span "Invoices" at bounding box center [109, 170] width 138 height 16
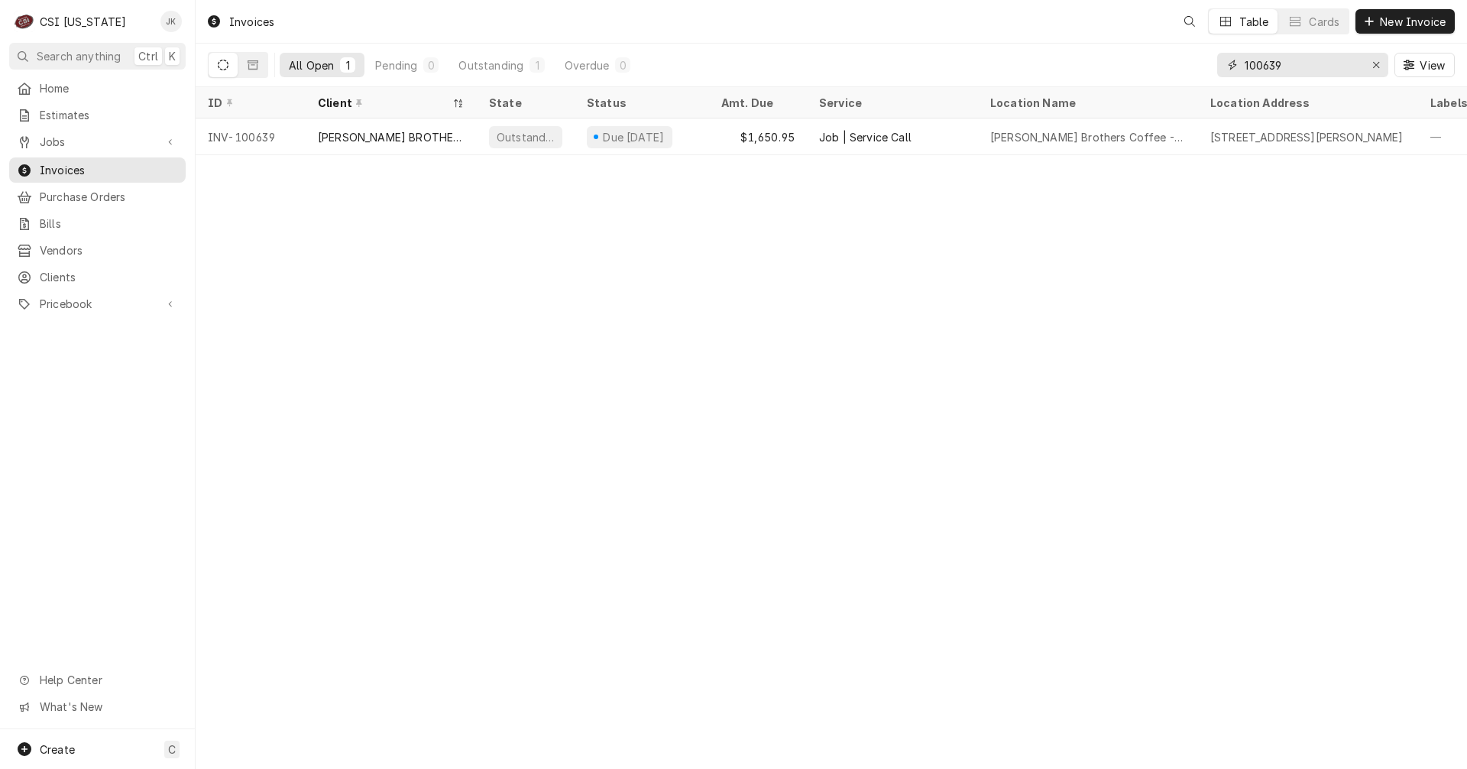
drag, startPoint x: 1286, startPoint y: 63, endPoint x: 1142, endPoint y: 68, distance: 144.5
click at [1142, 68] on div "All Open 1 Pending 0 Outstanding 1 Overdue 0 100639 View" at bounding box center [831, 65] width 1247 height 43
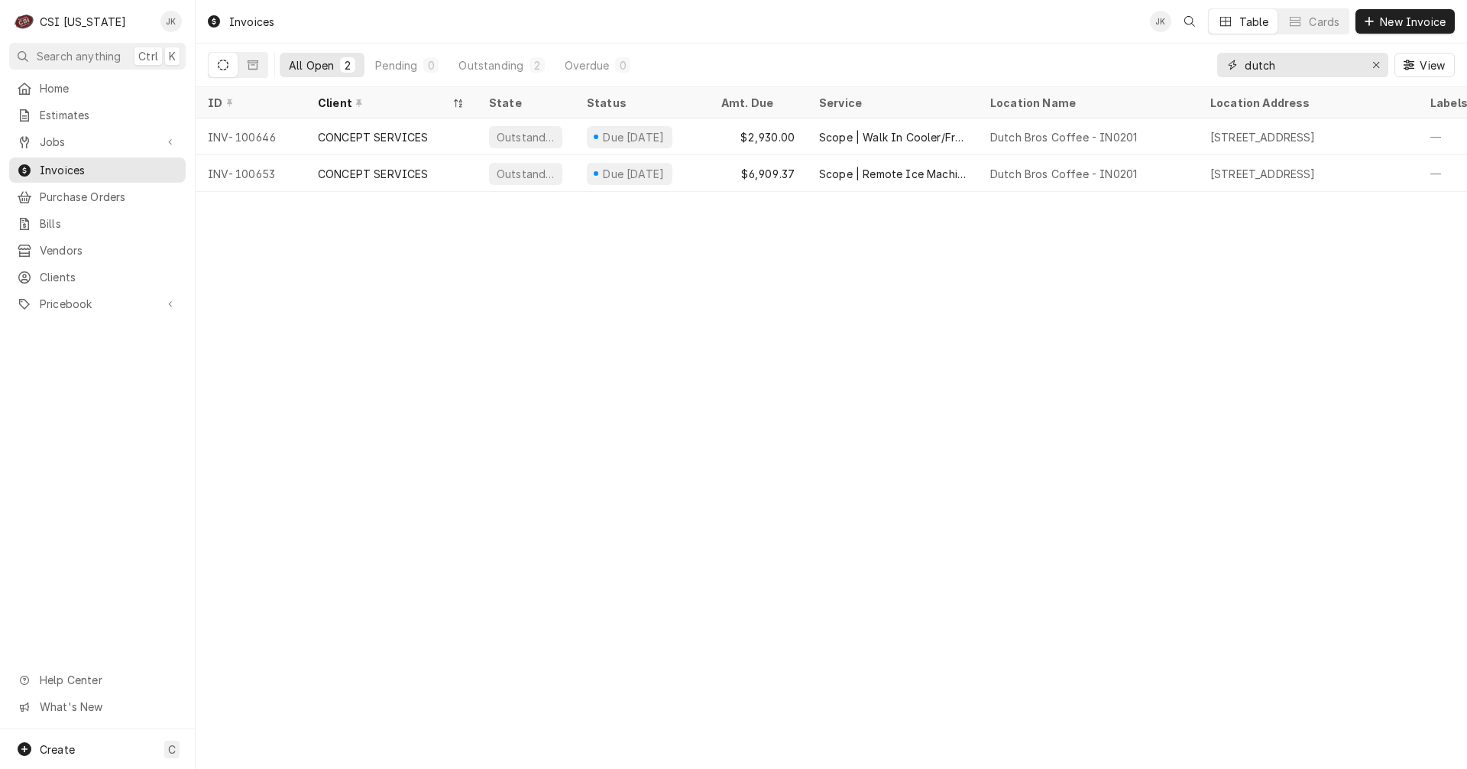
type input "dutch"
